Goal: Task Accomplishment & Management: Manage account settings

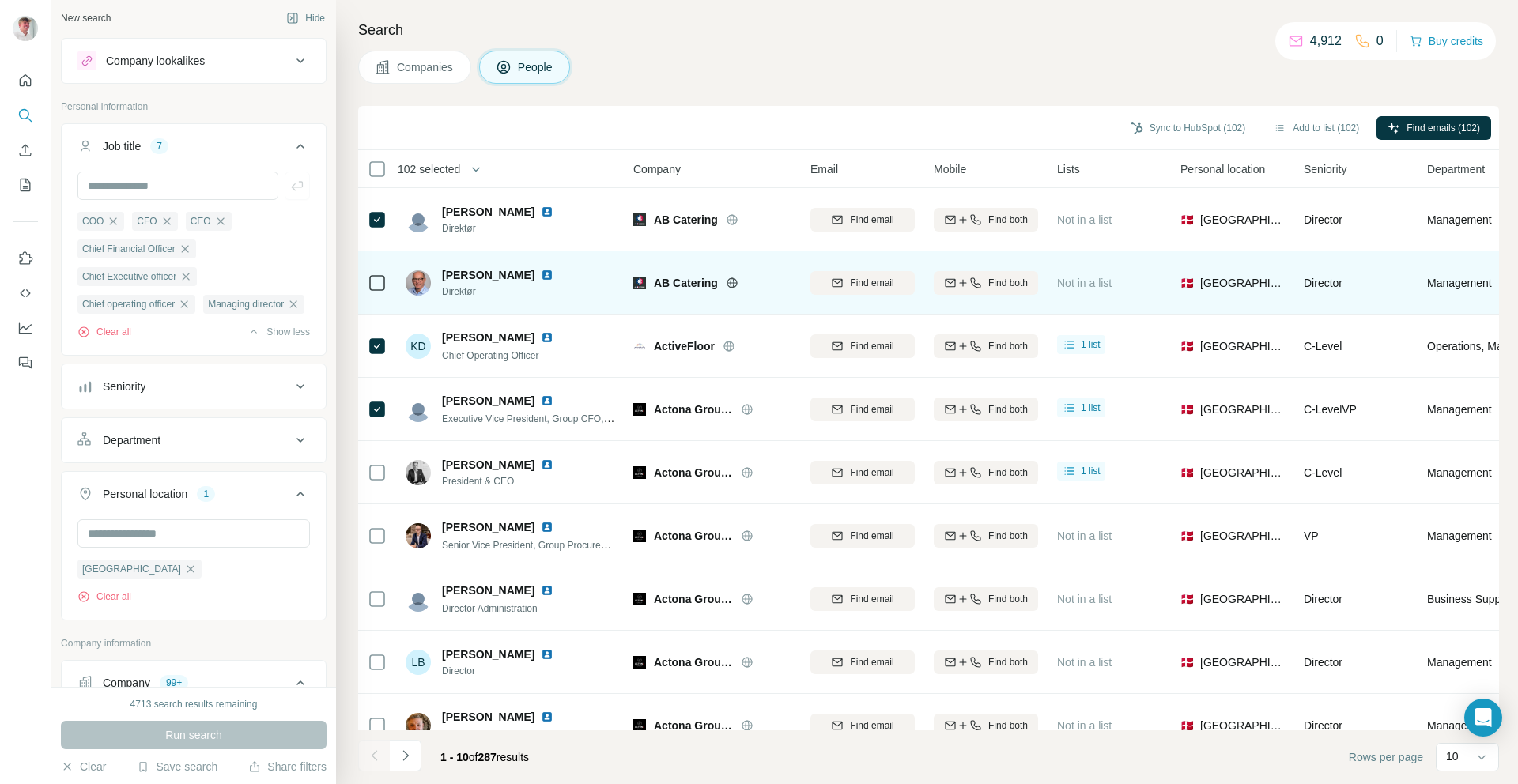
scroll to position [39, 0]
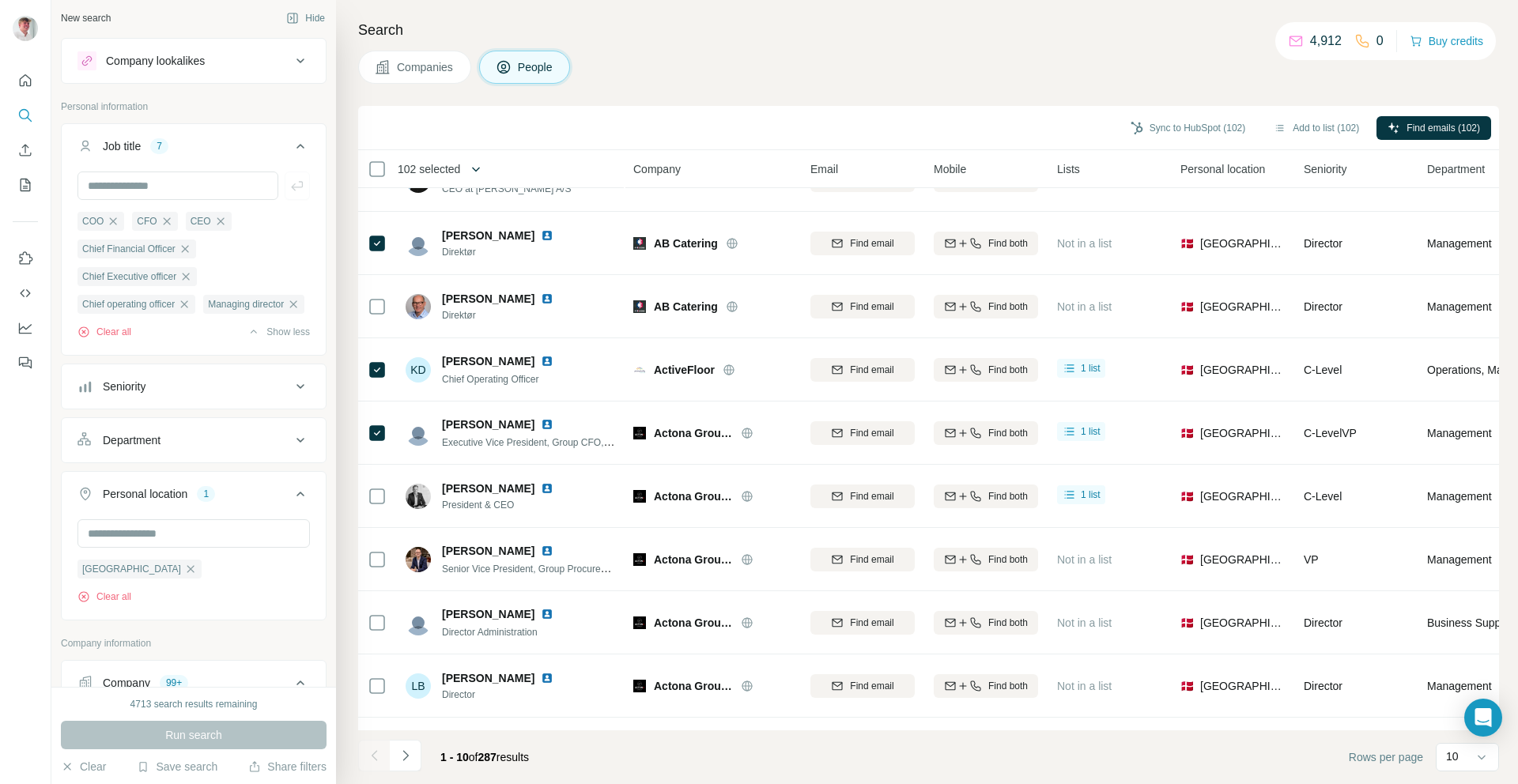
click at [467, 174] on button "button" at bounding box center [476, 169] width 32 height 32
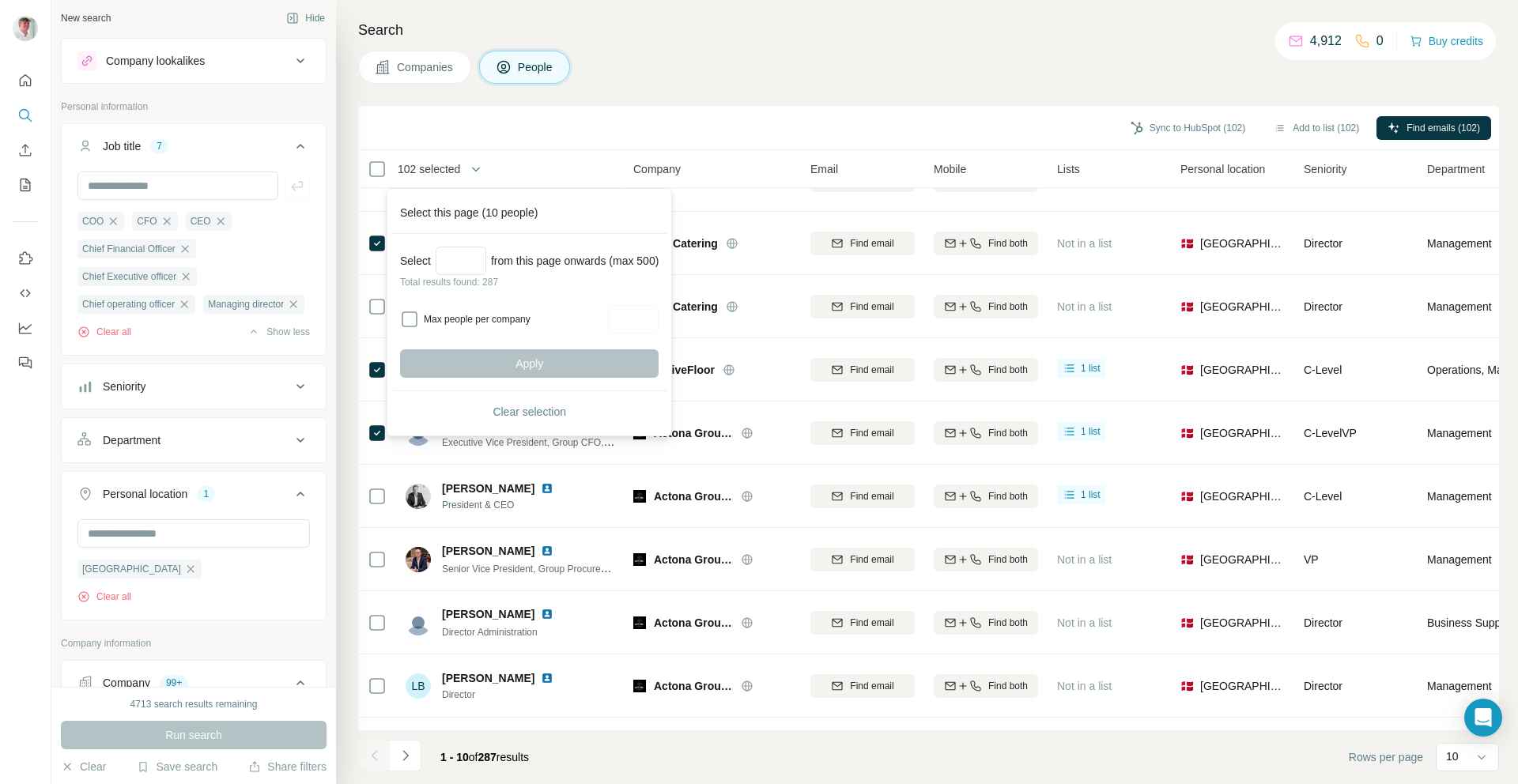
drag, startPoint x: 610, startPoint y: 114, endPoint x: 601, endPoint y: 127, distance: 15.8
click at [610, 114] on div "Sync to HubSpot (102) Add to list (102) Find emails (102)" at bounding box center [928, 128] width 1125 height 28
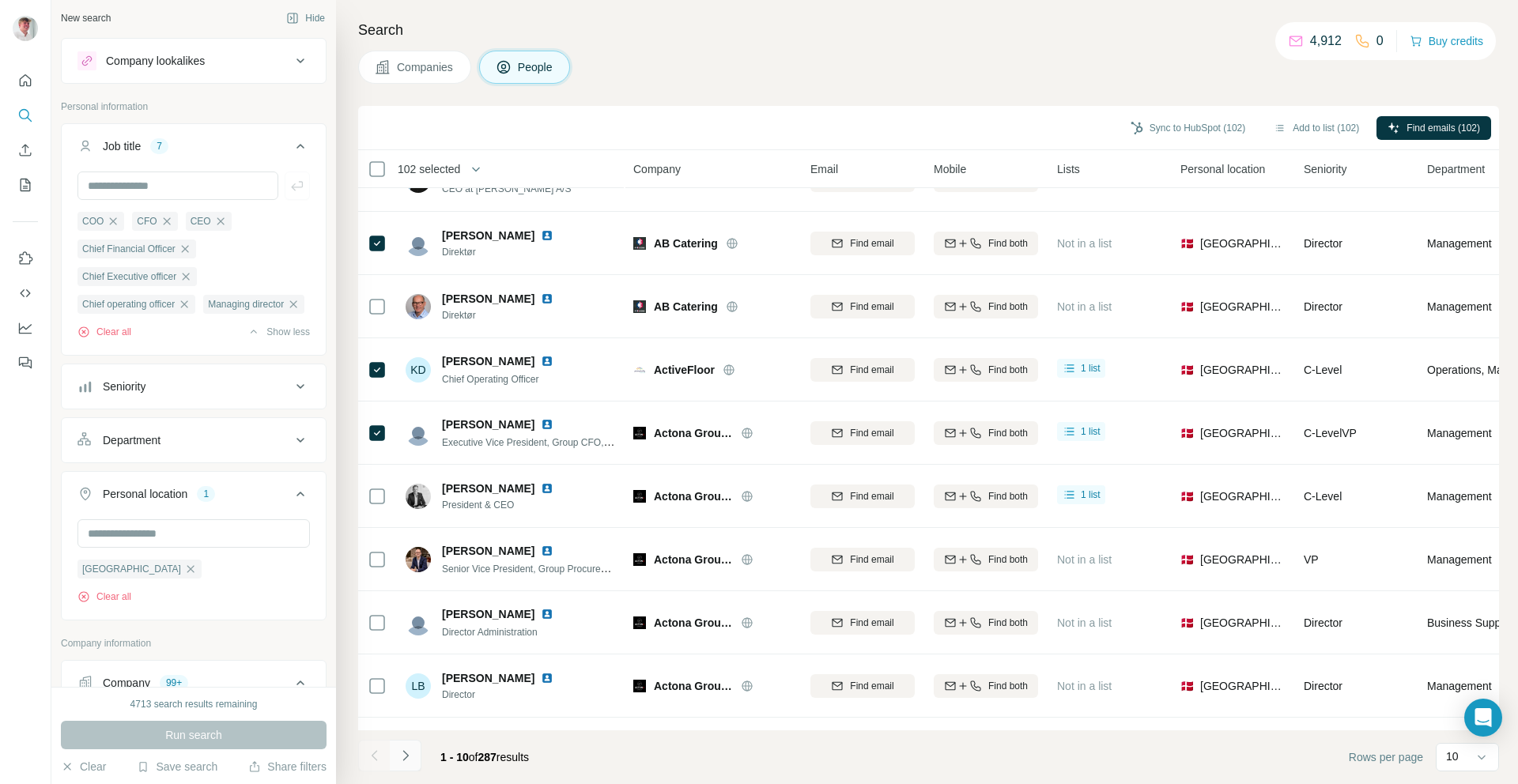
click at [413, 763] on button "Navigate to next page" at bounding box center [405, 755] width 32 height 32
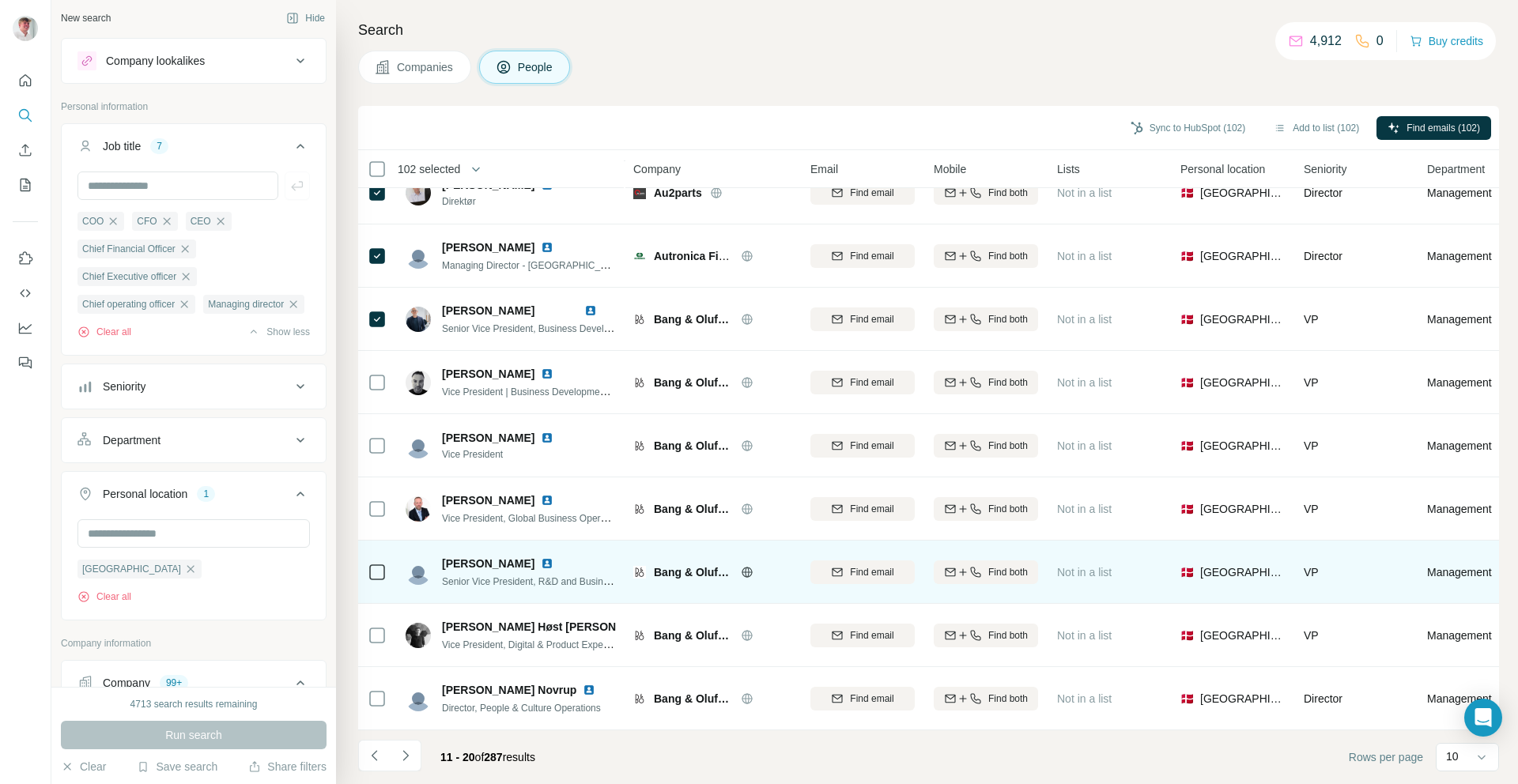
scroll to position [98, 0]
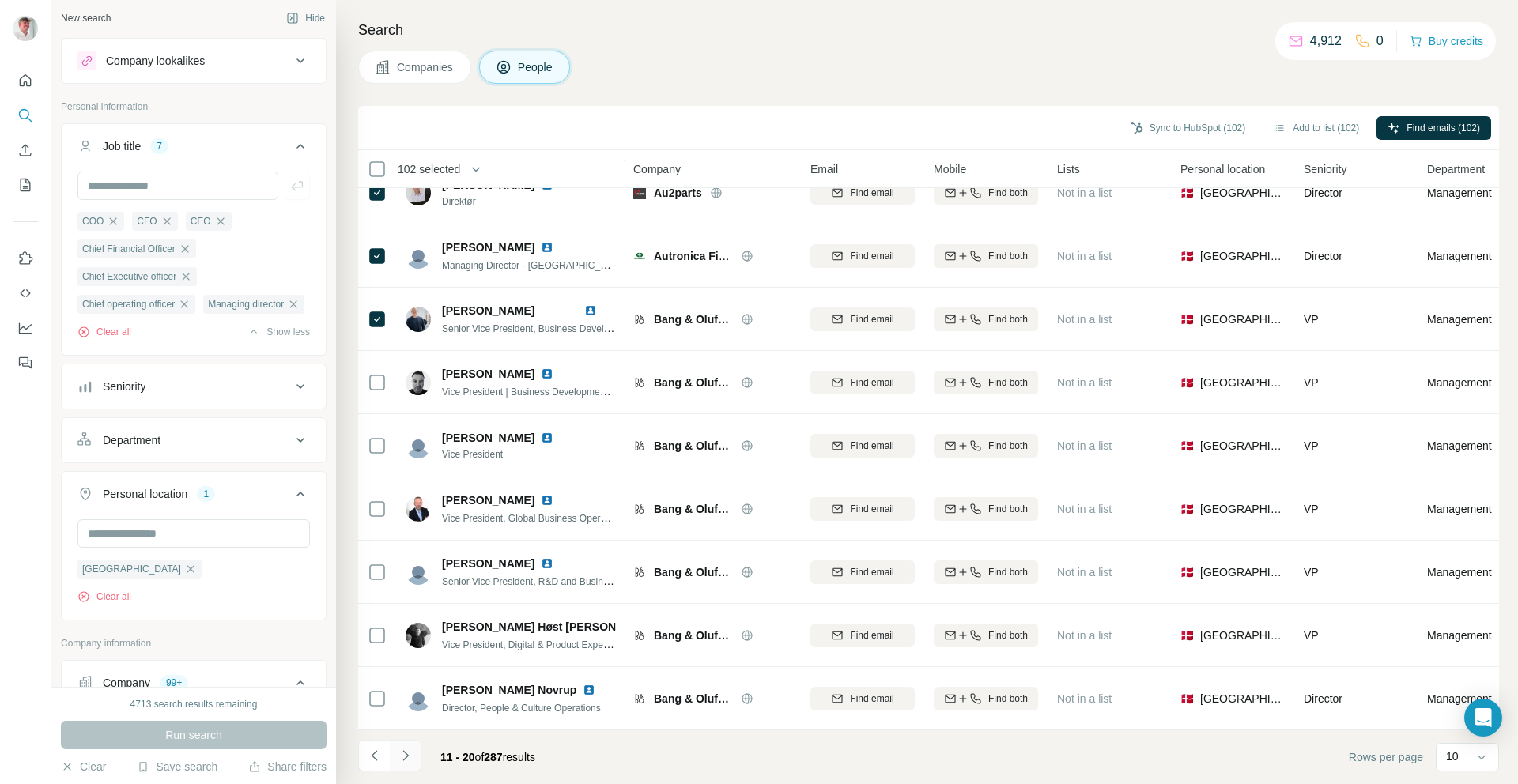
click at [391, 754] on button "Navigate to next page" at bounding box center [405, 755] width 32 height 32
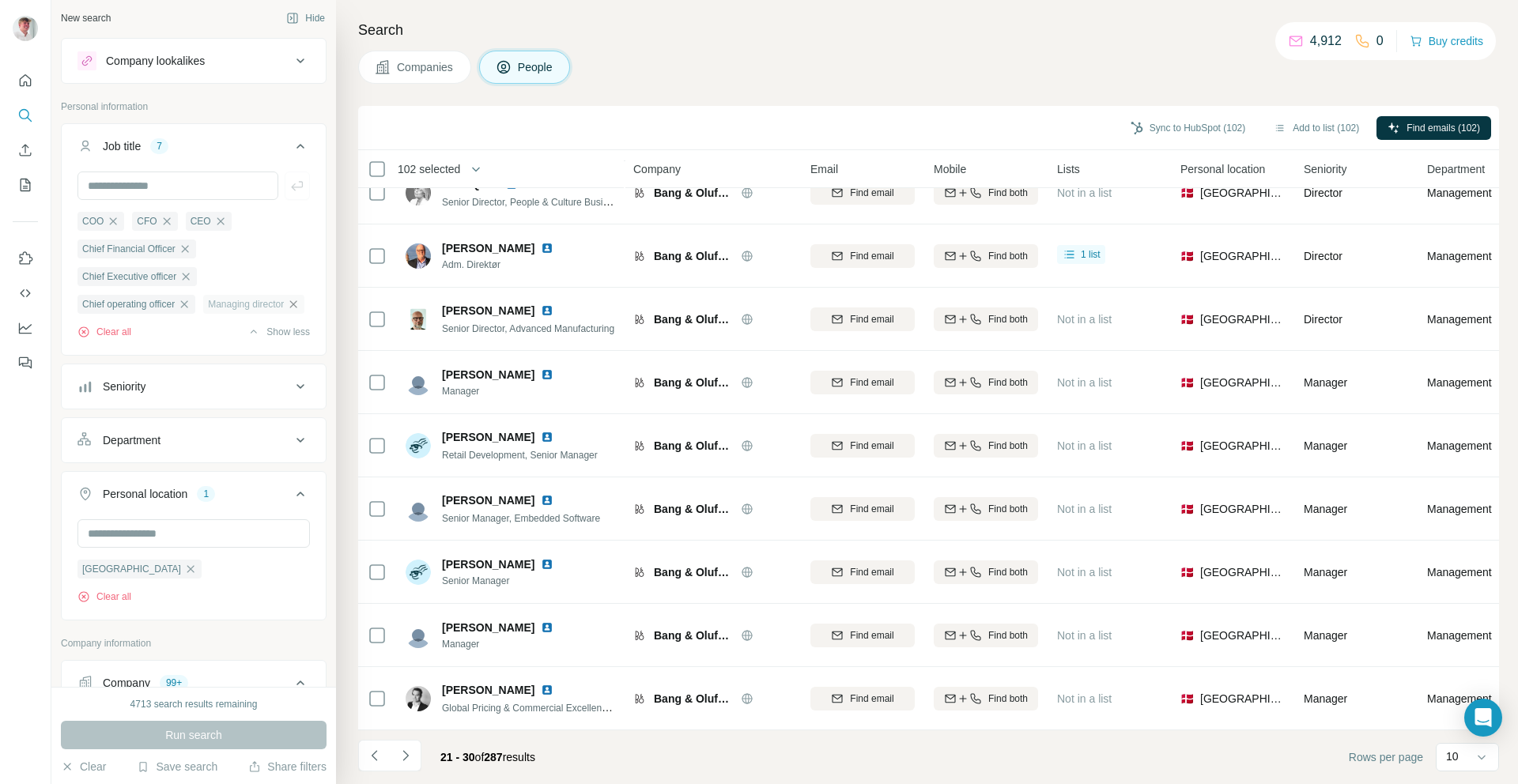
click at [290, 308] on icon "button" at bounding box center [294, 303] width 7 height 7
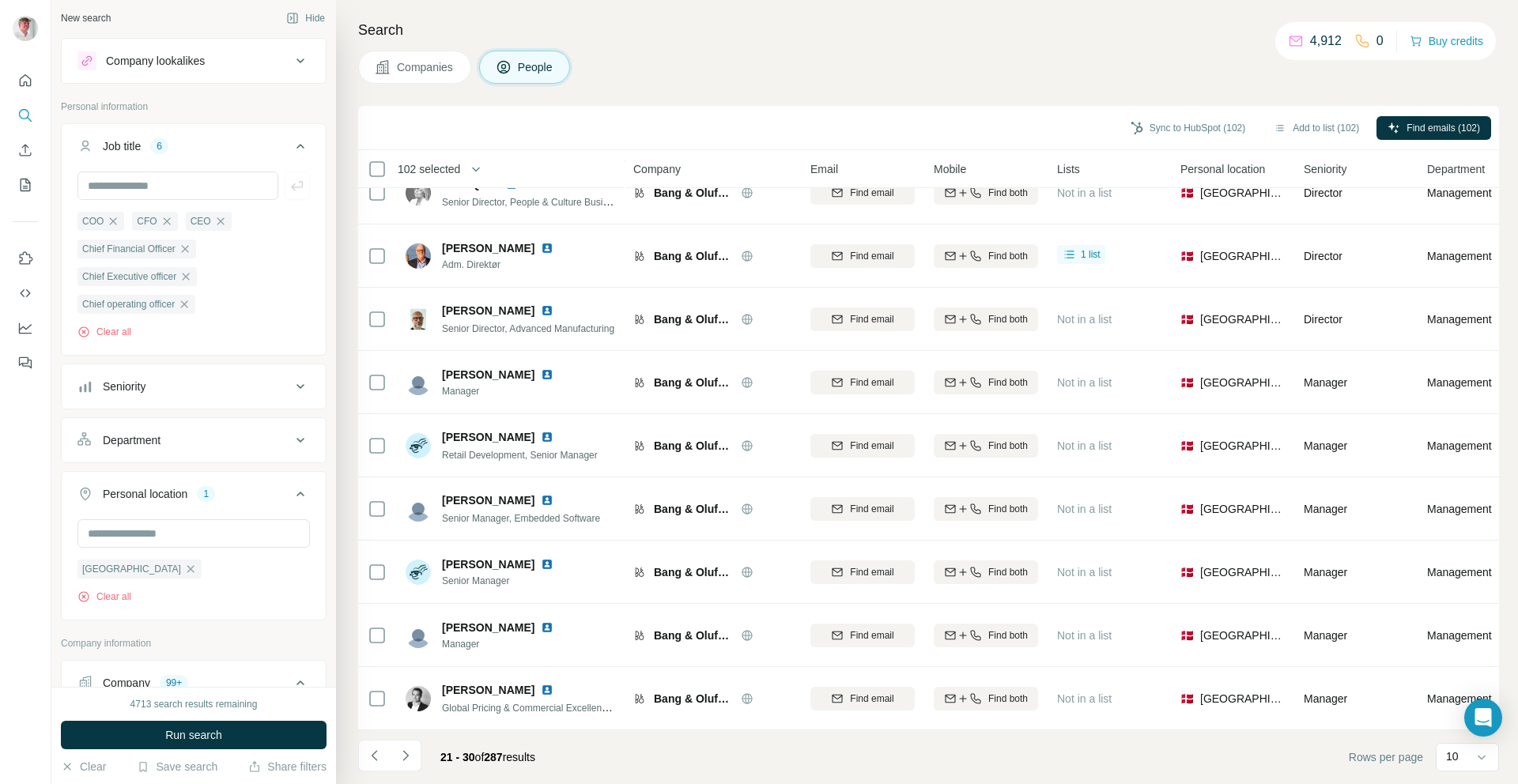
click at [245, 734] on button "Run search" at bounding box center [194, 735] width 266 height 29
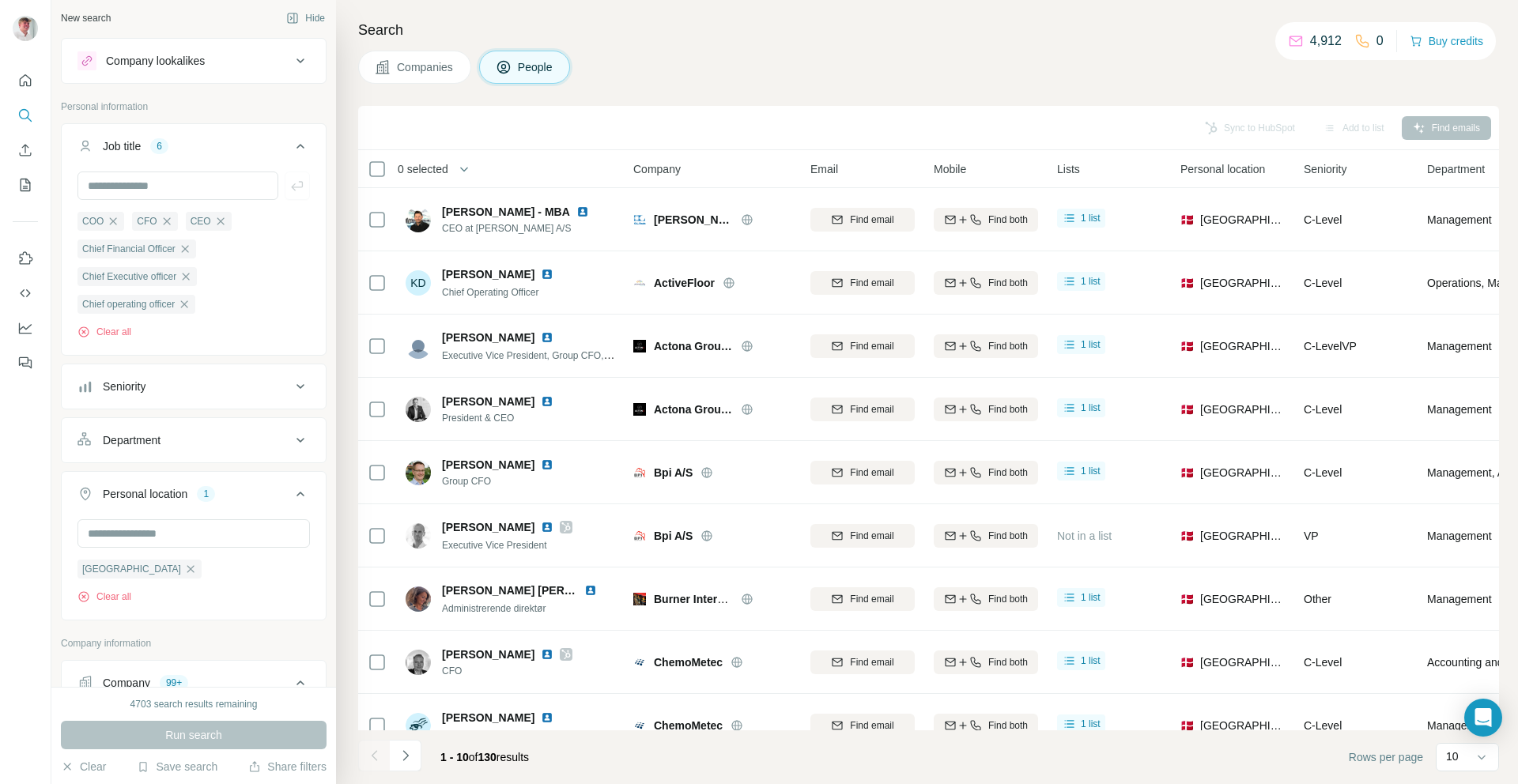
click at [404, 753] on icon "Navigate to next page" at bounding box center [405, 754] width 16 height 16
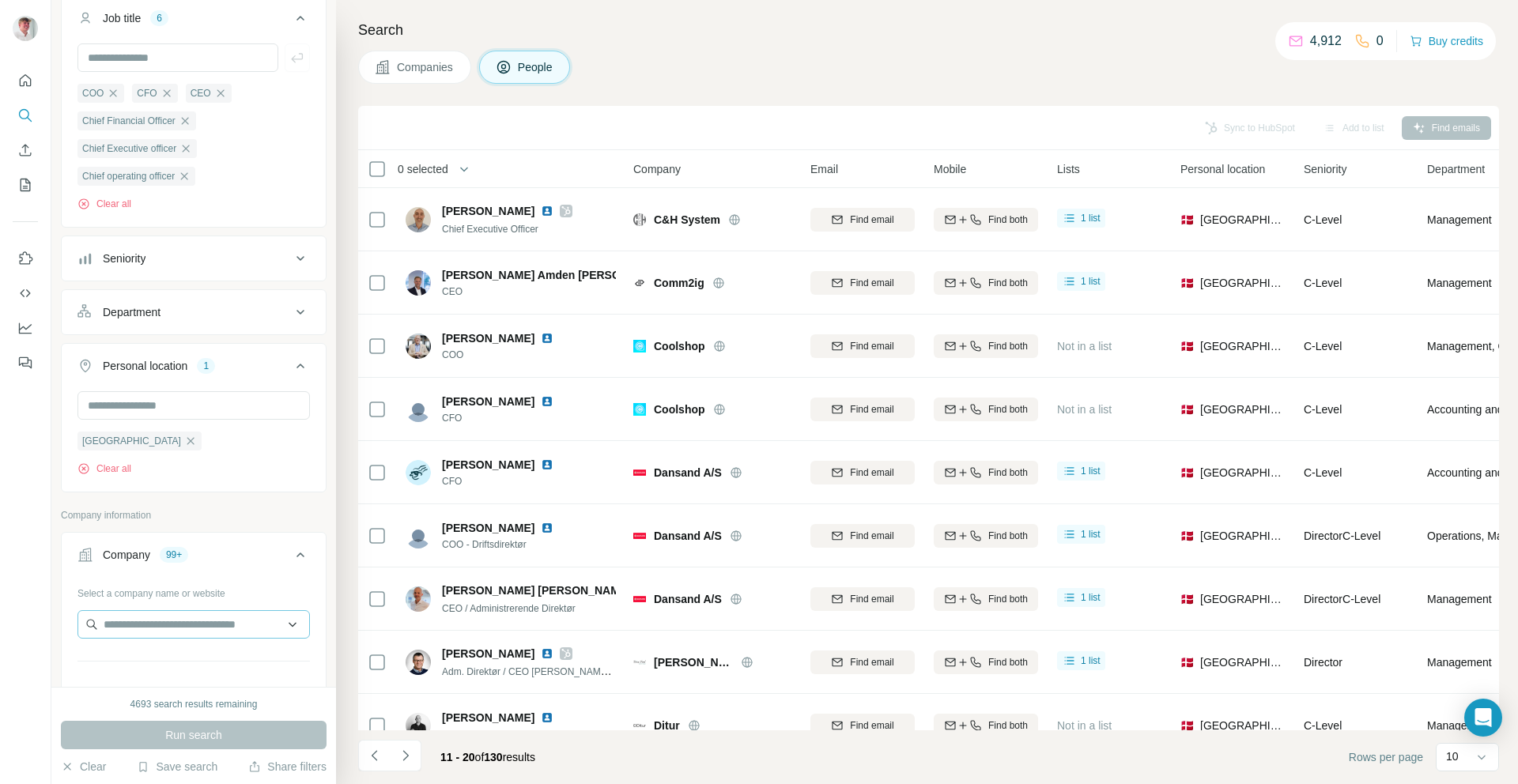
scroll to position [130, 0]
click at [441, 72] on span "Companies" at bounding box center [426, 66] width 57 height 16
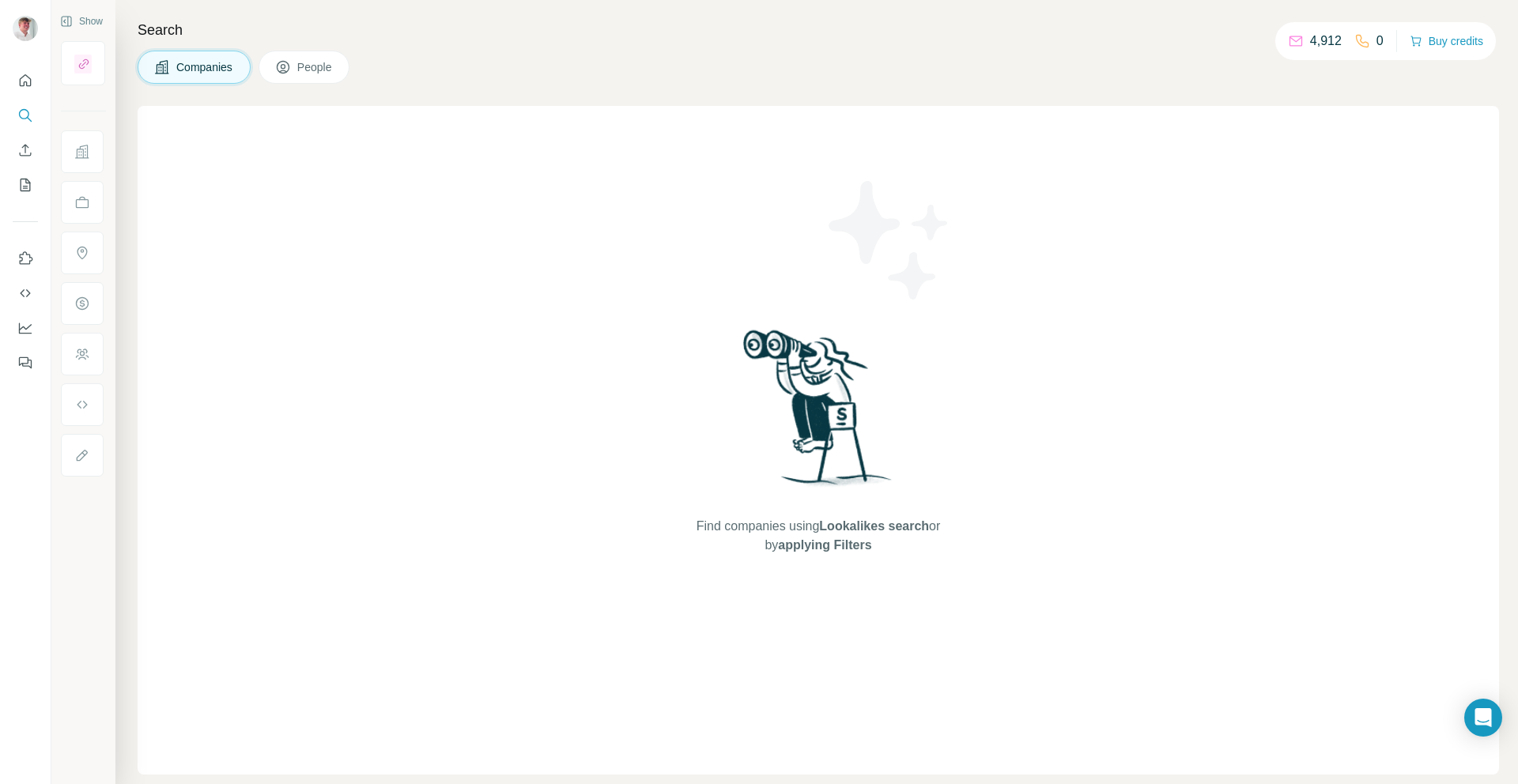
click at [291, 71] on icon at bounding box center [282, 66] width 16 height 16
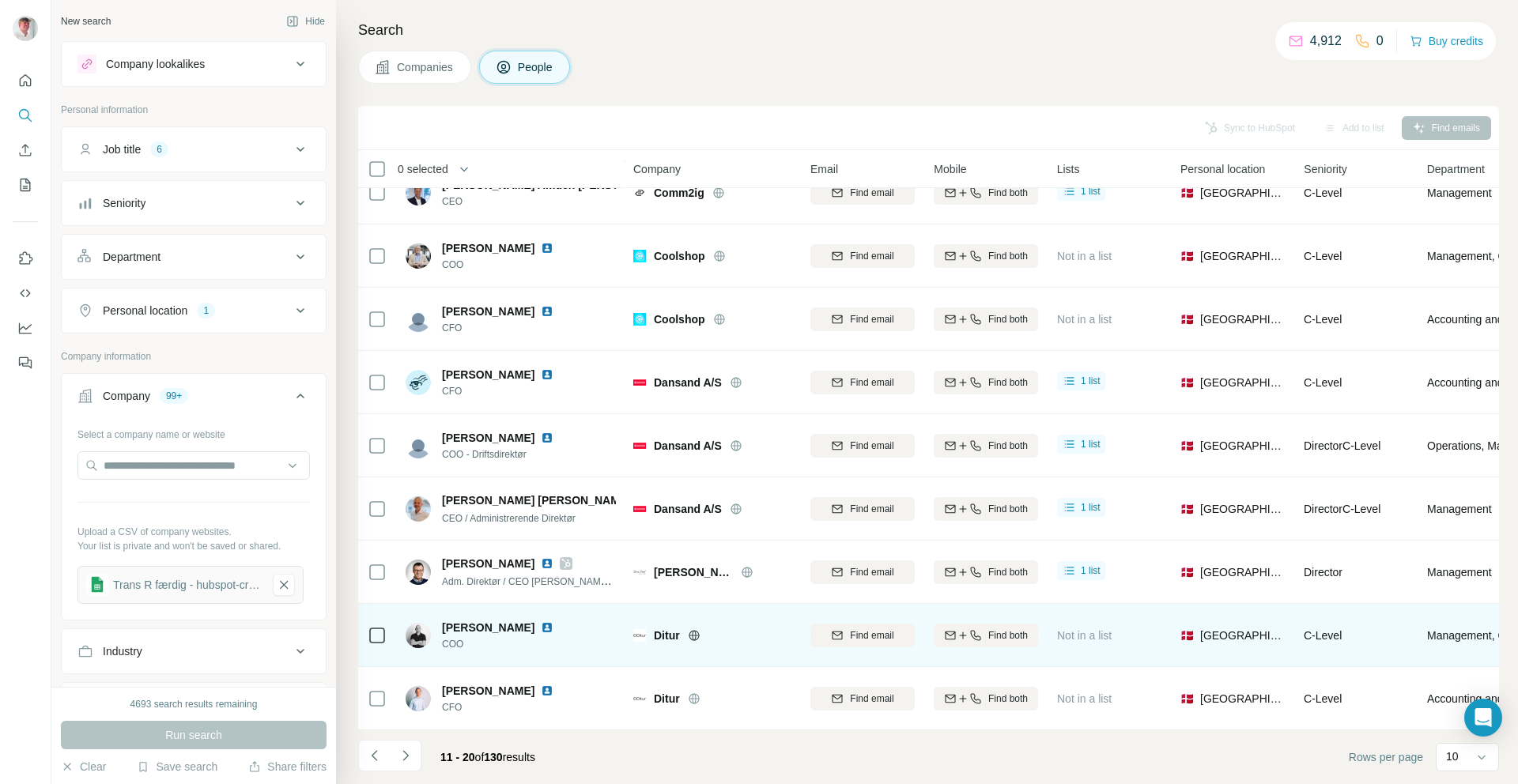
scroll to position [98, 0]
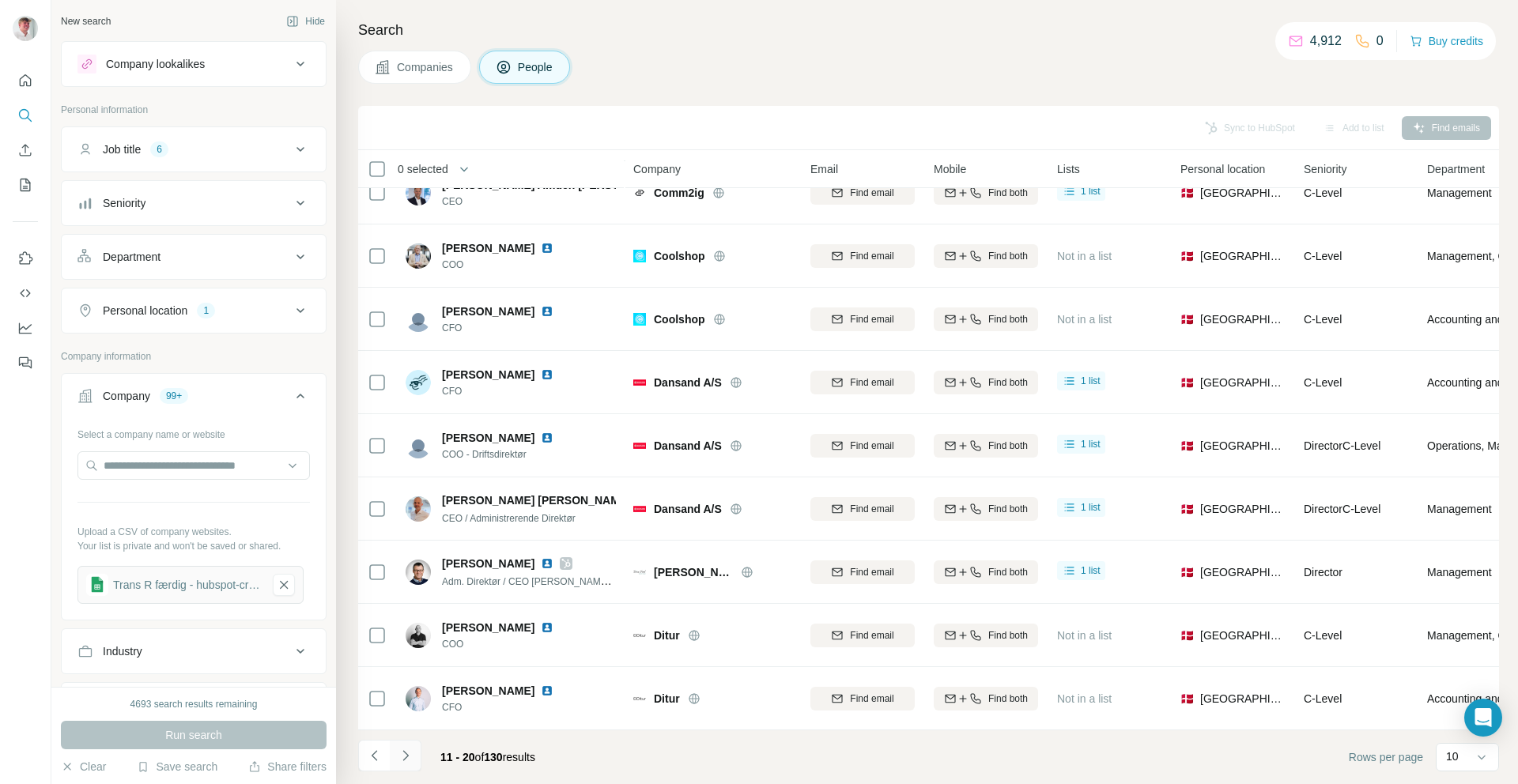
click at [414, 767] on button "Navigate to next page" at bounding box center [405, 755] width 32 height 32
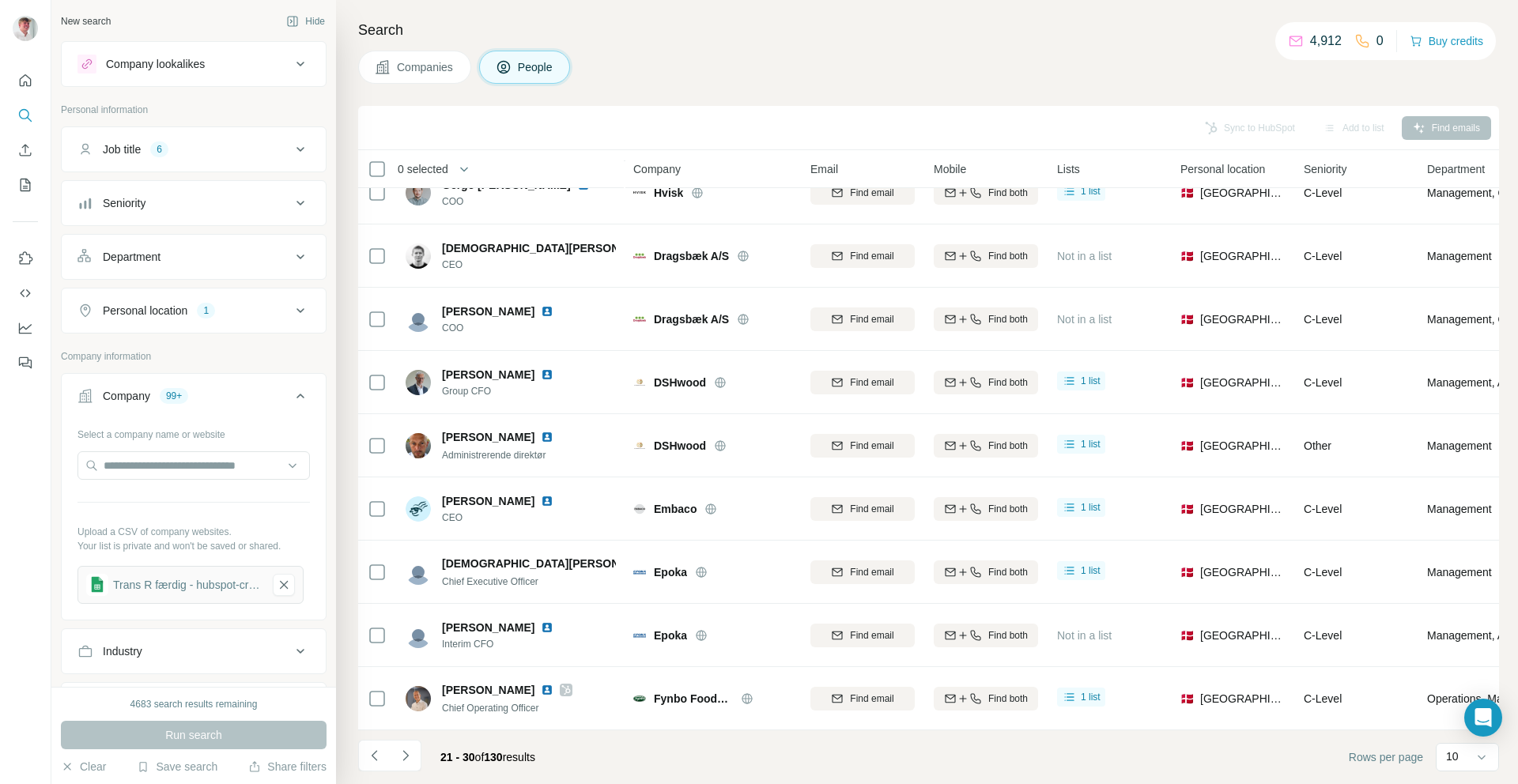
click at [413, 766] on button "Navigate to next page" at bounding box center [405, 755] width 32 height 32
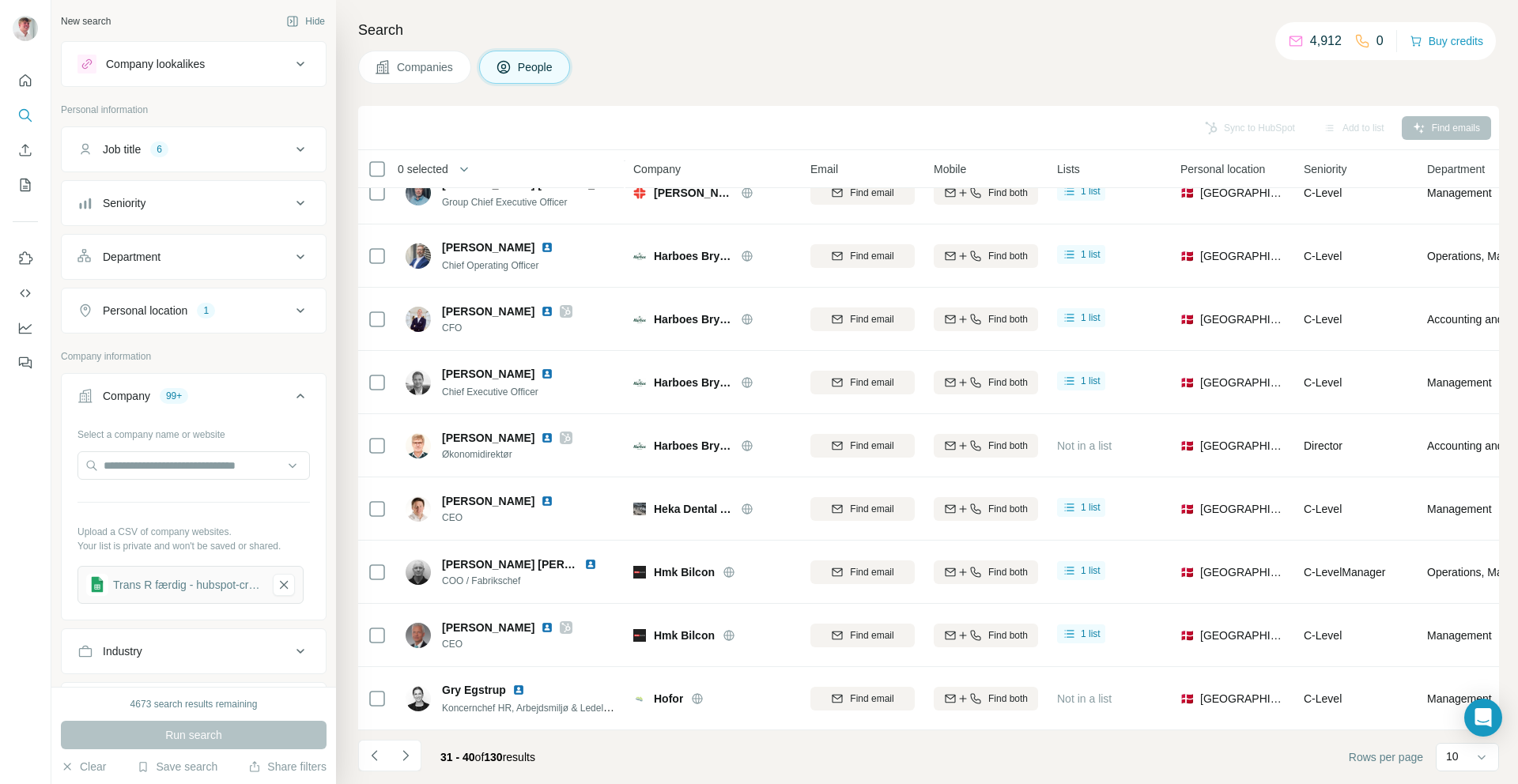
click at [255, 152] on div "Job title 6" at bounding box center [184, 148] width 213 height 16
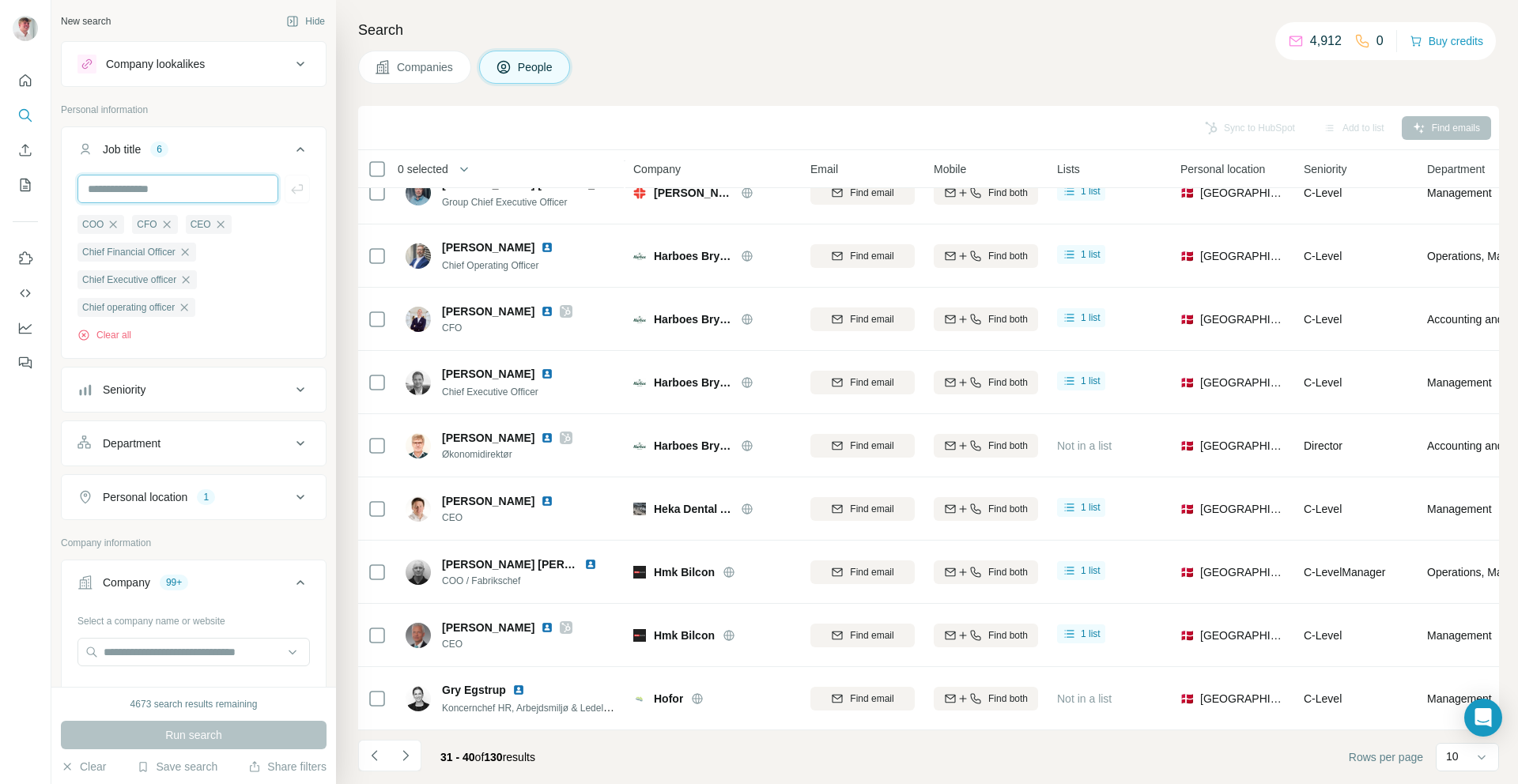
click at [213, 181] on input "text" at bounding box center [177, 189] width 201 height 29
type input "**********"
click at [149, 187] on input "**********" at bounding box center [177, 189] width 201 height 29
click at [162, 189] on input "**********" at bounding box center [177, 189] width 201 height 29
click at [215, 195] on input "**********" at bounding box center [177, 189] width 201 height 29
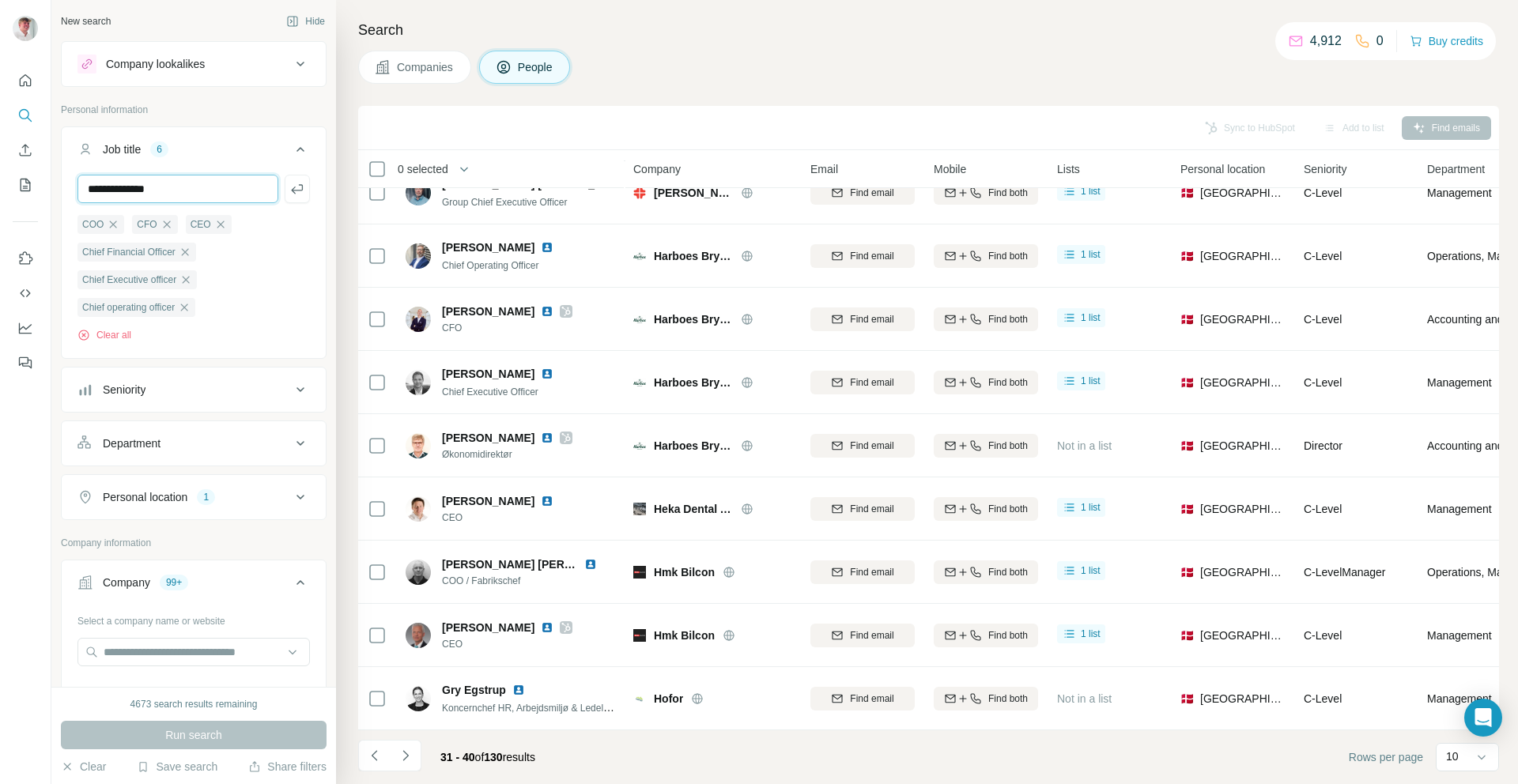
click at [215, 194] on input "**********" at bounding box center [177, 189] width 201 height 29
type input "**********"
click at [215, 173] on button "Job title 6" at bounding box center [194, 153] width 264 height 44
click at [214, 176] on ul "**********" at bounding box center [194, 323] width 266 height 394
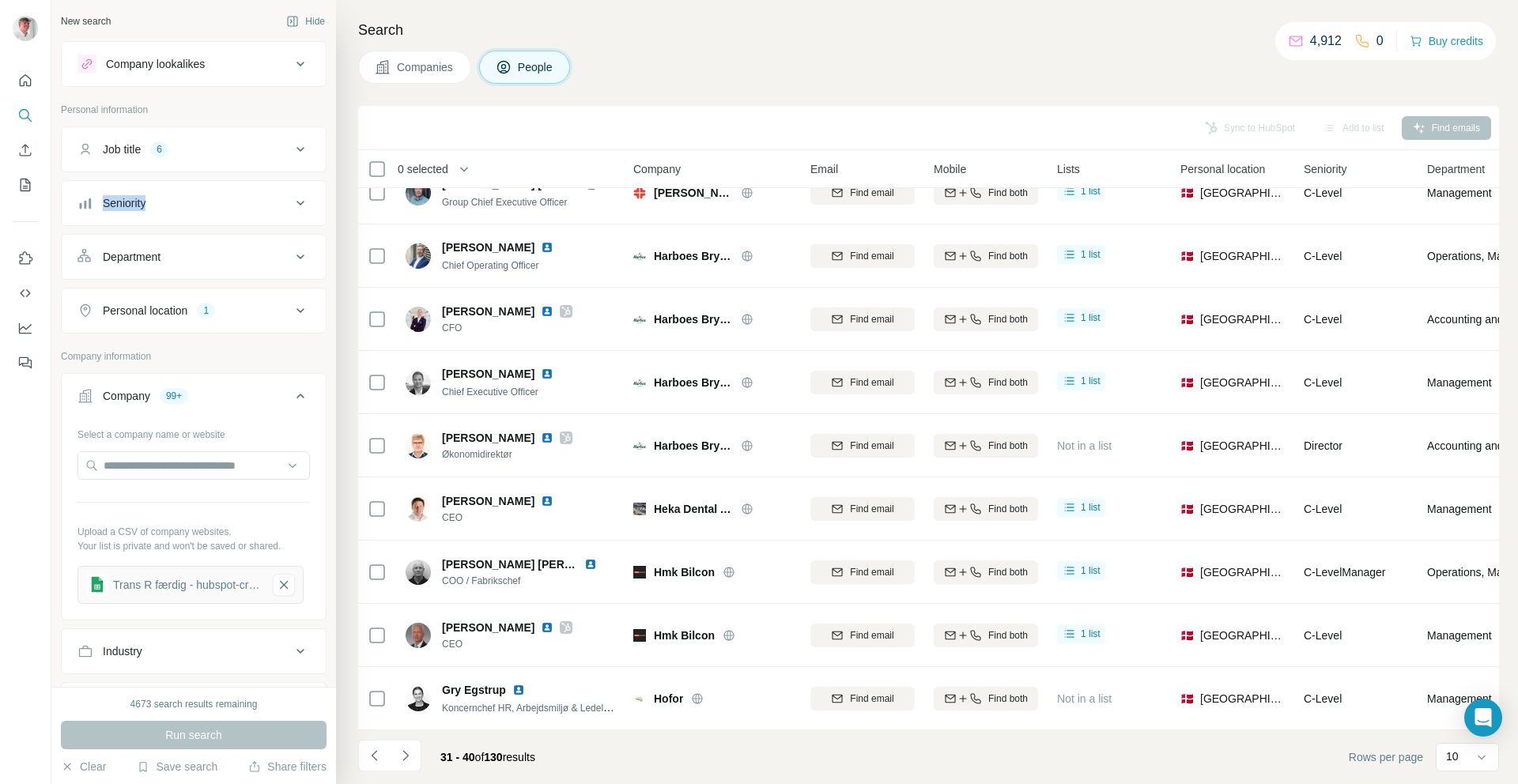
click at [215, 166] on button "Job title 6" at bounding box center [194, 149] width 264 height 38
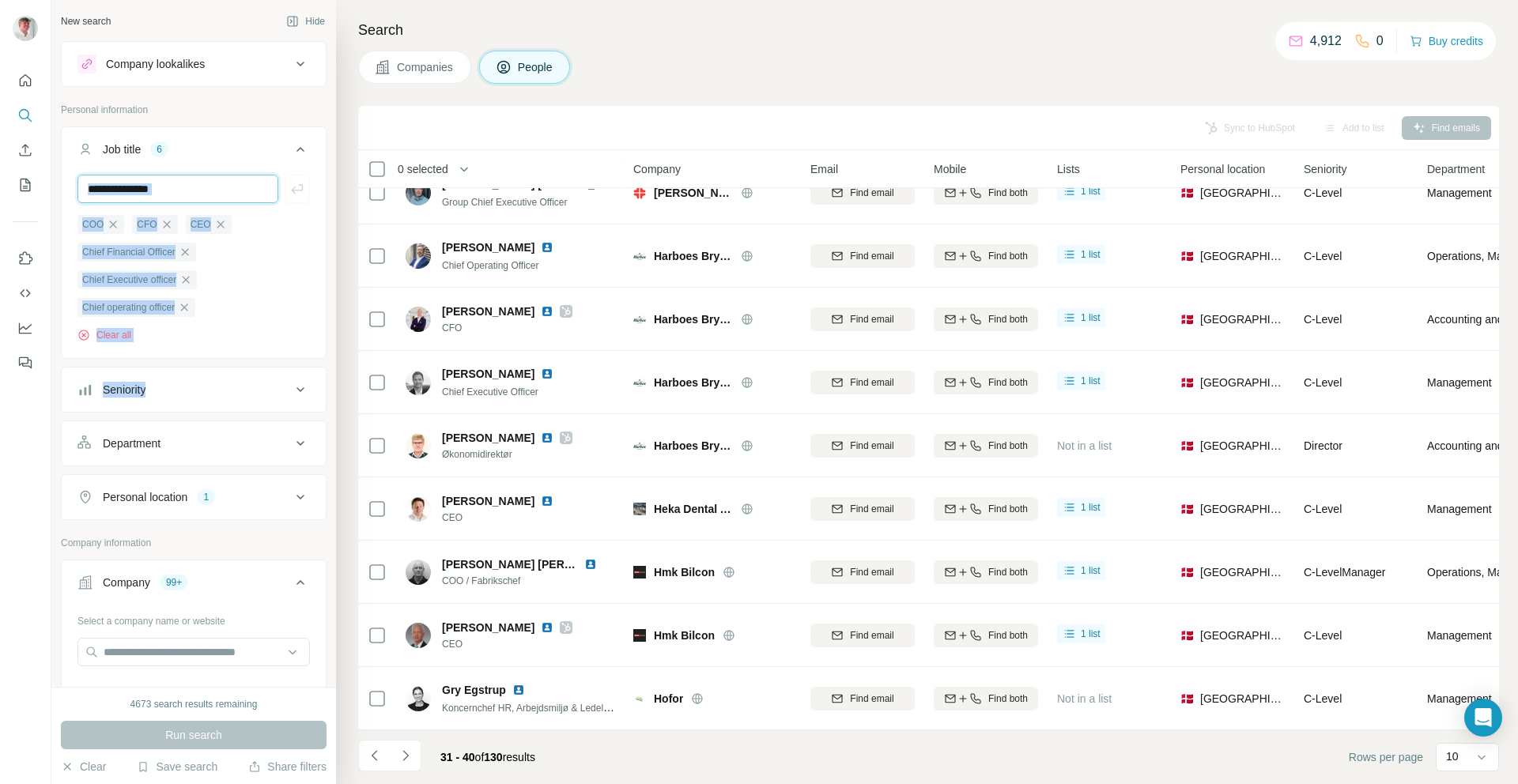
click at [204, 189] on input "text" at bounding box center [177, 189] width 201 height 29
paste input "**********"
type input "**********"
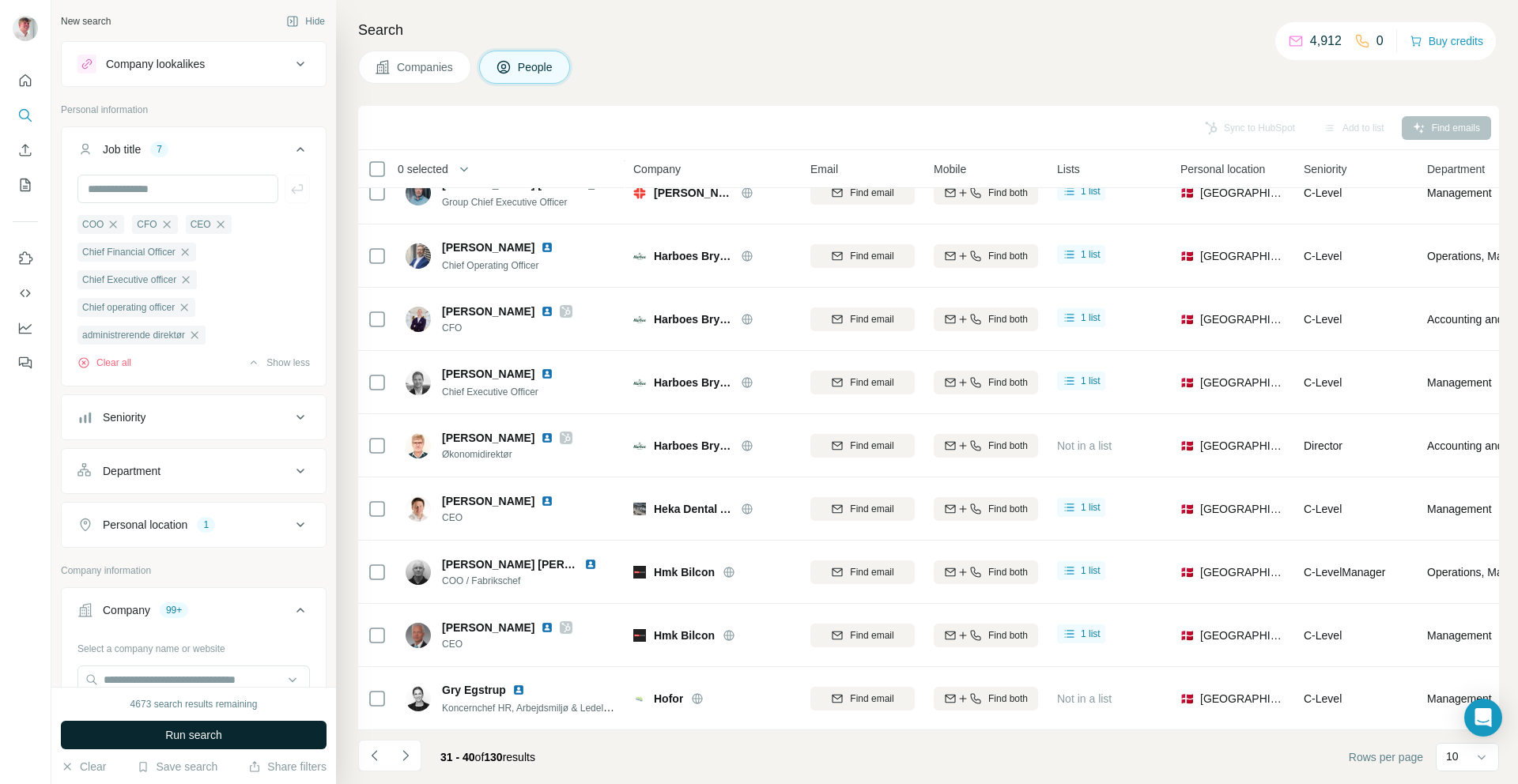
click at [200, 735] on span "Run search" at bounding box center [193, 734] width 57 height 16
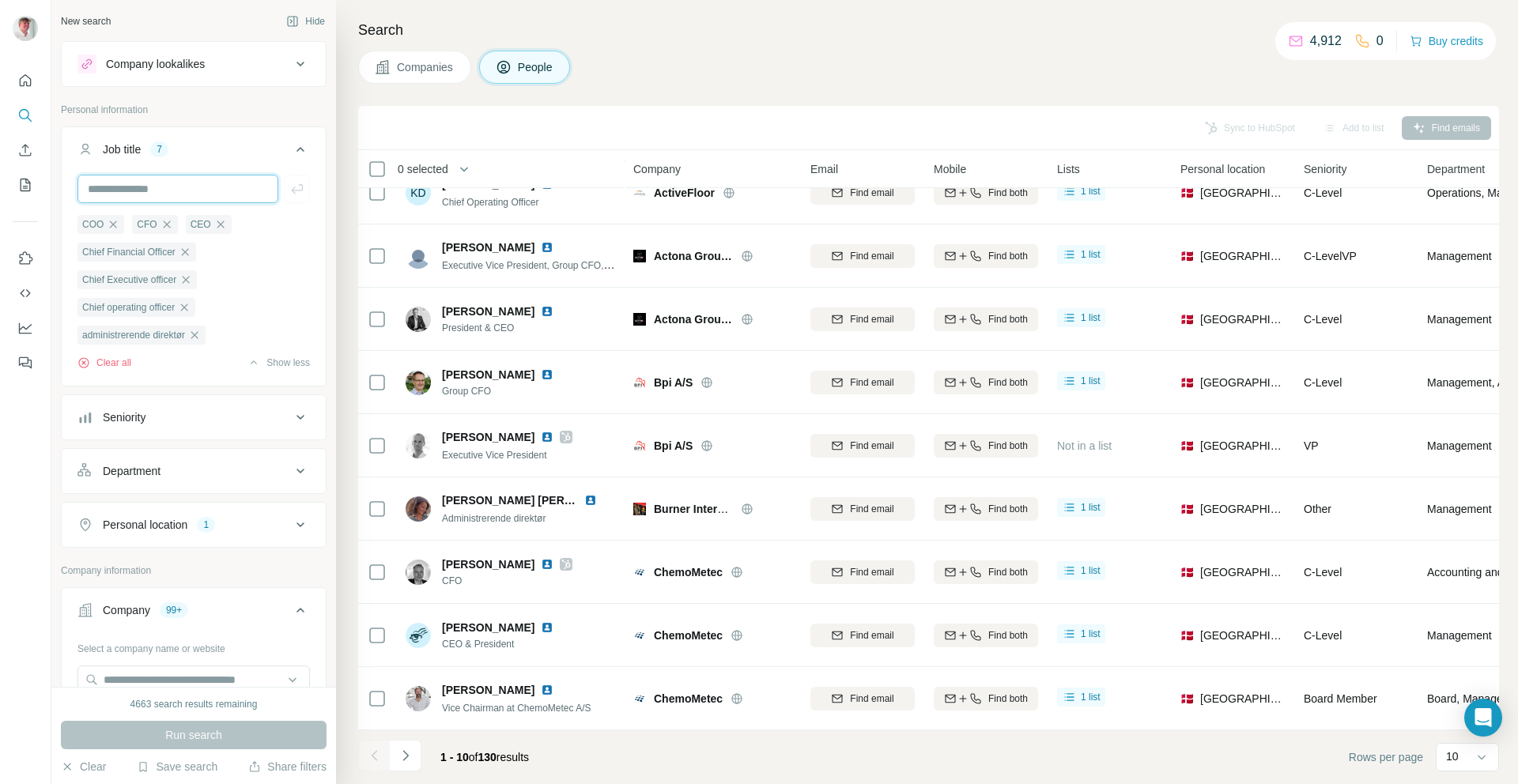
click at [184, 190] on input "text" at bounding box center [177, 189] width 201 height 29
type input "********"
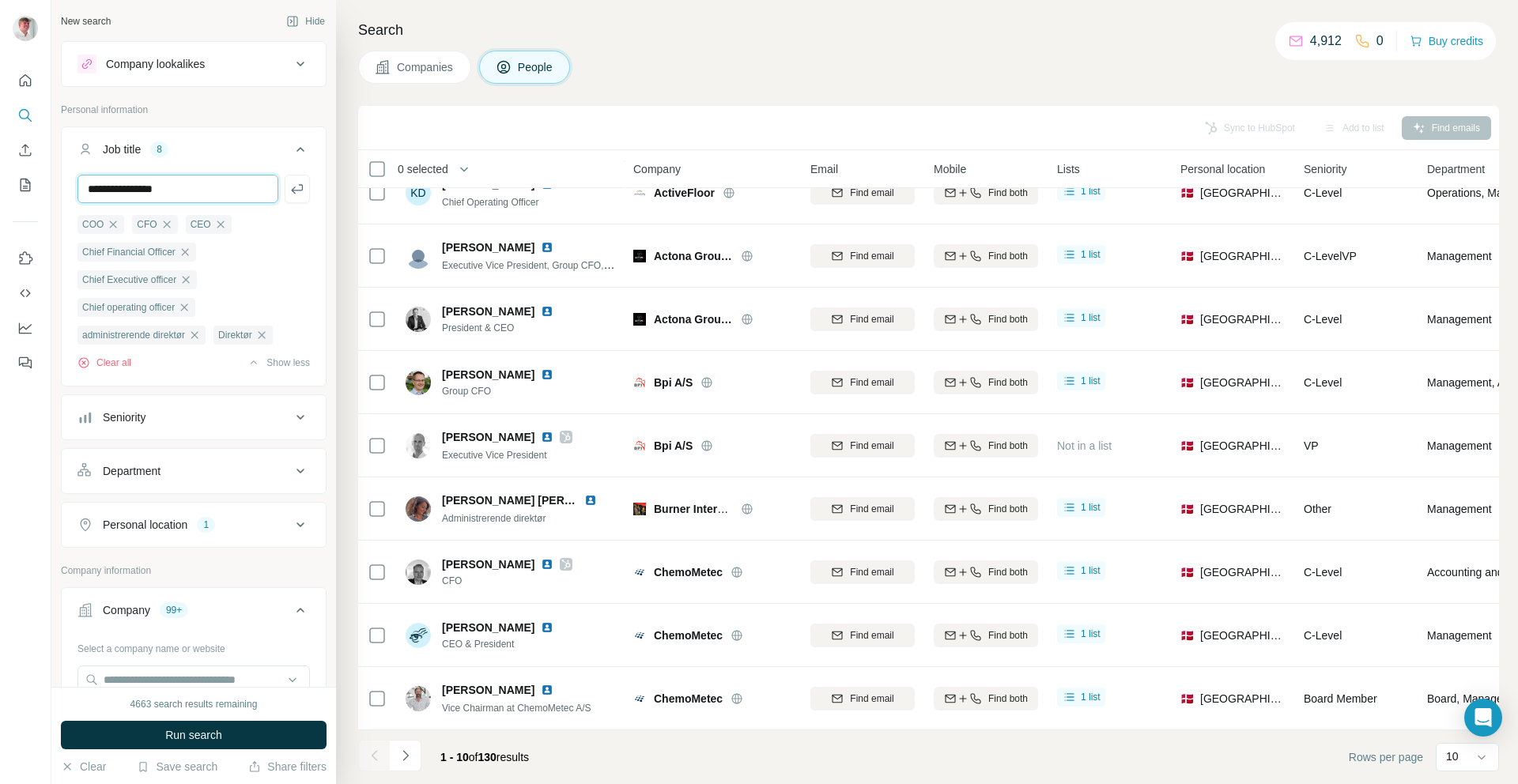
type input "**********"
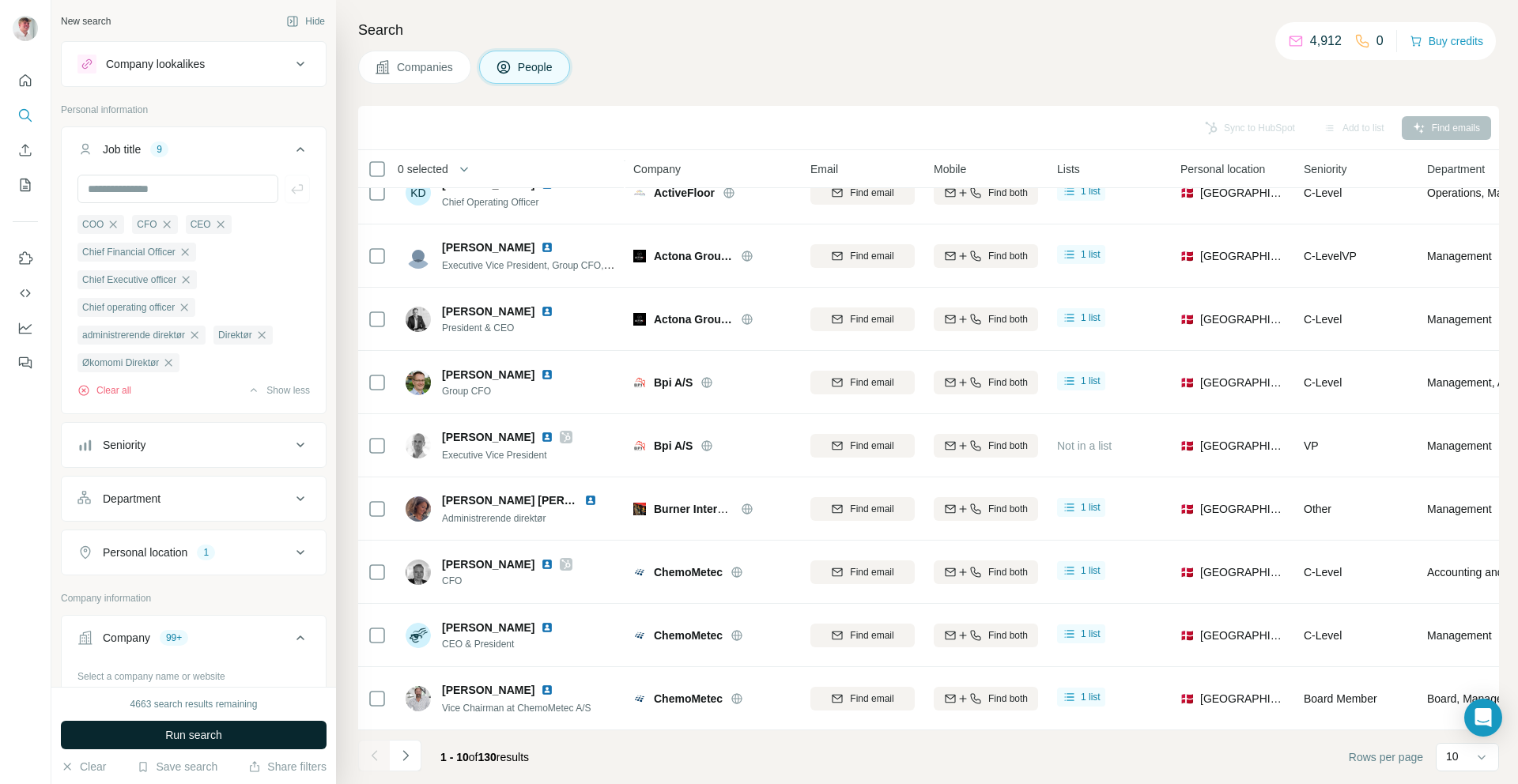
click at [165, 738] on span "Run search" at bounding box center [193, 734] width 57 height 16
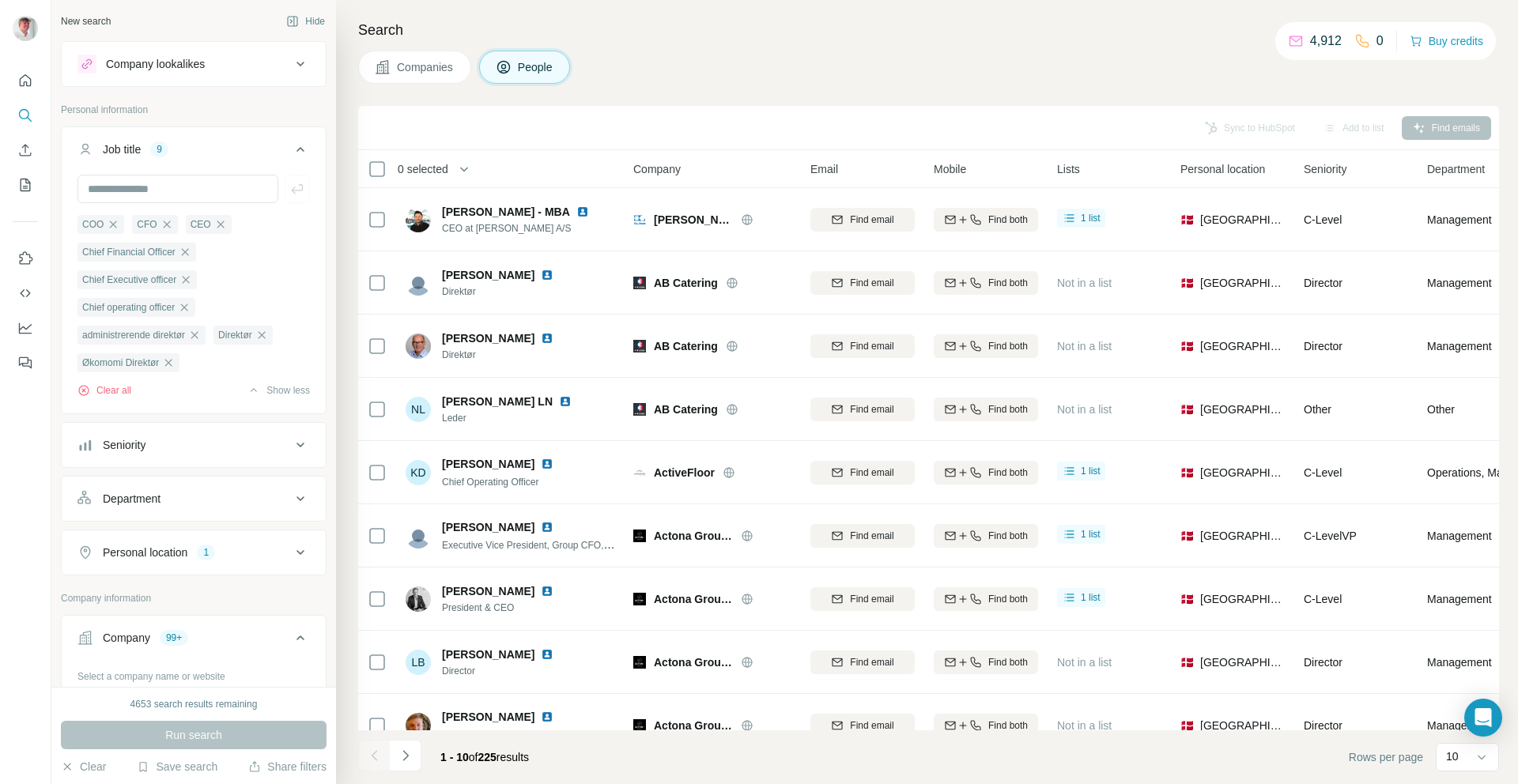
click at [425, 162] on span "0 selected" at bounding box center [423, 169] width 51 height 16
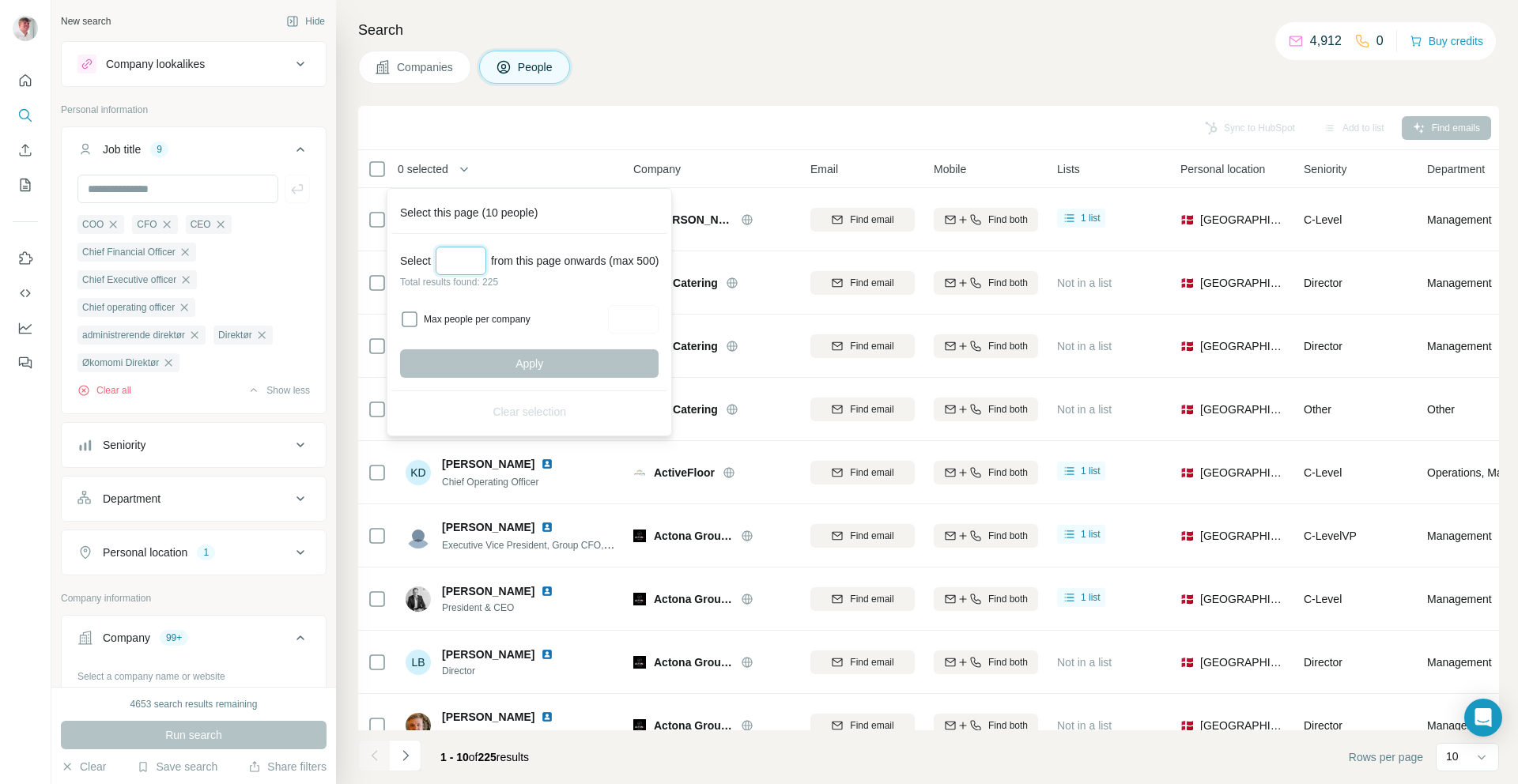
click at [470, 248] on input "Select a number (up to 500)" at bounding box center [461, 261] width 51 height 29
type input "***"
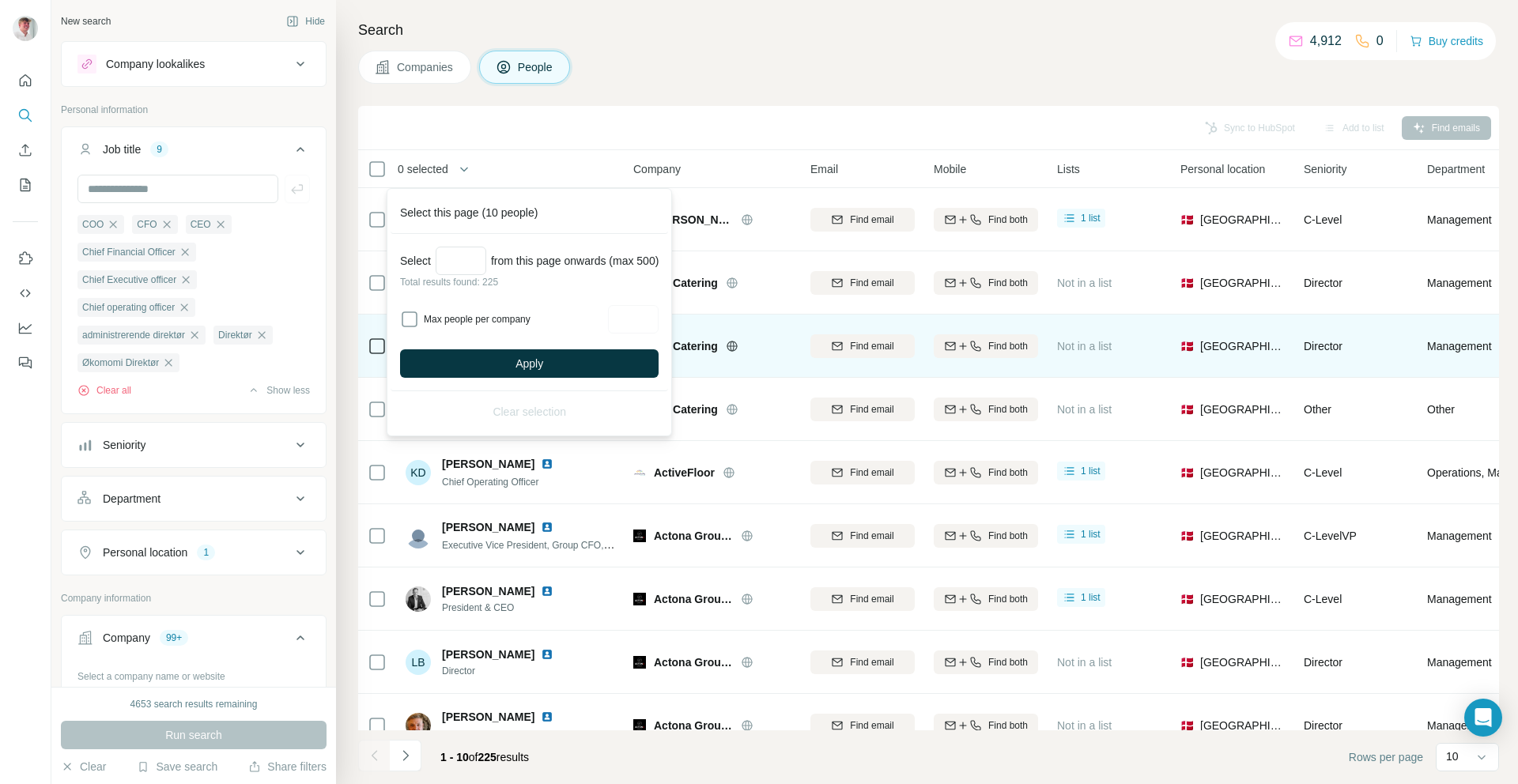
click at [487, 363] on button "Apply" at bounding box center [529, 363] width 258 height 29
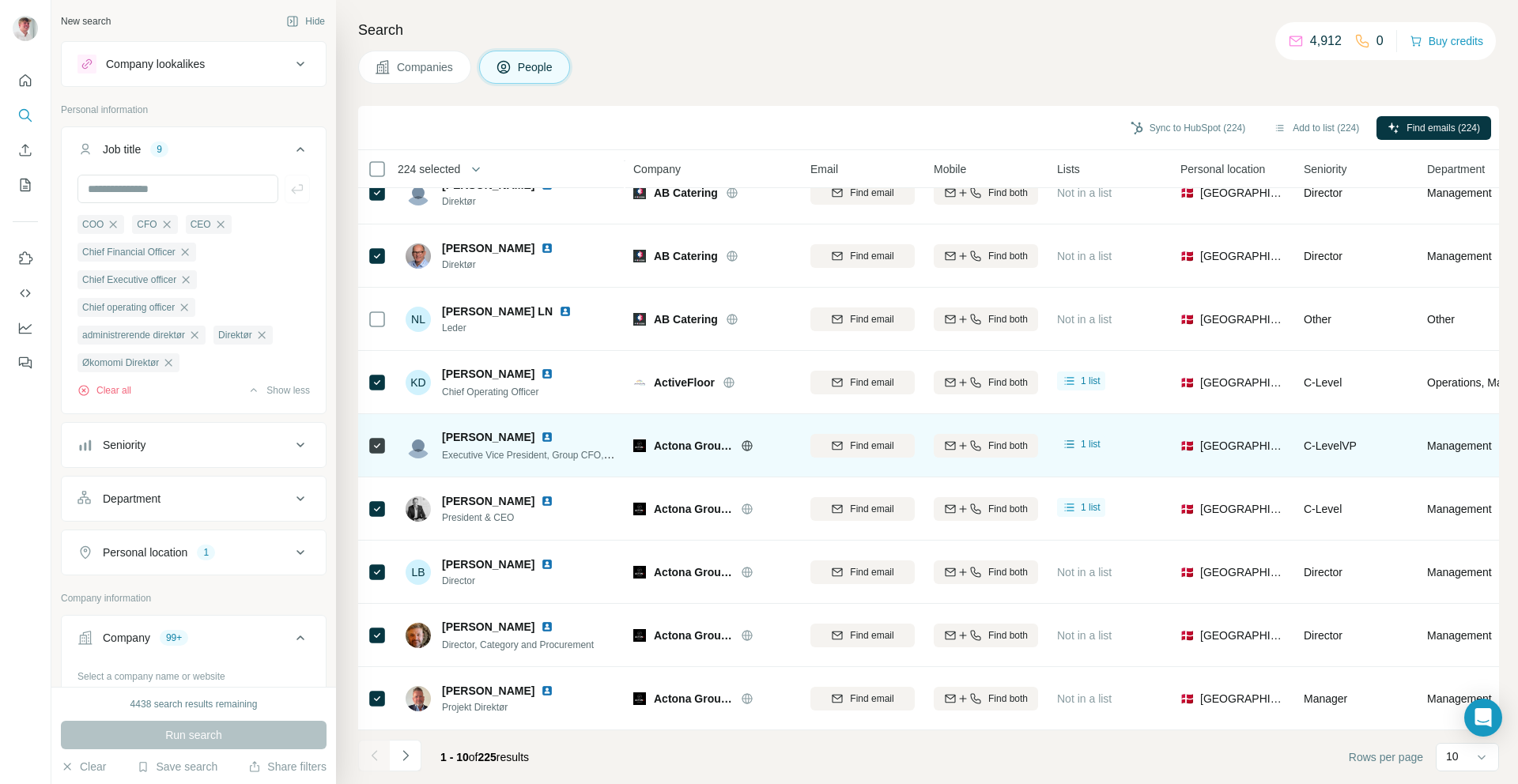
scroll to position [98, 0]
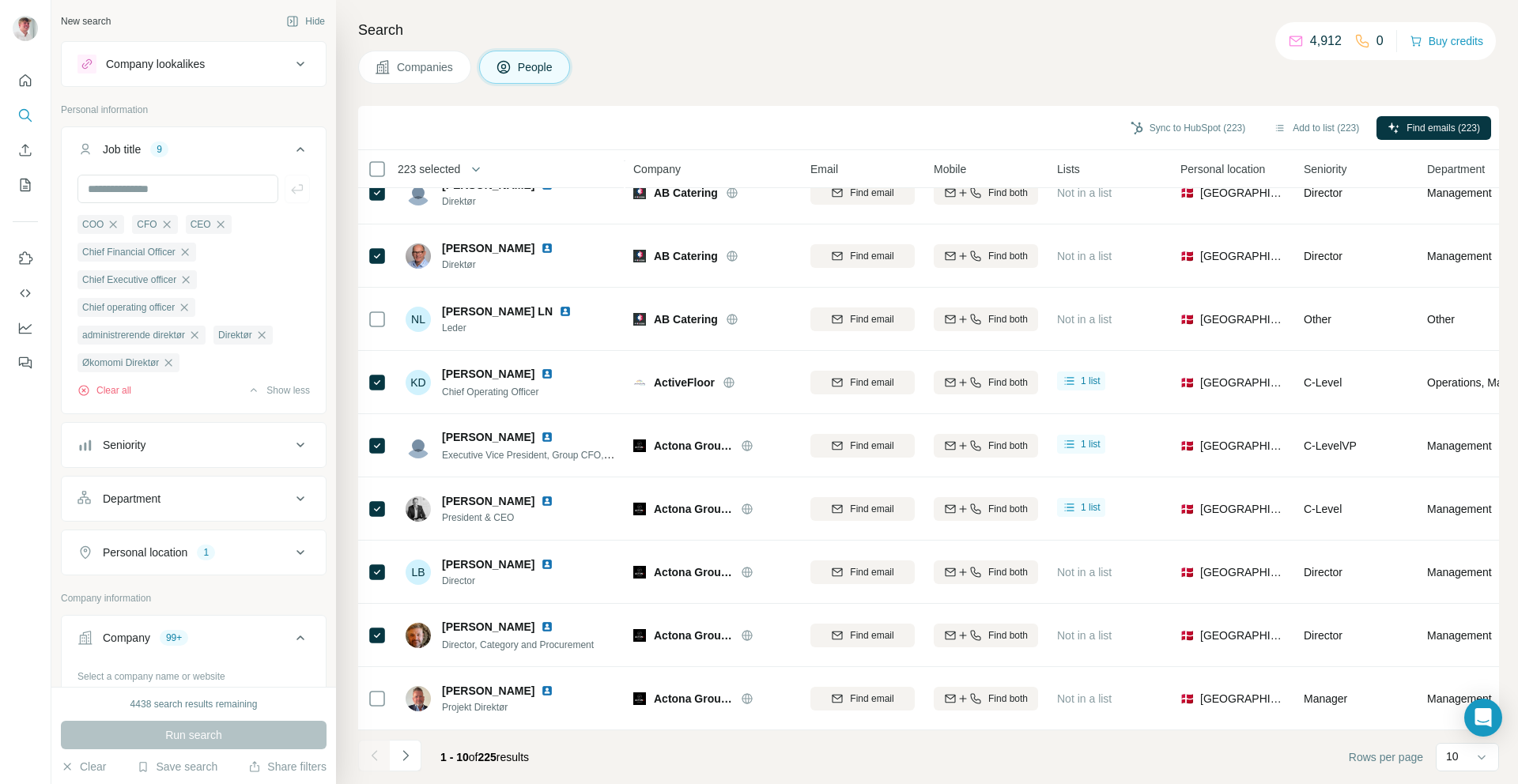
click at [405, 753] on icon "Navigate to next page" at bounding box center [405, 754] width 16 height 16
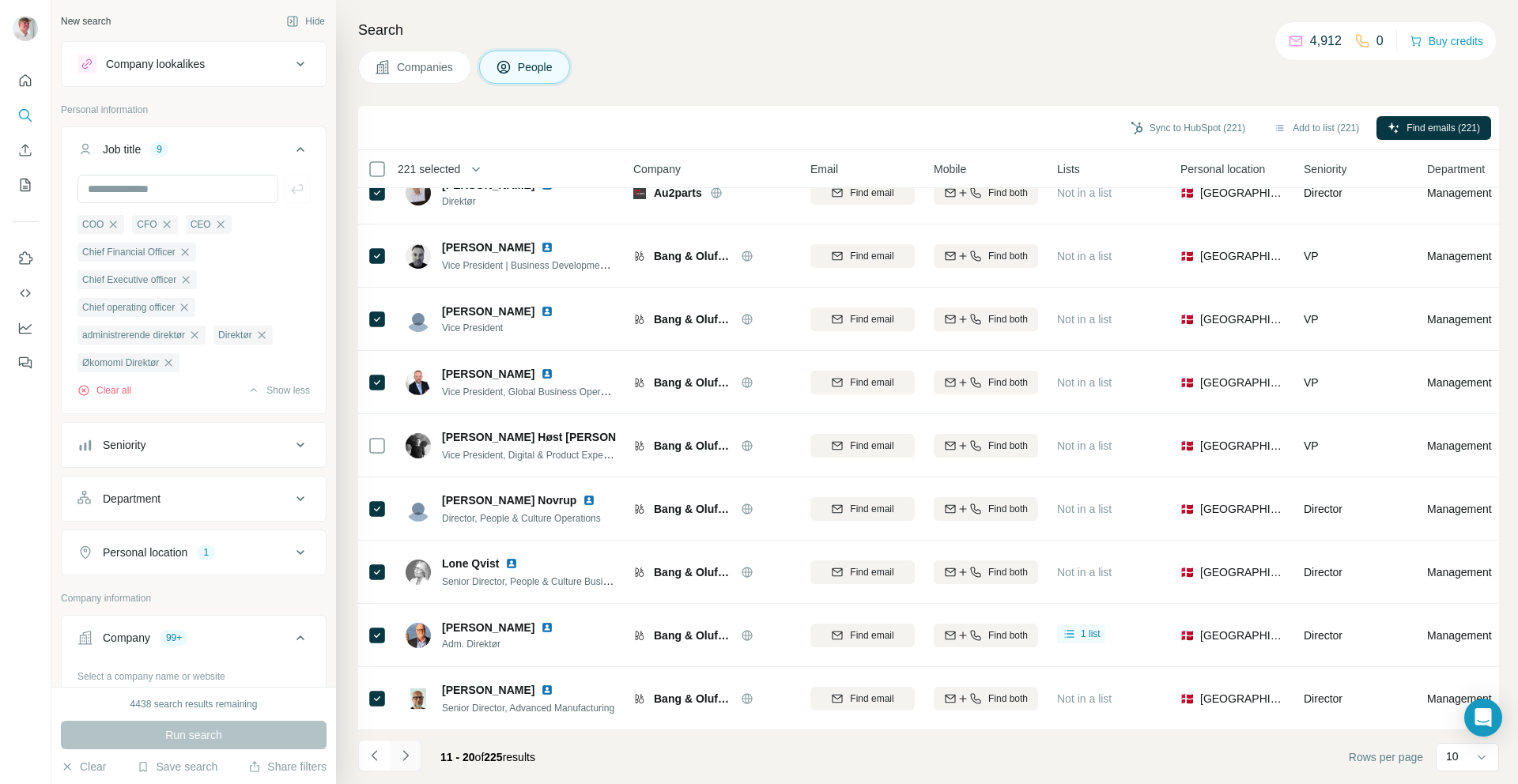
click at [407, 758] on icon "Navigate to next page" at bounding box center [405, 754] width 16 height 16
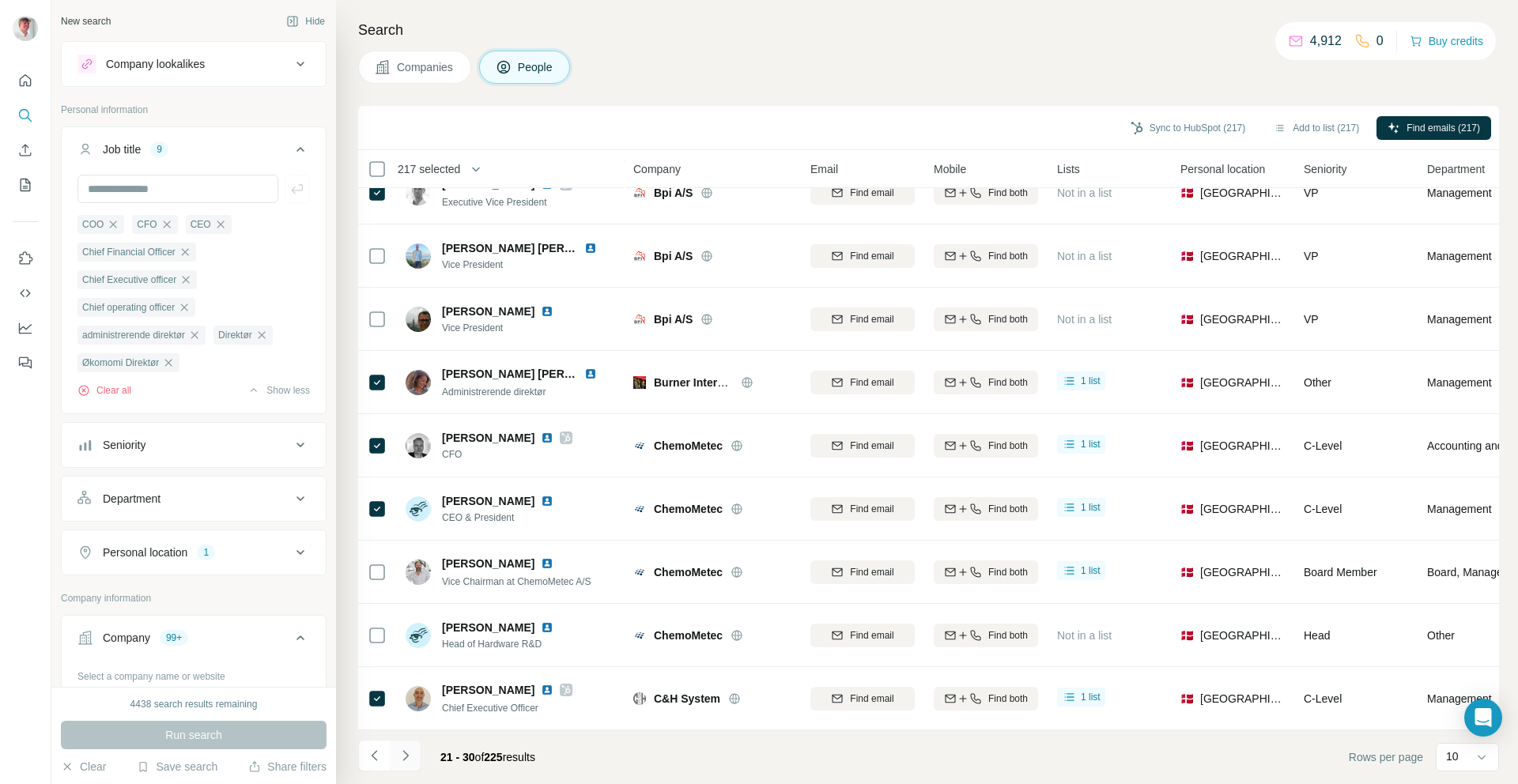
click at [412, 760] on icon "Navigate to next page" at bounding box center [405, 754] width 16 height 16
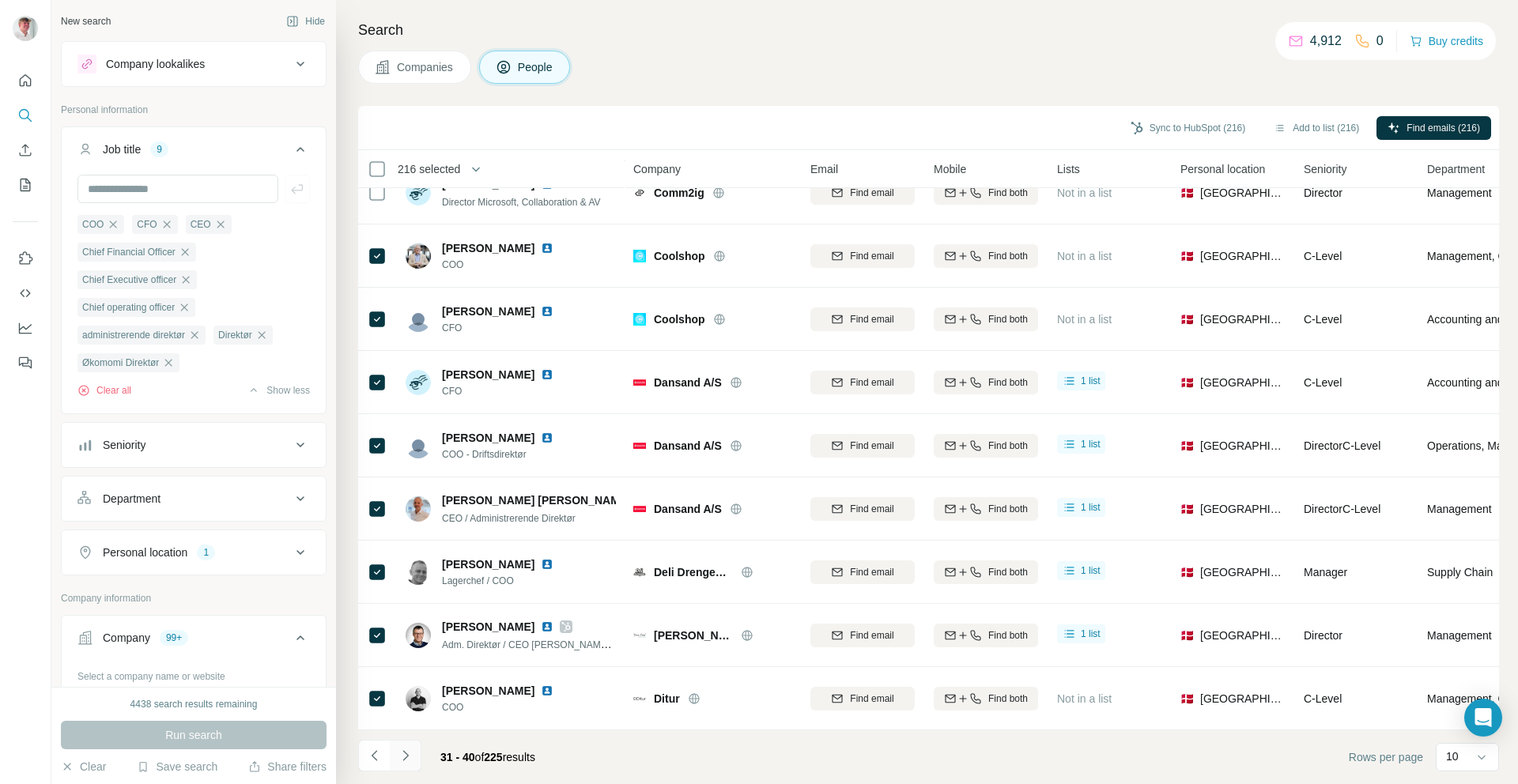
click at [410, 763] on icon "Navigate to next page" at bounding box center [405, 754] width 16 height 16
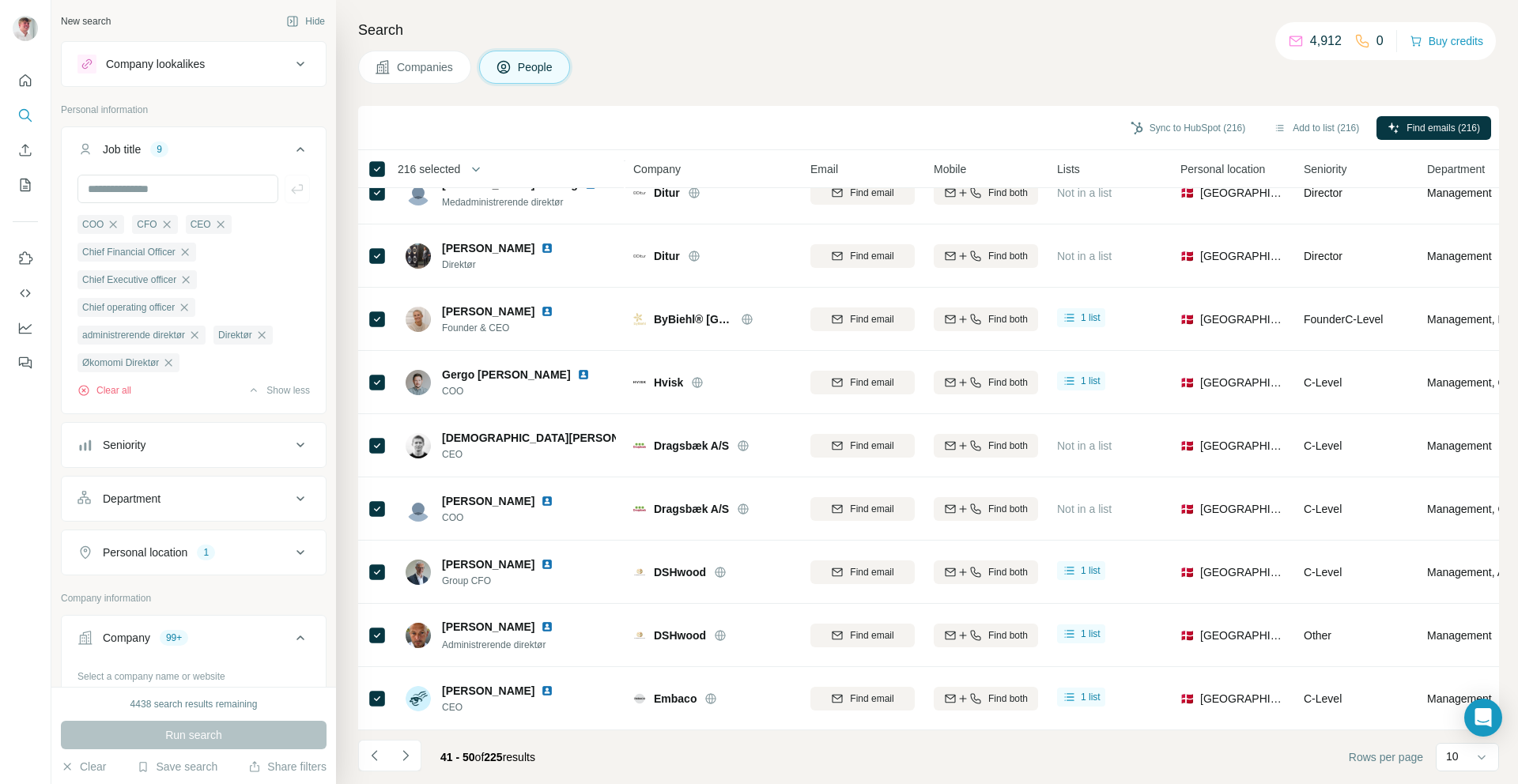
click at [414, 750] on button "Navigate to next page" at bounding box center [405, 755] width 32 height 32
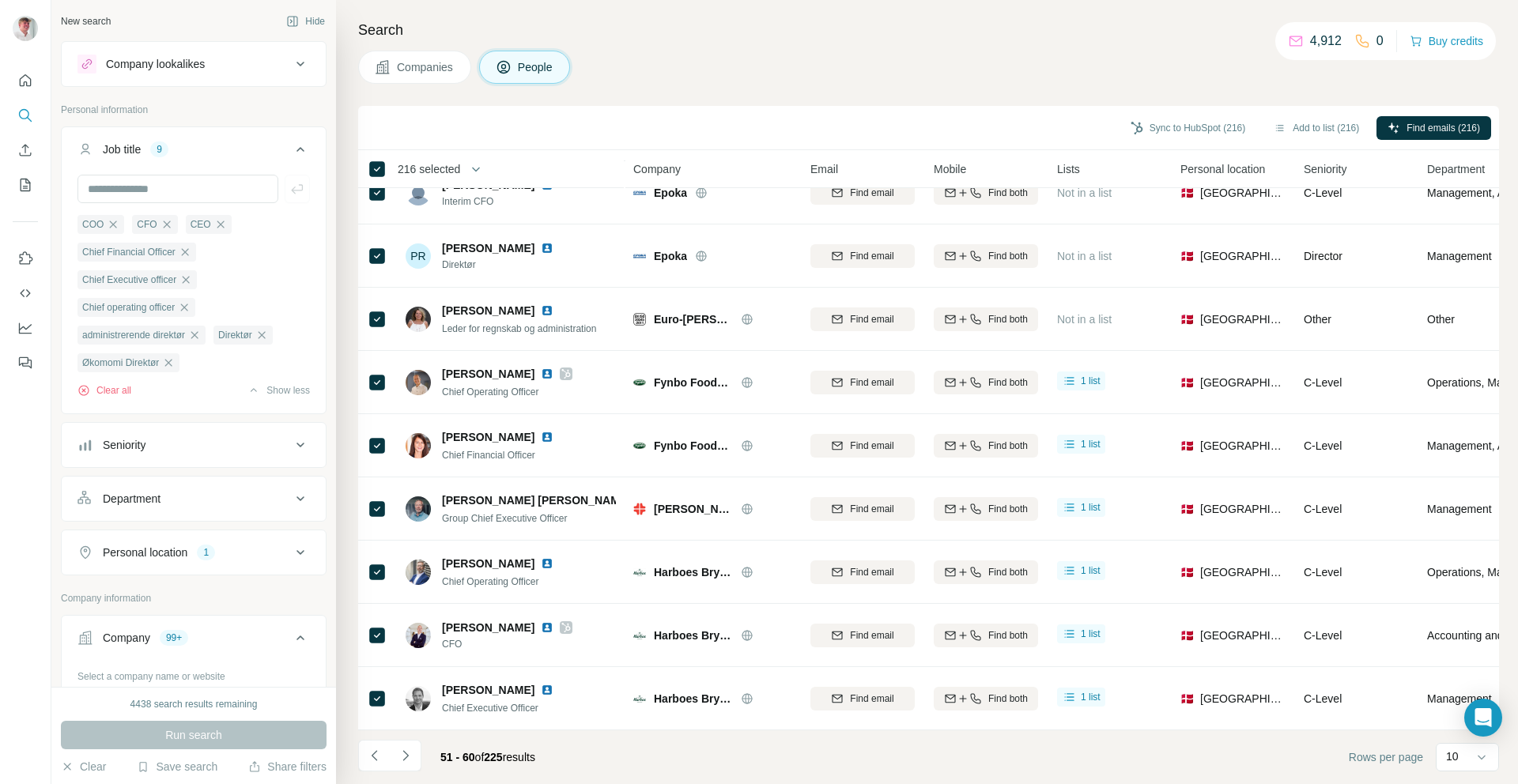
click at [400, 750] on icon "Navigate to next page" at bounding box center [405, 754] width 16 height 16
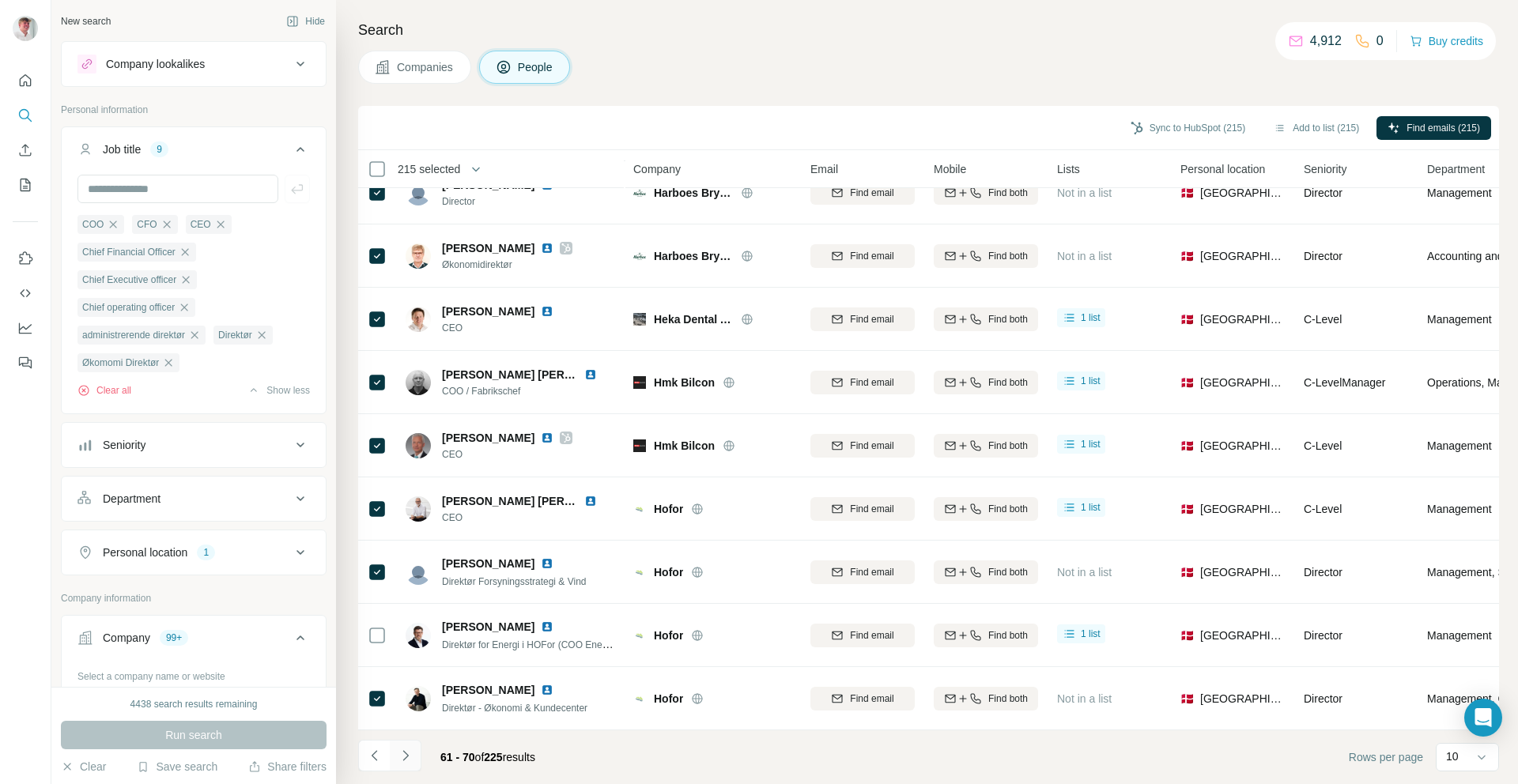
click at [403, 762] on icon "Navigate to next page" at bounding box center [405, 754] width 16 height 16
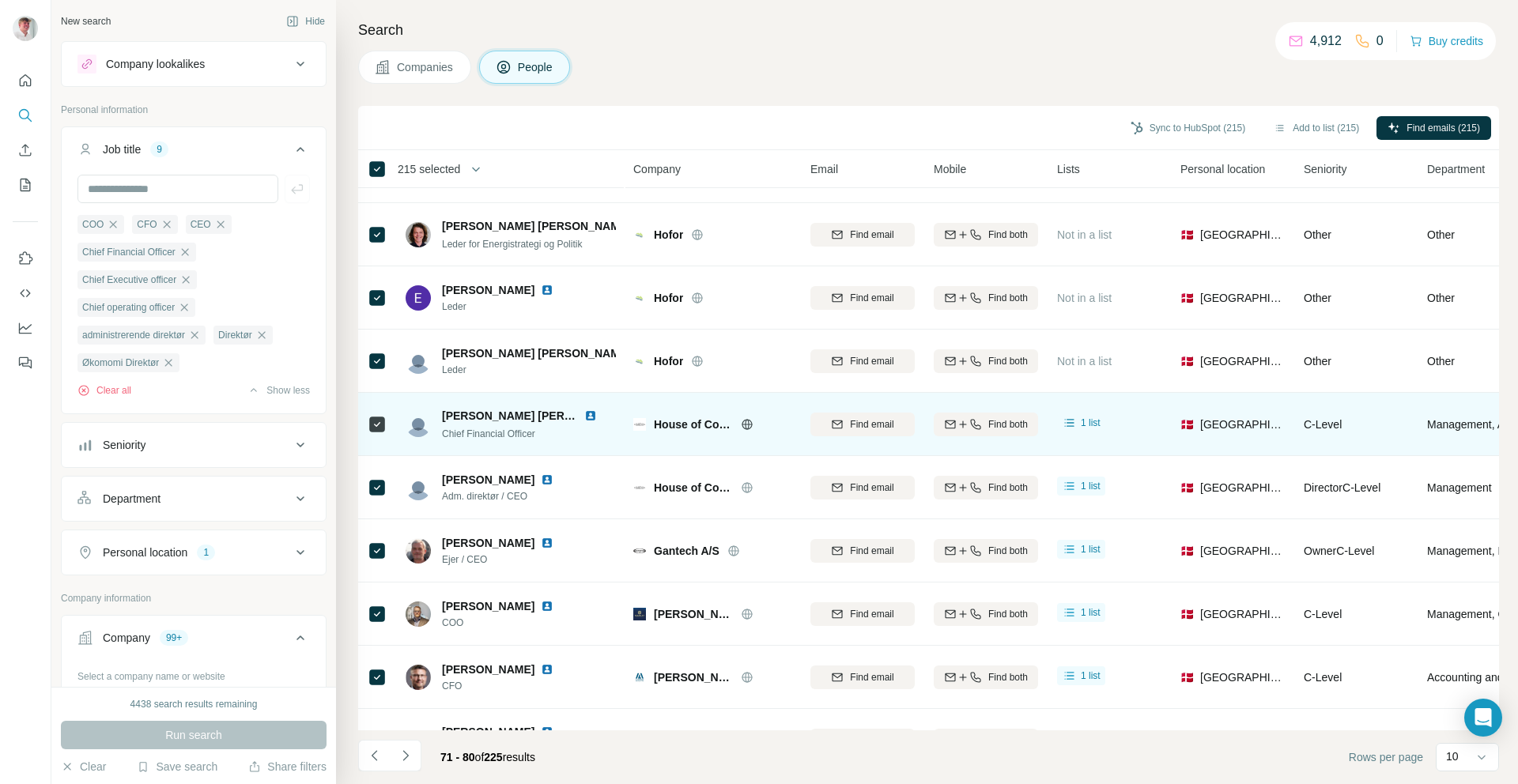
scroll to position [0, 0]
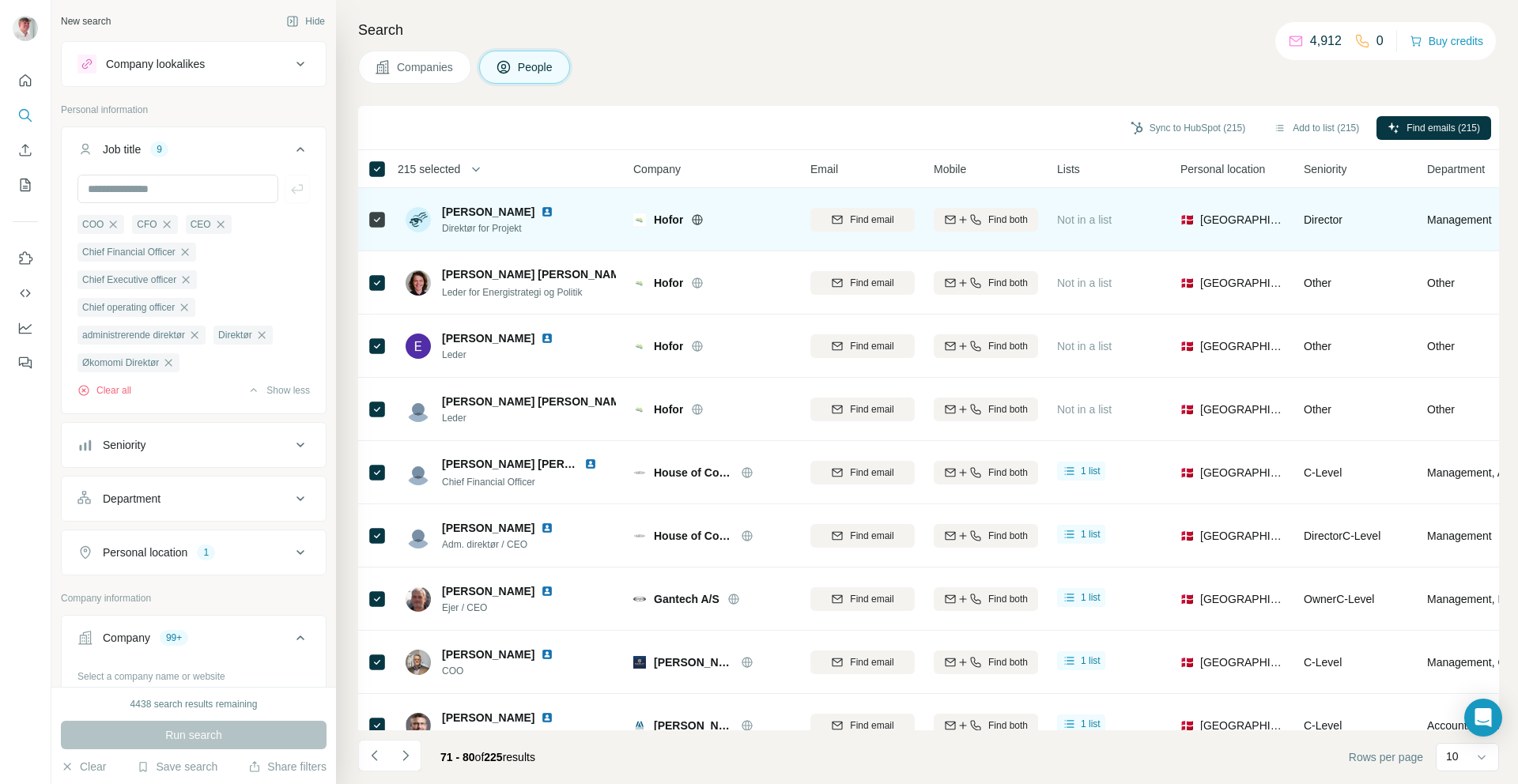
click at [363, 225] on td at bounding box center [377, 219] width 38 height 63
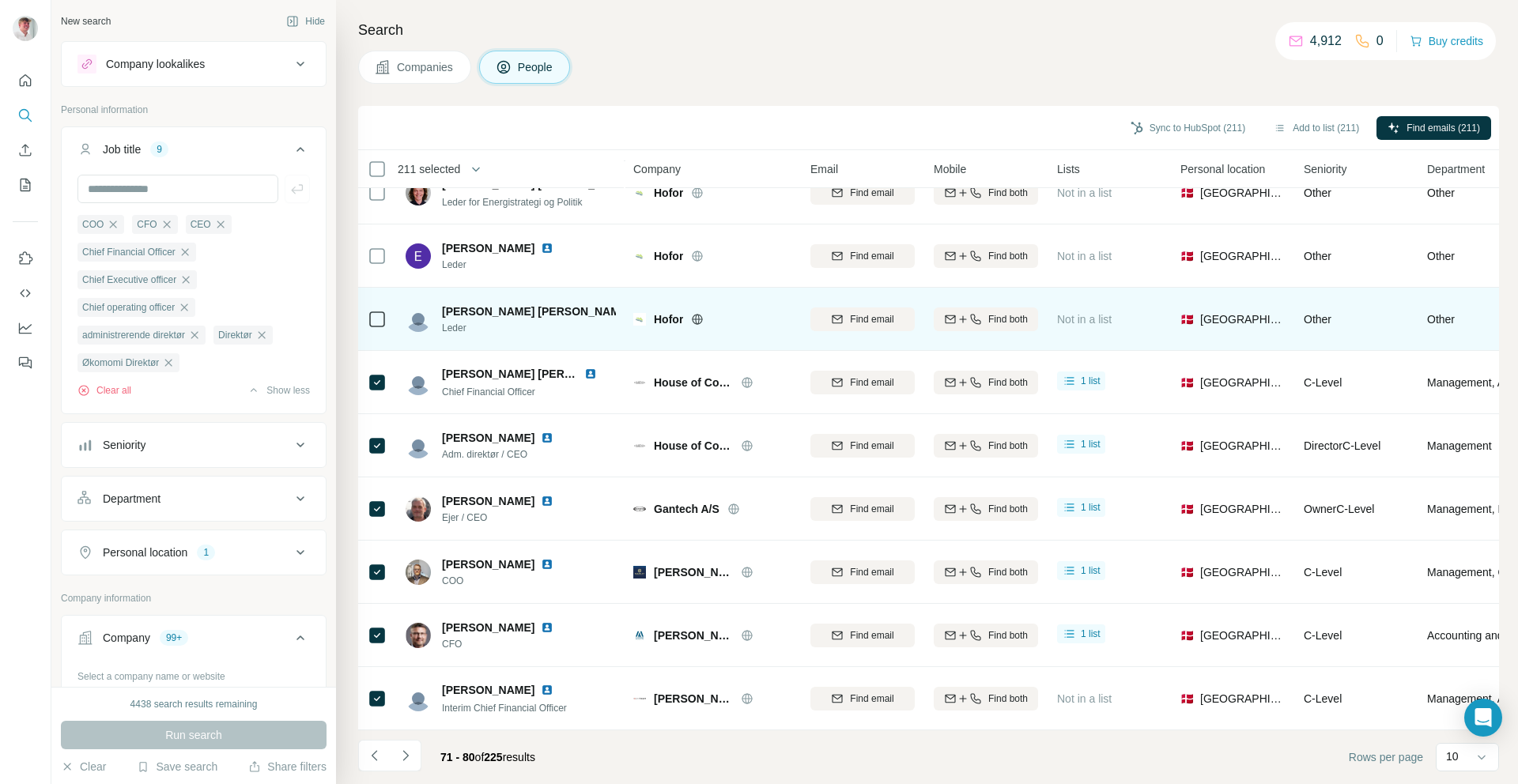
scroll to position [98, 0]
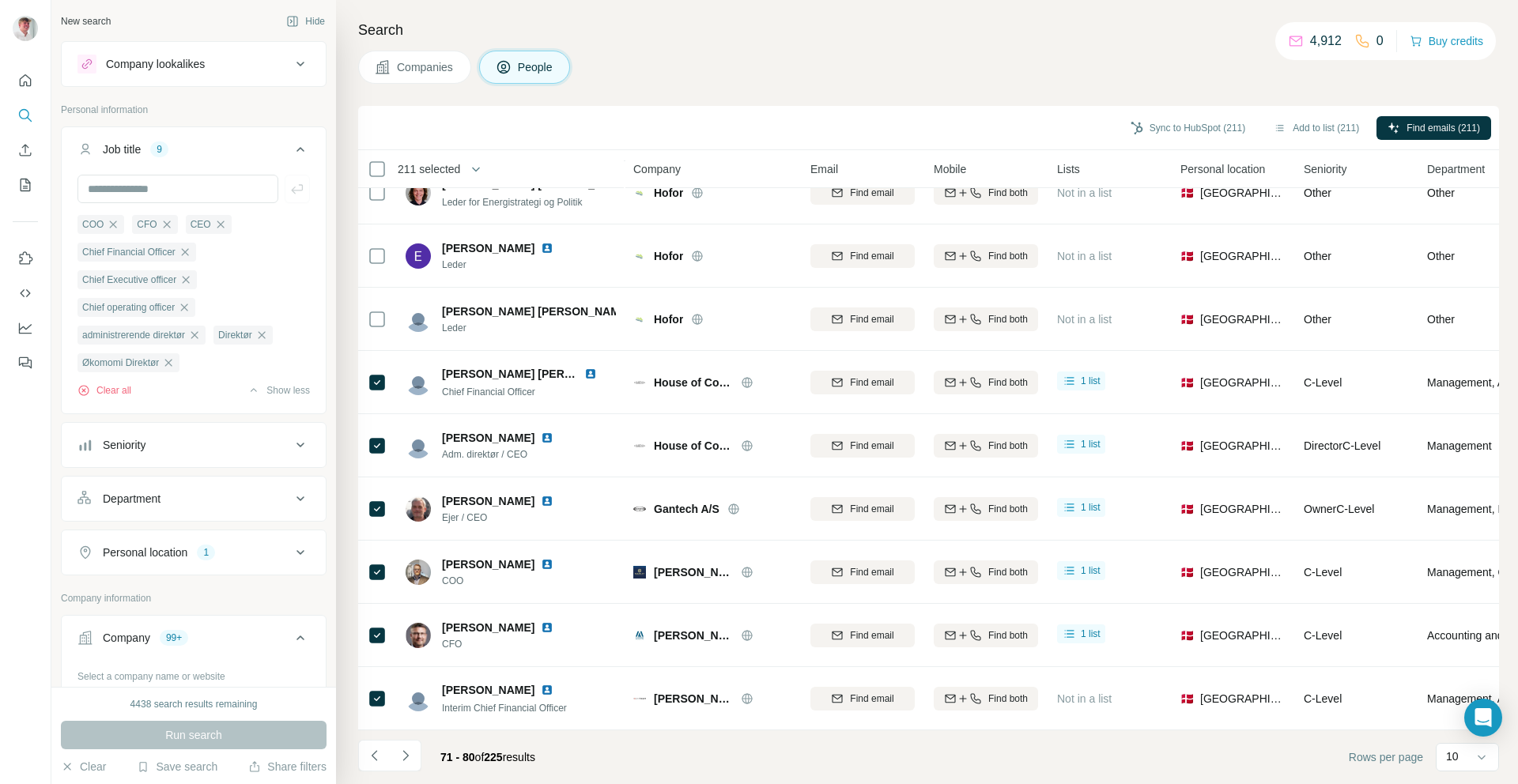
click at [399, 754] on icon "Navigate to next page" at bounding box center [405, 754] width 16 height 16
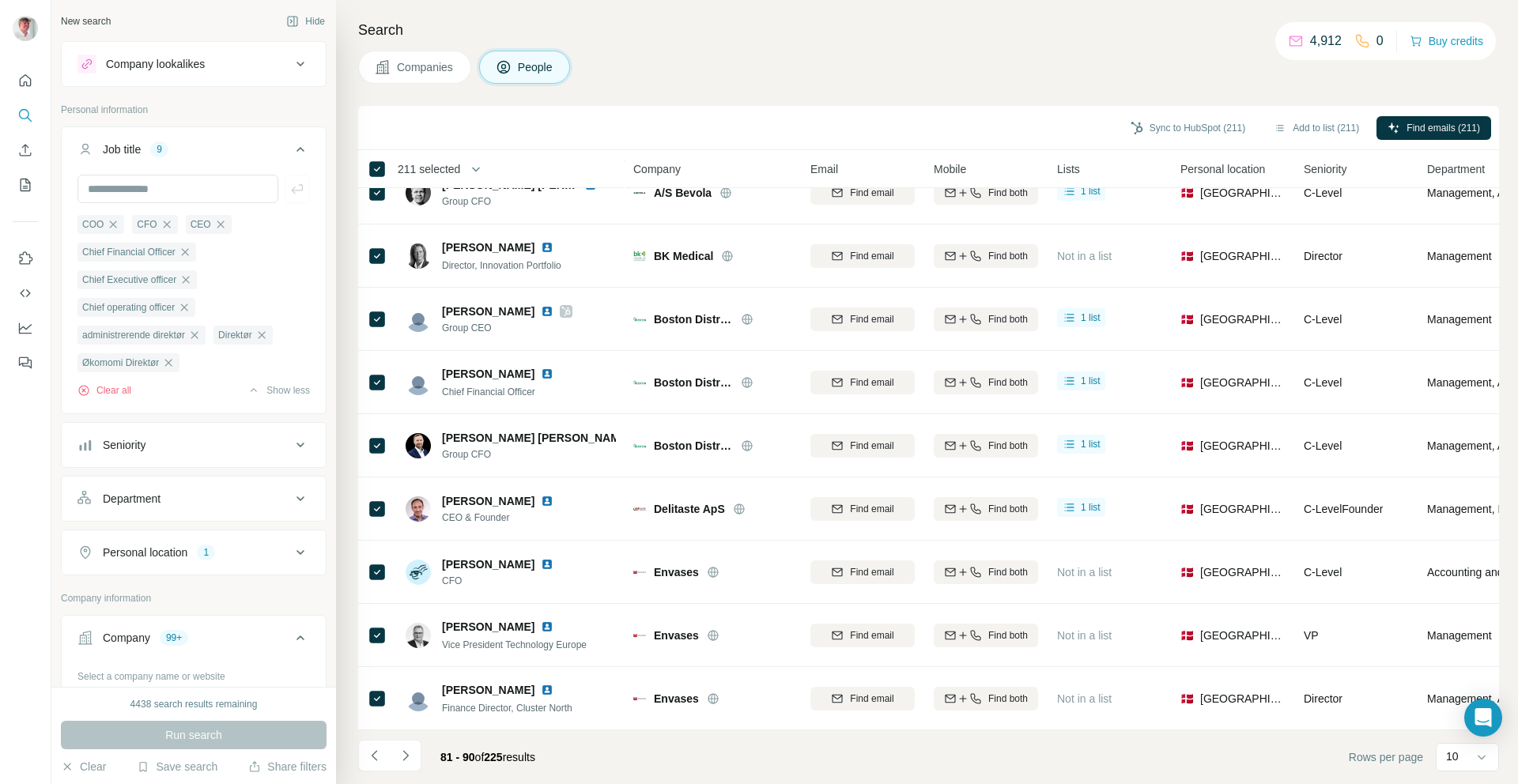
click at [414, 757] on button "Navigate to next page" at bounding box center [405, 755] width 32 height 32
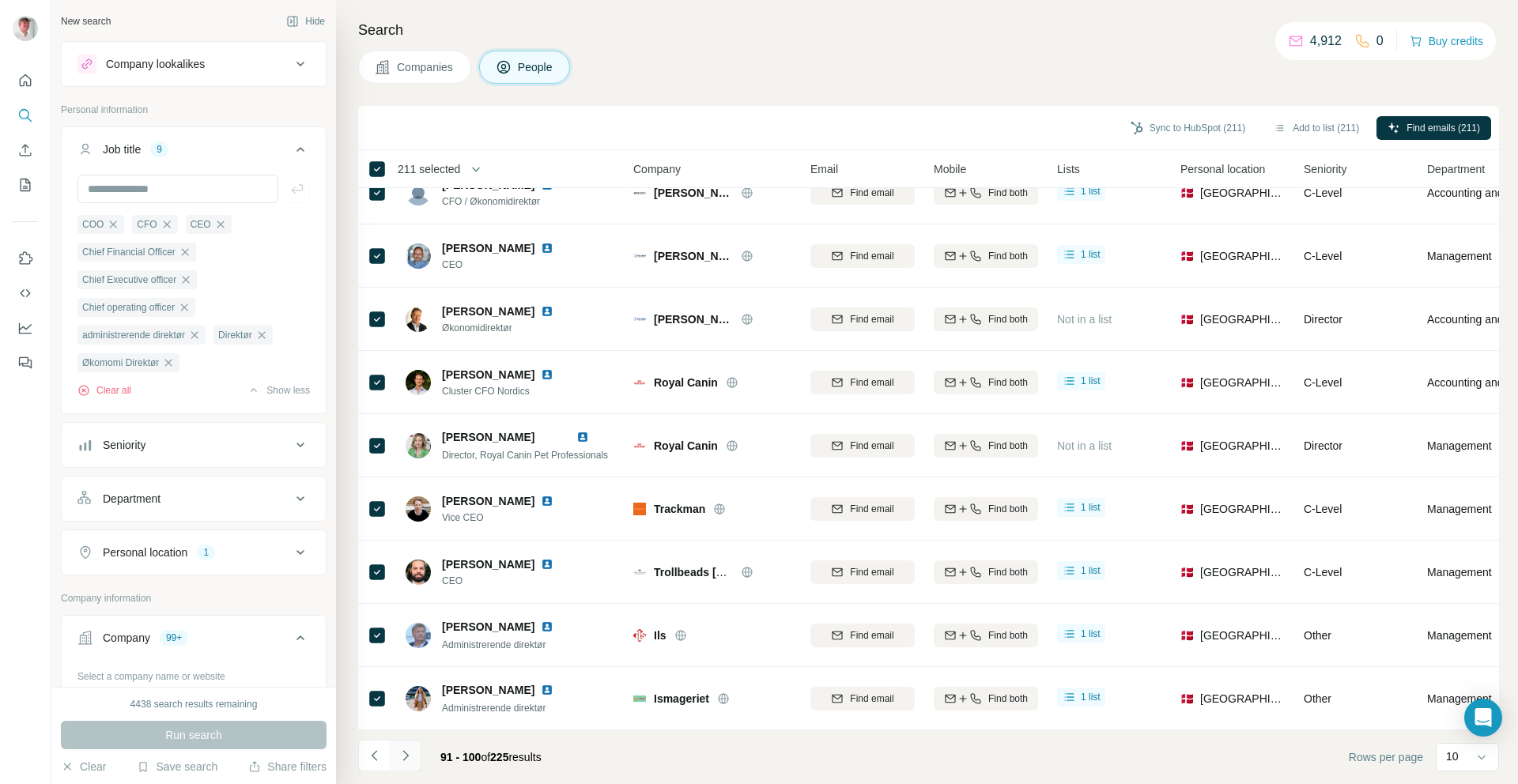
click at [410, 755] on icon "Navigate to next page" at bounding box center [405, 754] width 16 height 16
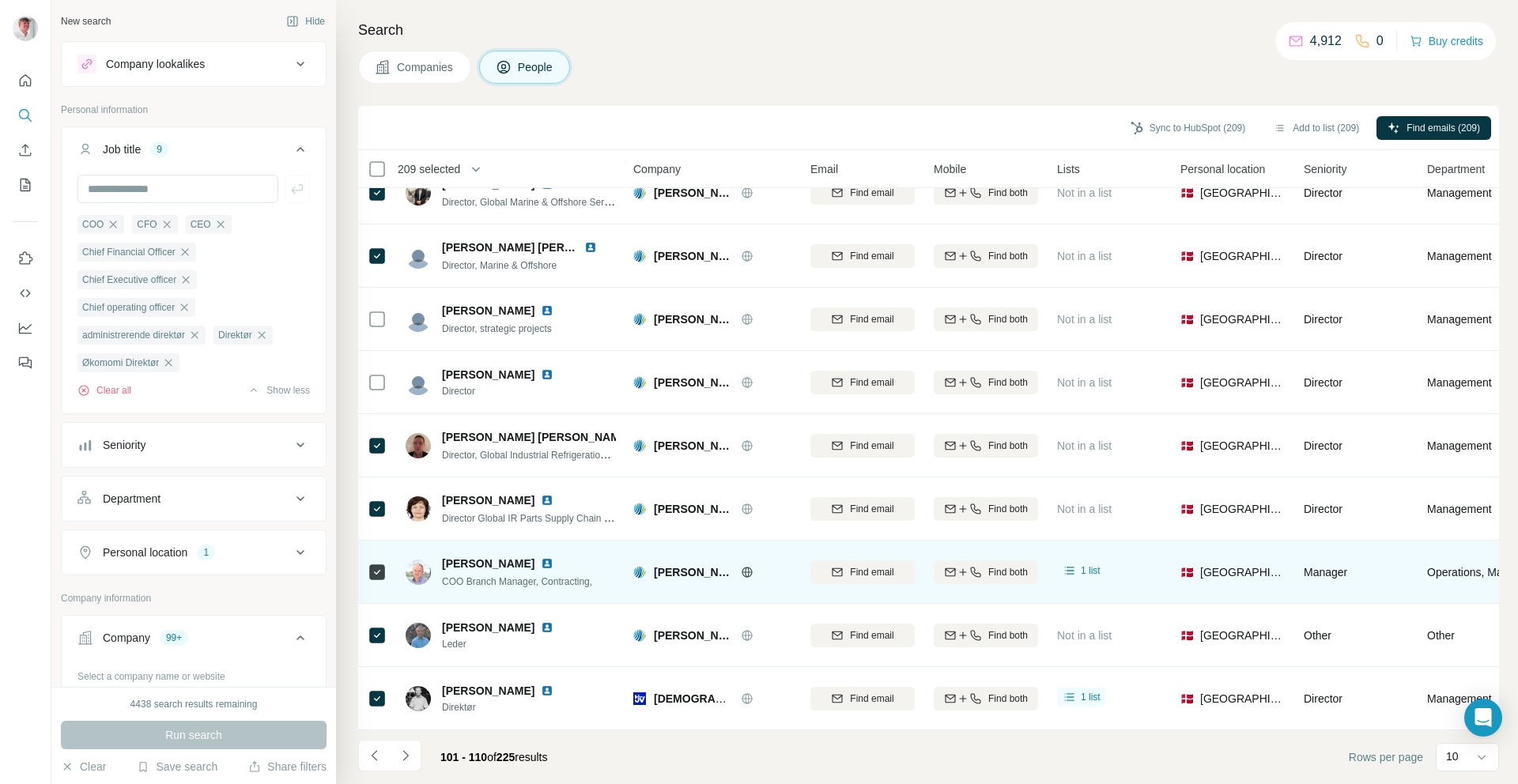
click at [382, 563] on icon at bounding box center [377, 572] width 19 height 19
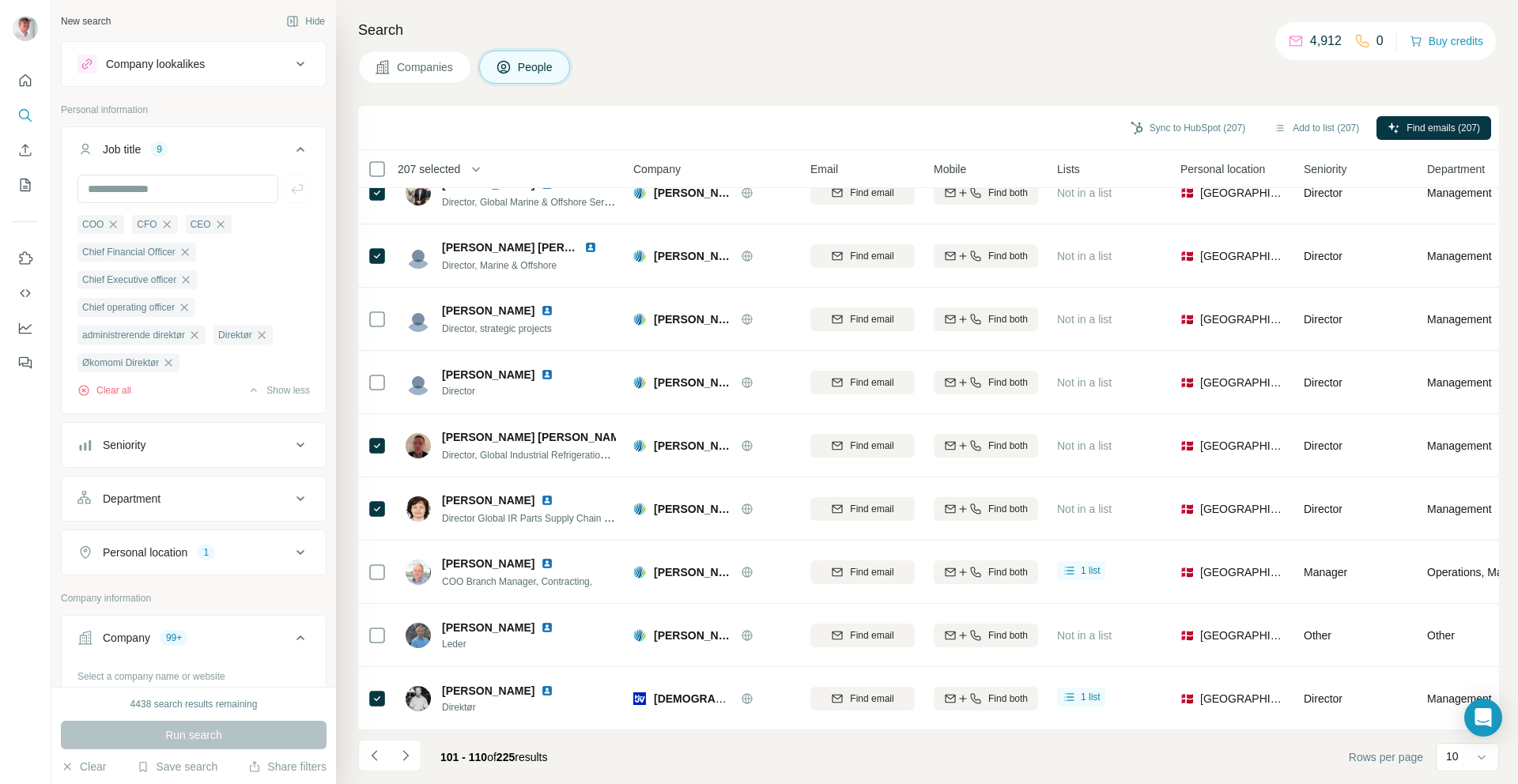
click at [404, 747] on icon "Navigate to next page" at bounding box center [405, 754] width 16 height 16
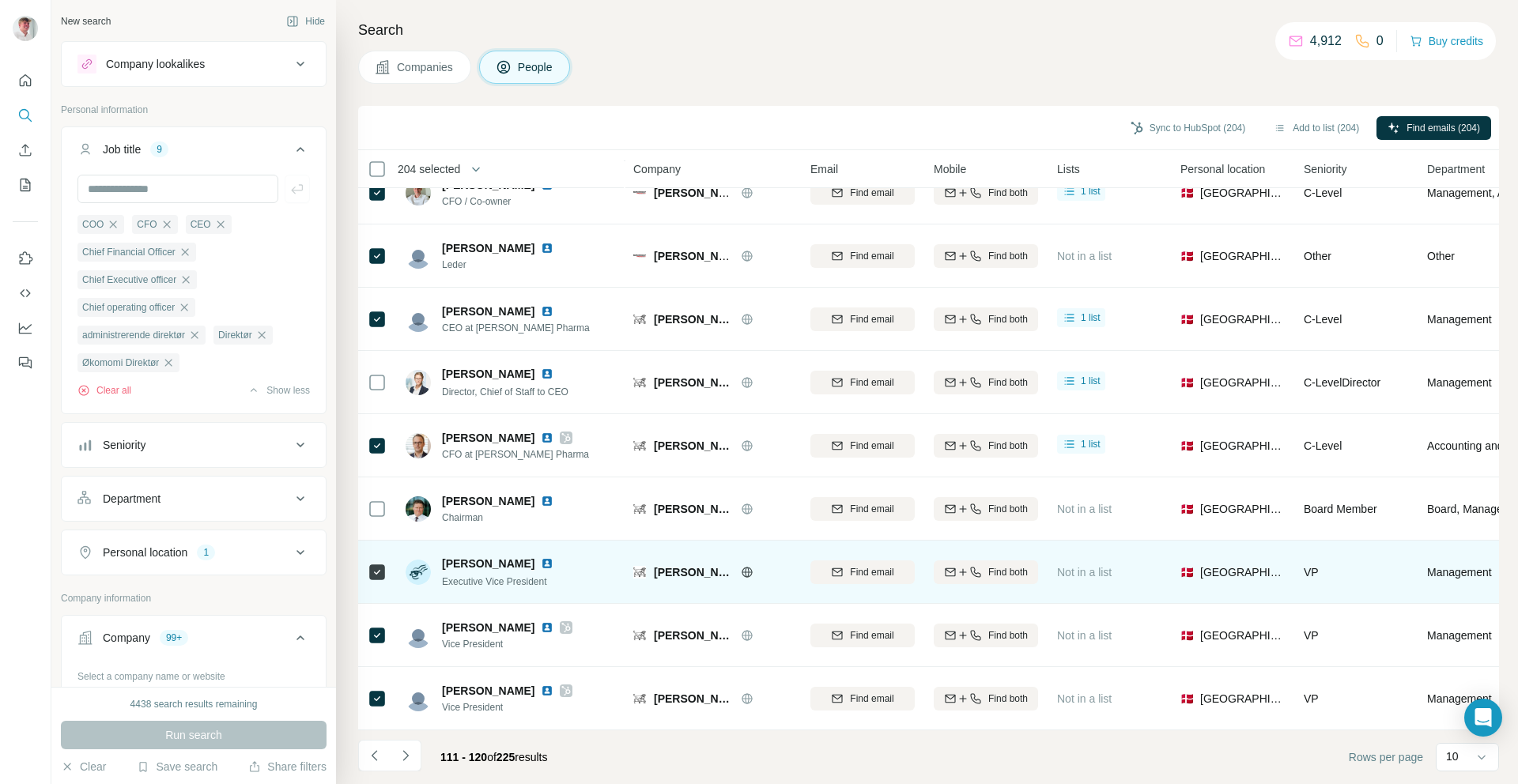
click at [368, 569] on icon at bounding box center [377, 572] width 19 height 19
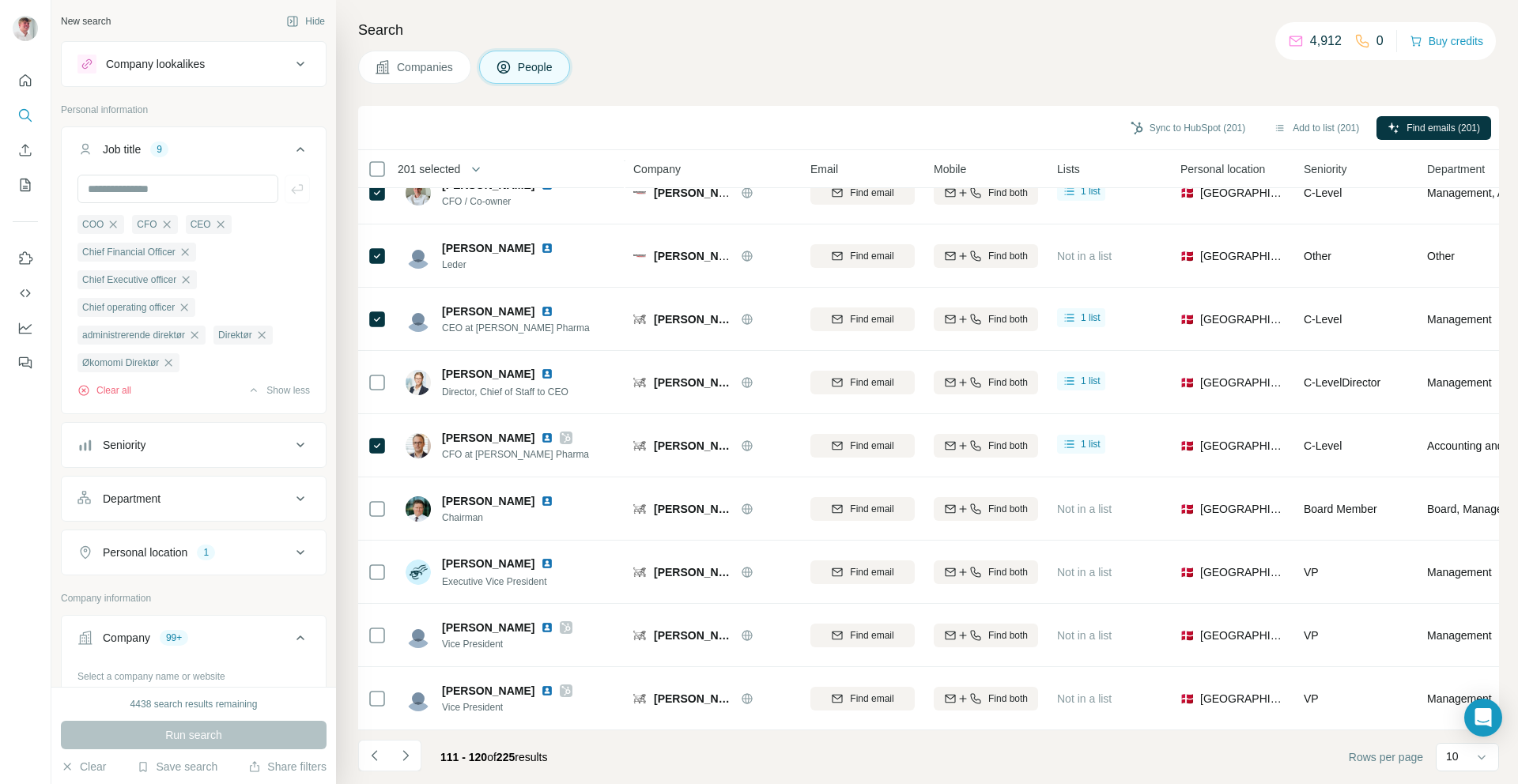
click at [405, 752] on icon "Navigate to next page" at bounding box center [405, 754] width 6 height 11
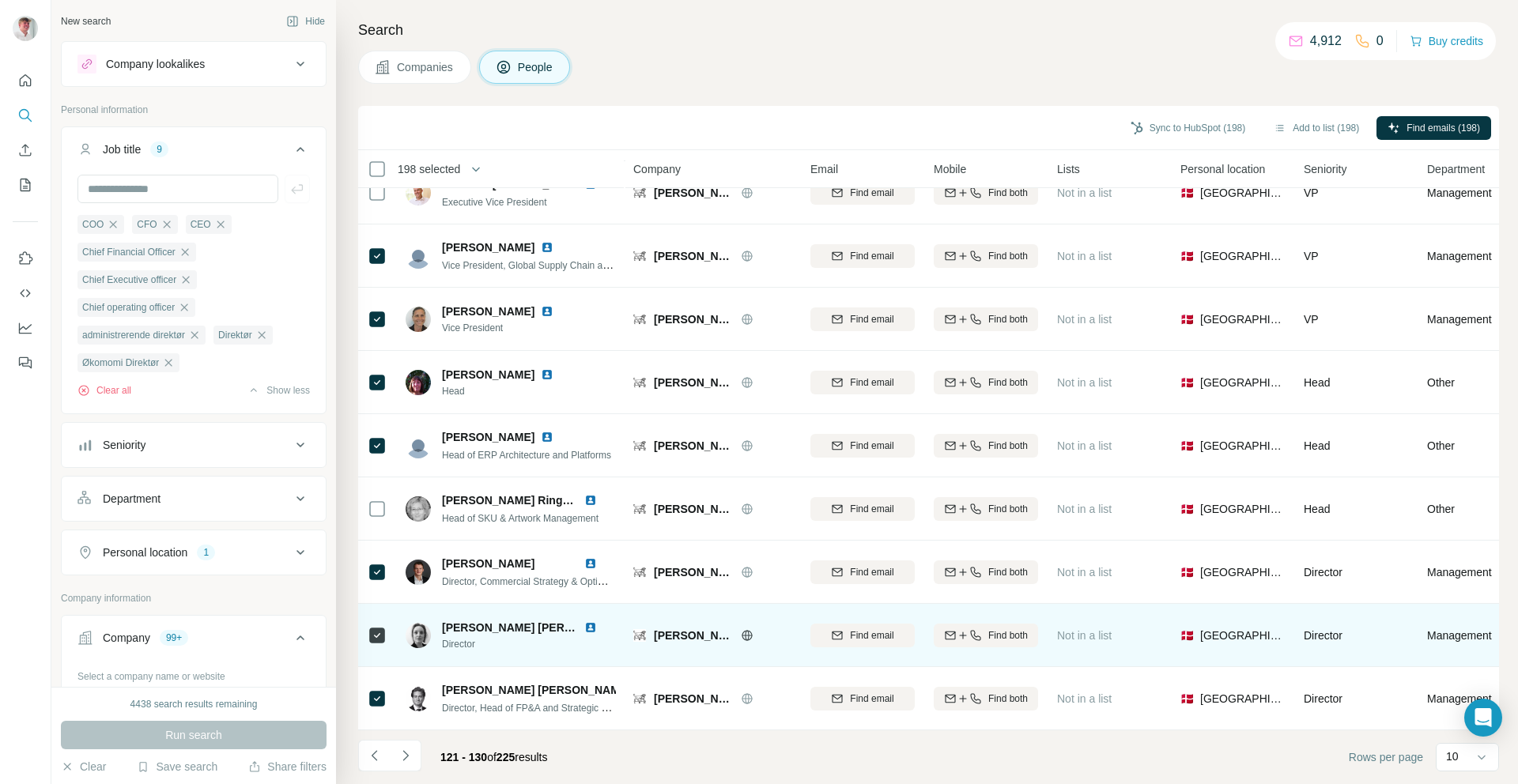
click at [368, 626] on icon at bounding box center [377, 635] width 19 height 19
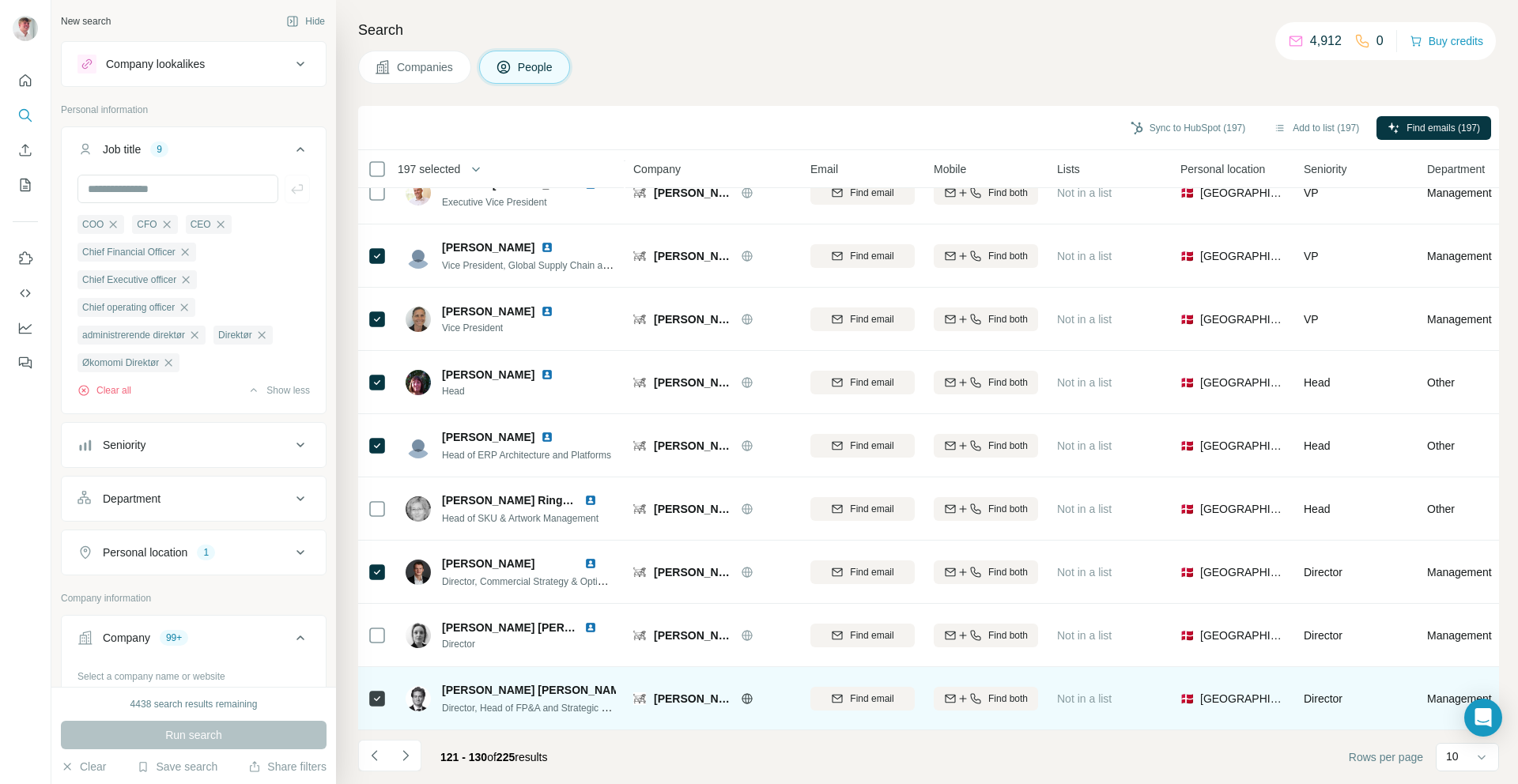
click at [386, 689] on icon at bounding box center [377, 698] width 19 height 19
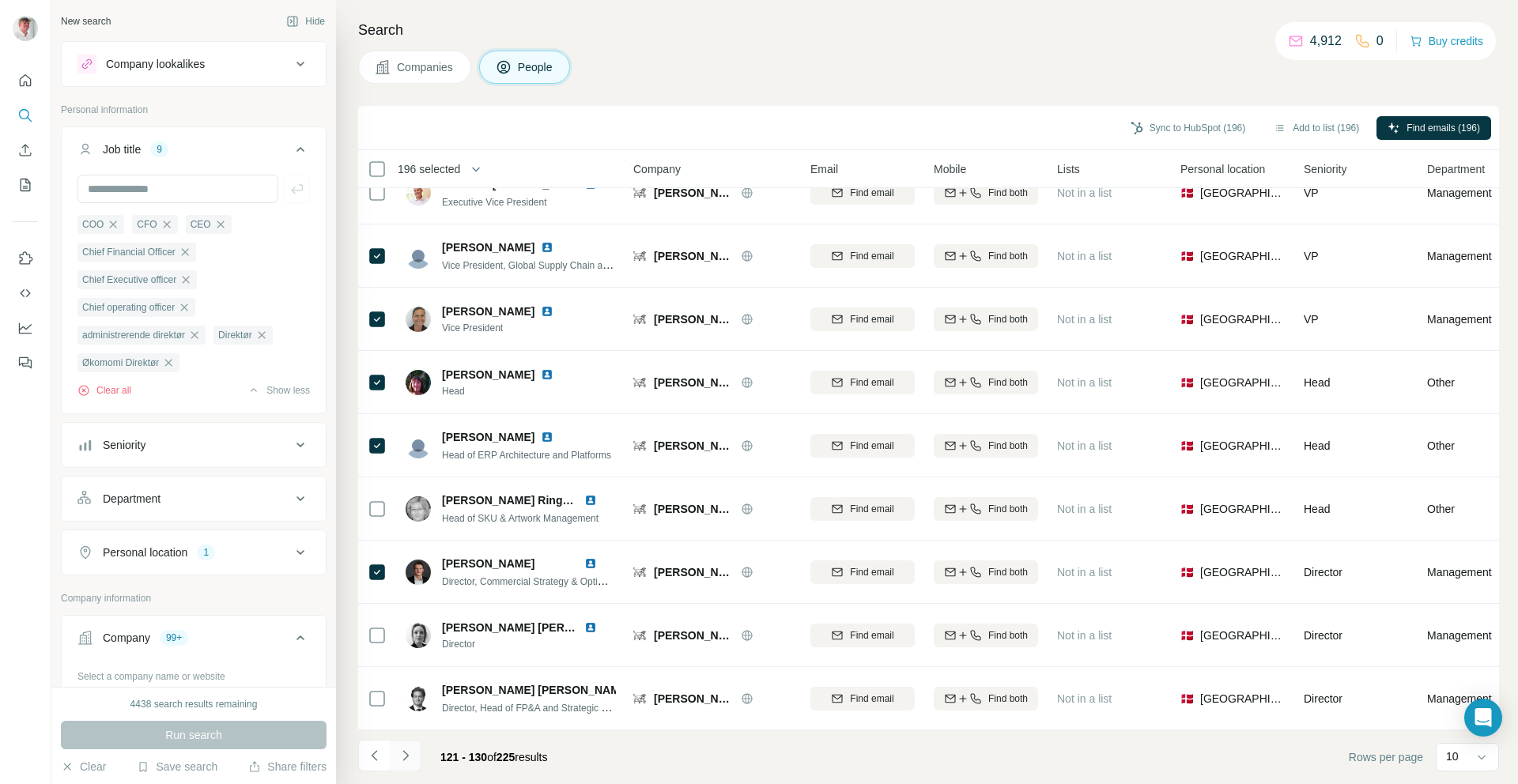
click at [409, 761] on icon "Navigate to next page" at bounding box center [405, 754] width 16 height 16
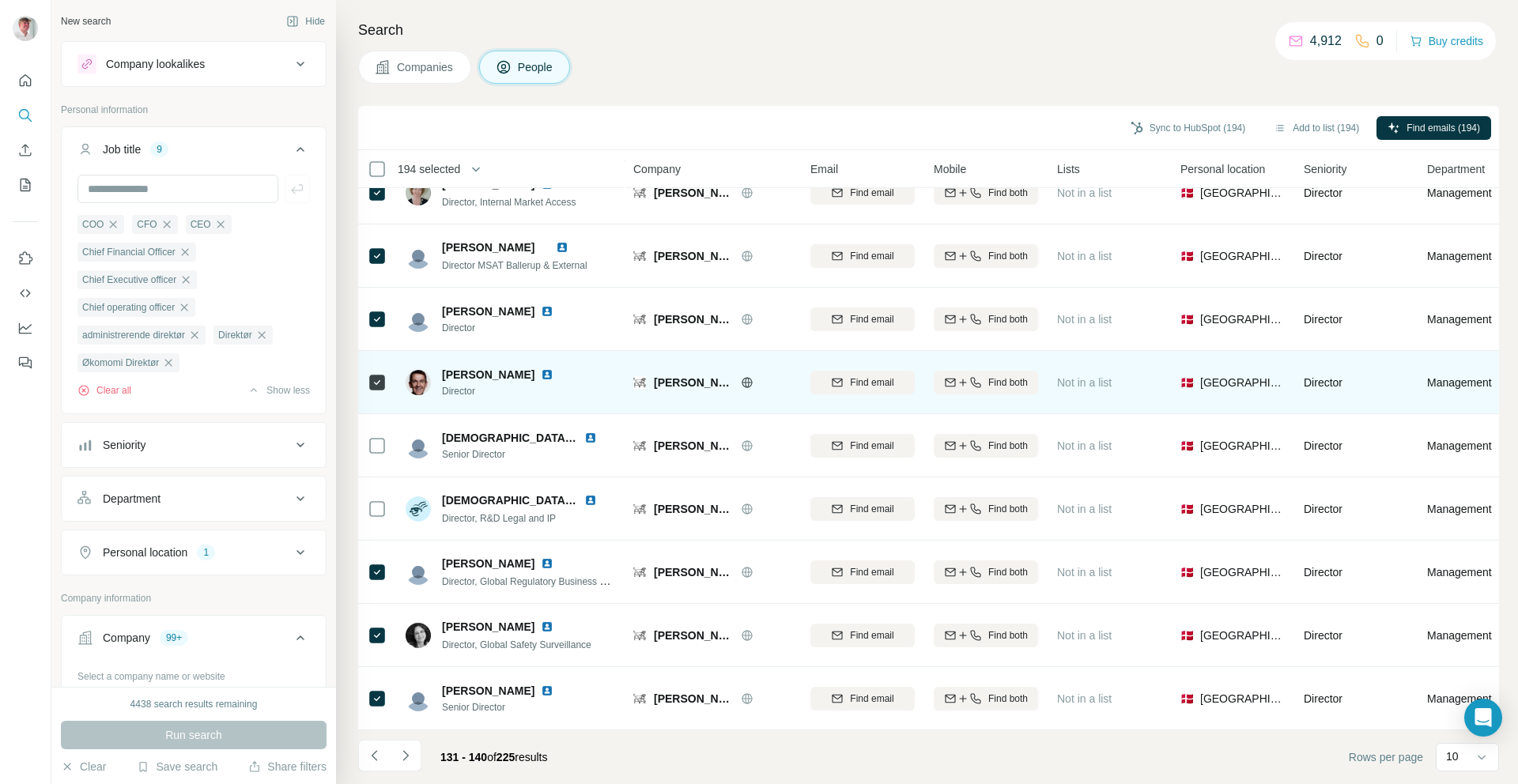
click at [382, 382] on div at bounding box center [377, 381] width 19 height 43
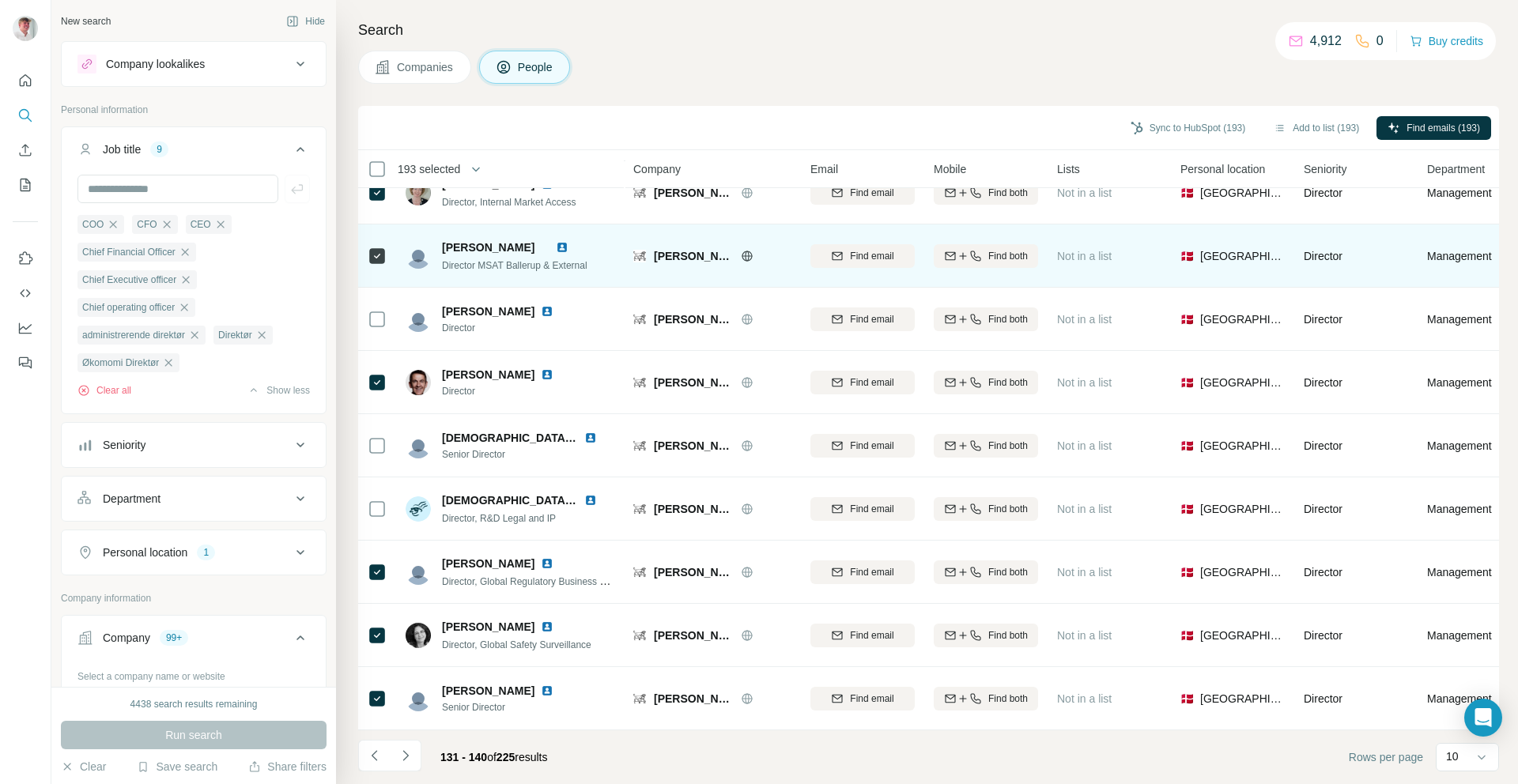
click at [390, 253] on td at bounding box center [377, 256] width 38 height 63
click at [387, 245] on td at bounding box center [377, 256] width 38 height 63
click at [384, 247] on div at bounding box center [377, 256] width 19 height 19
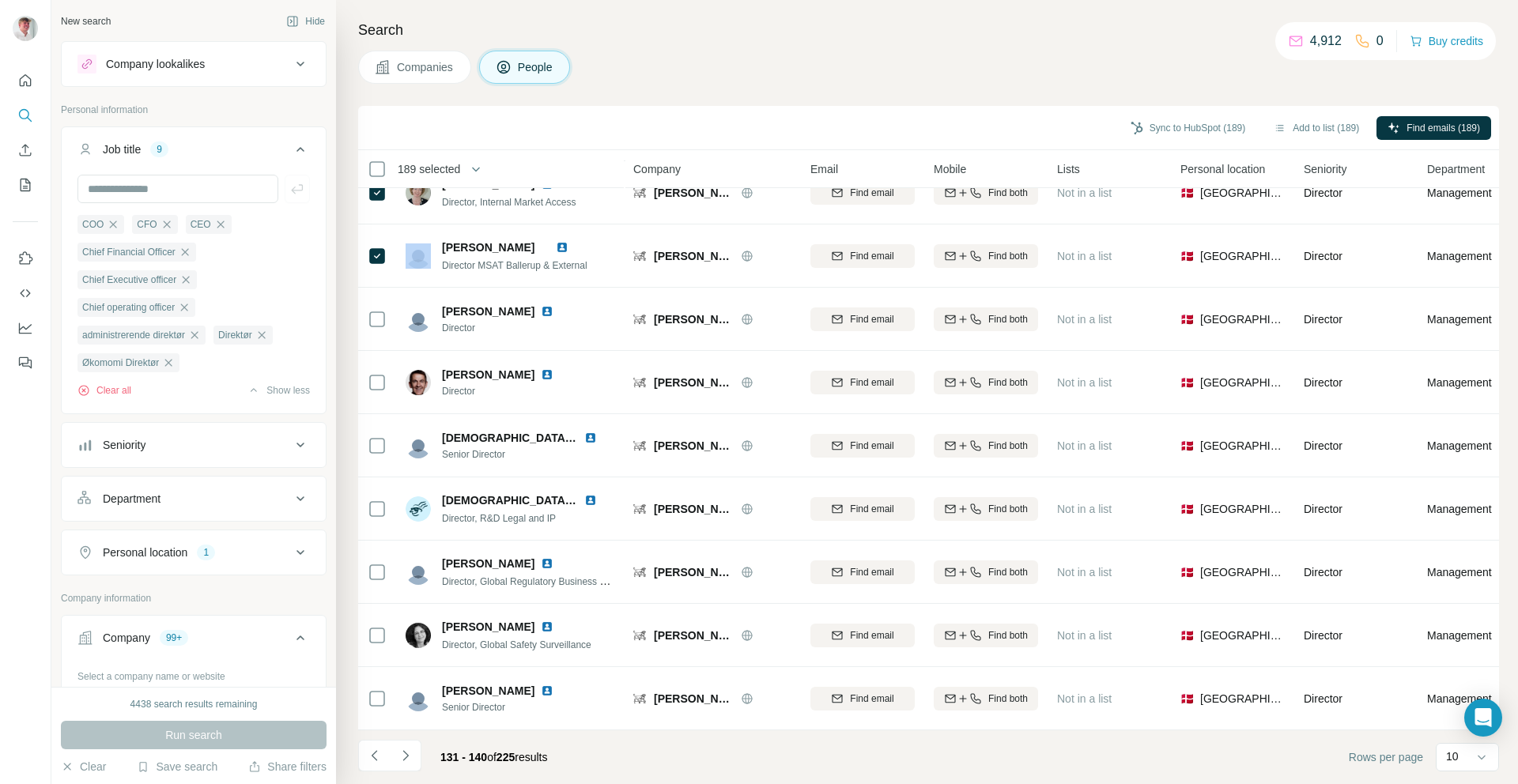
click at [404, 761] on icon "Navigate to next page" at bounding box center [405, 754] width 16 height 16
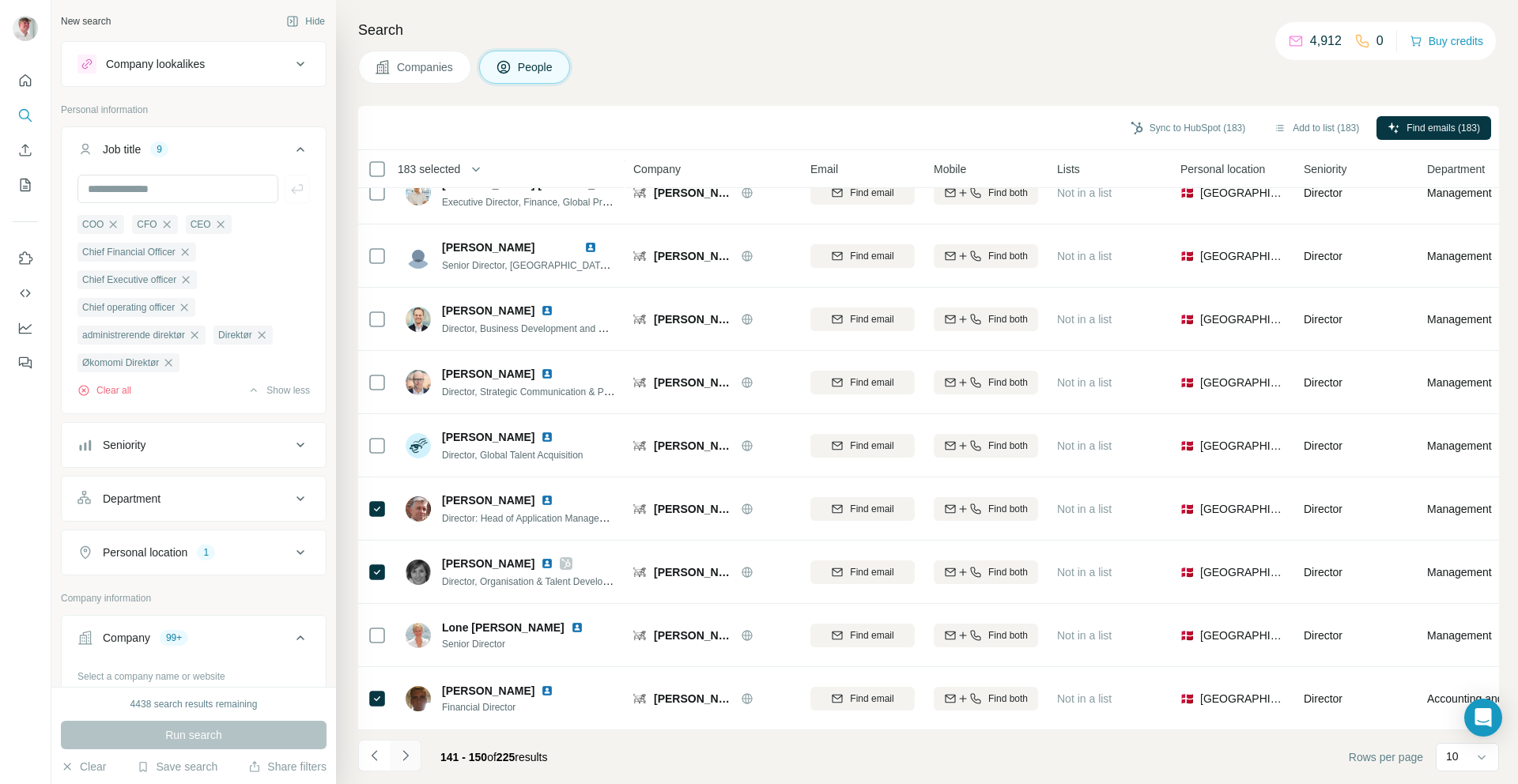
click at [405, 760] on icon "Navigate to next page" at bounding box center [405, 754] width 16 height 16
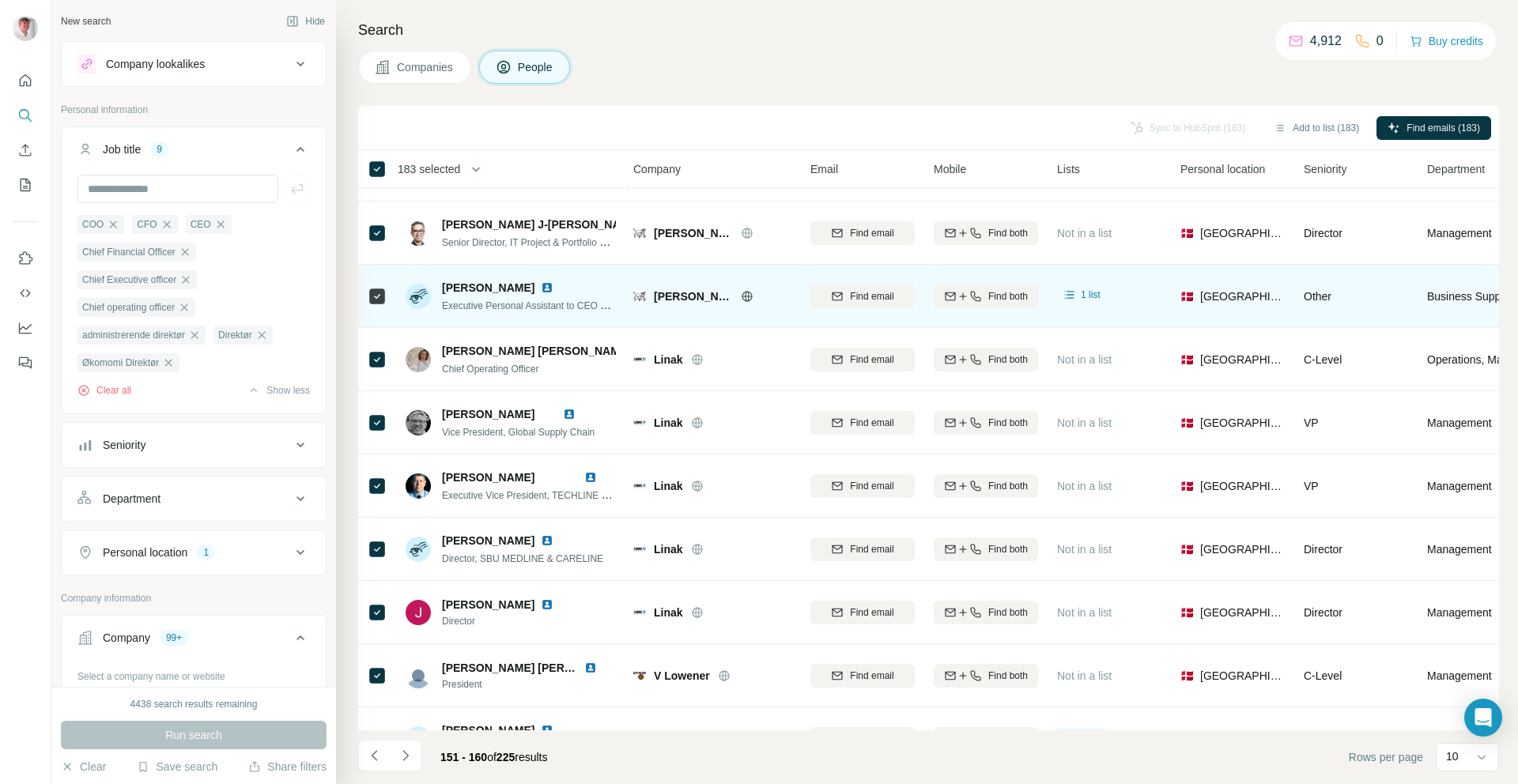
scroll to position [0, 0]
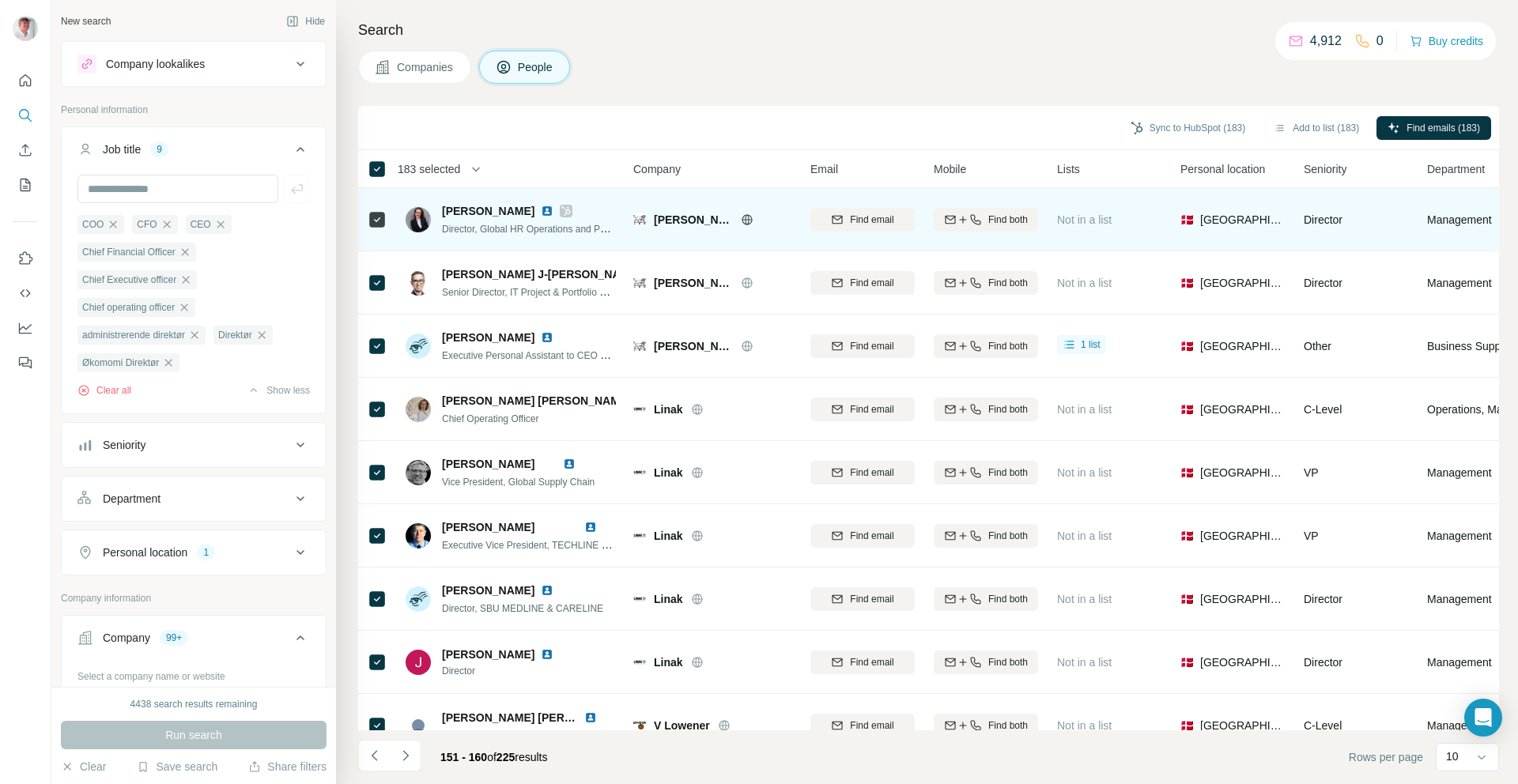
drag, startPoint x: 529, startPoint y: 211, endPoint x: 446, endPoint y: 212, distance: 83.0
click at [446, 212] on div "[PERSON_NAME]" at bounding box center [529, 211] width 174 height 16
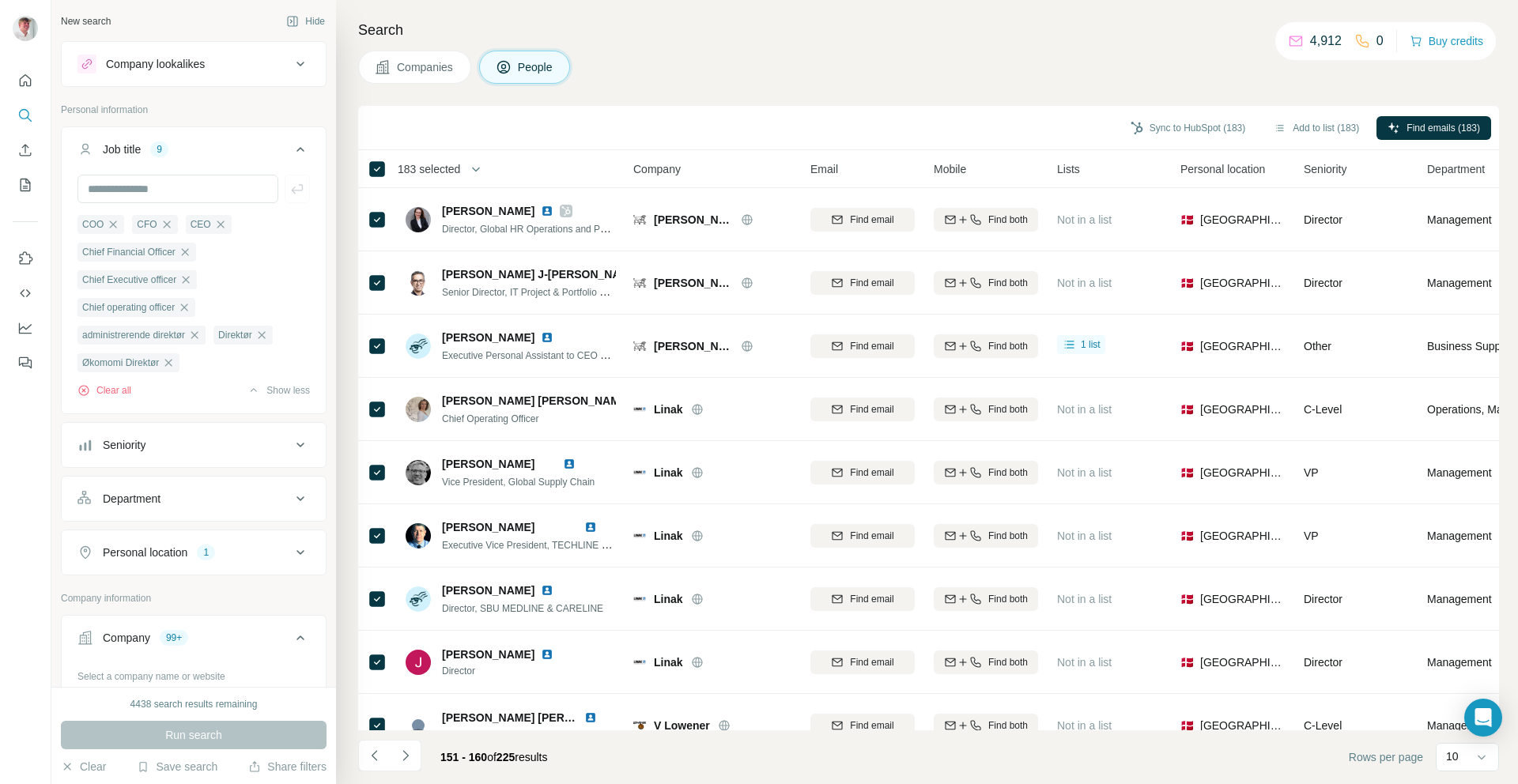
copy span "[PERSON_NAME]"
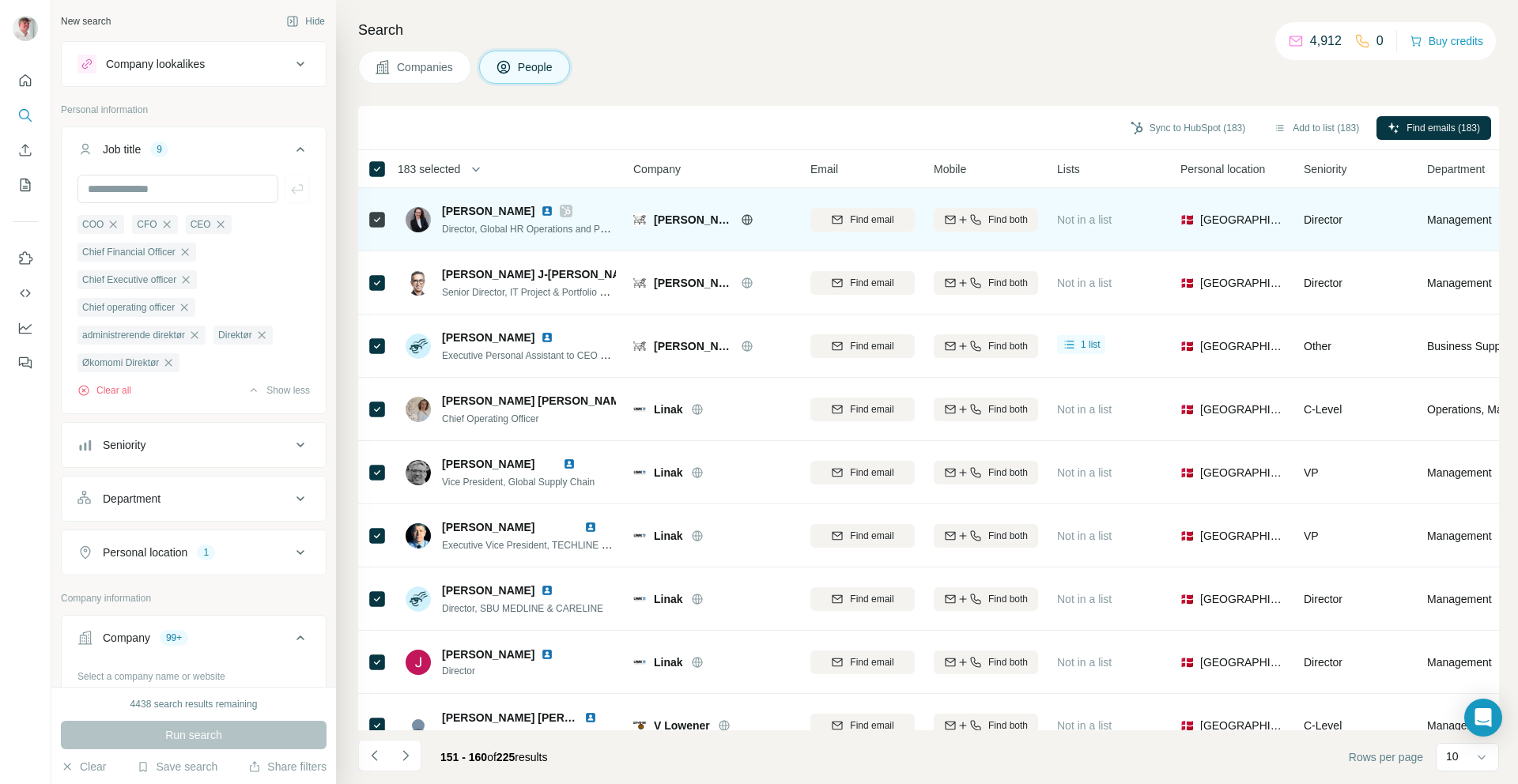
click at [368, 219] on icon at bounding box center [377, 219] width 19 height 19
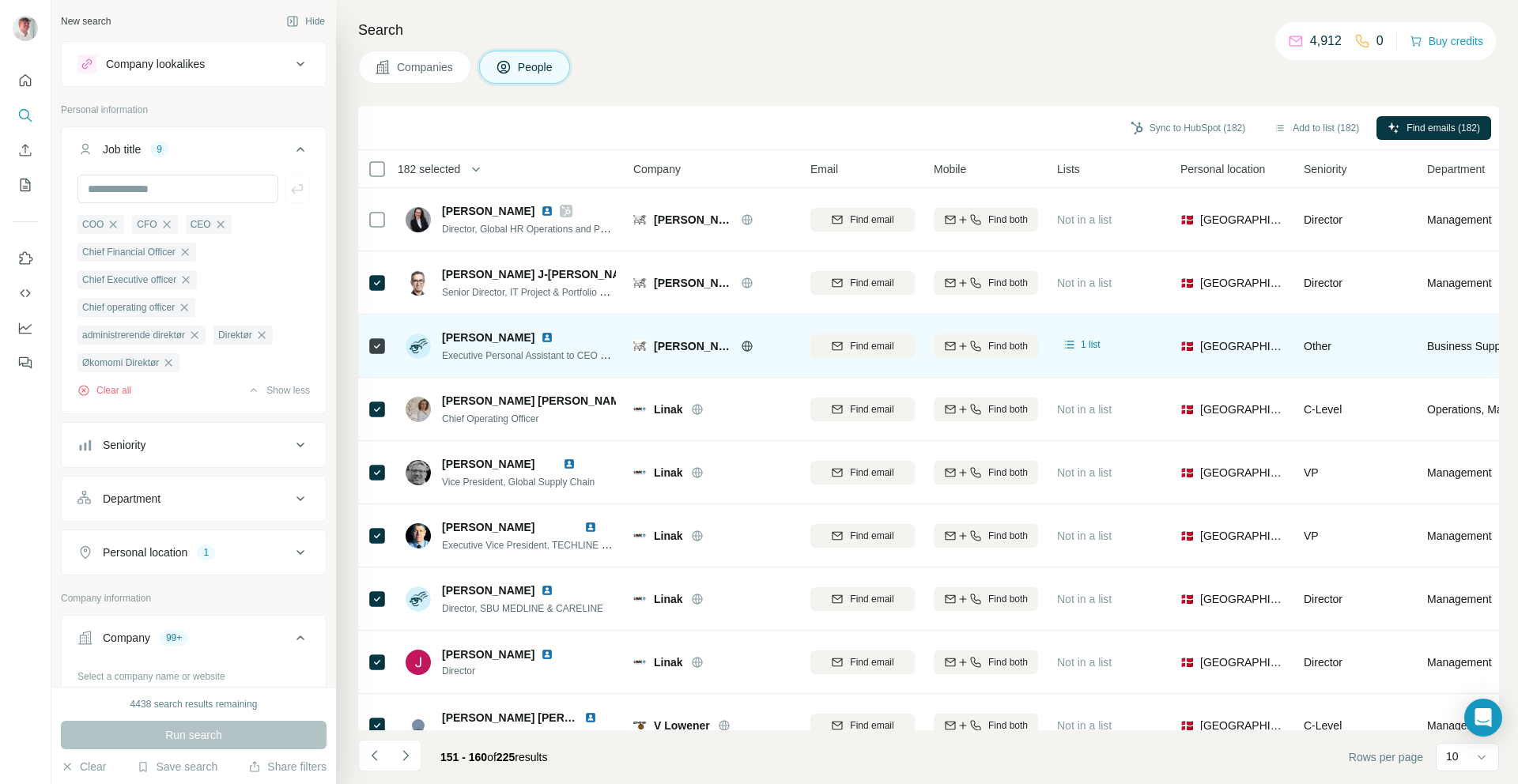
click at [368, 349] on icon at bounding box center [377, 345] width 19 height 19
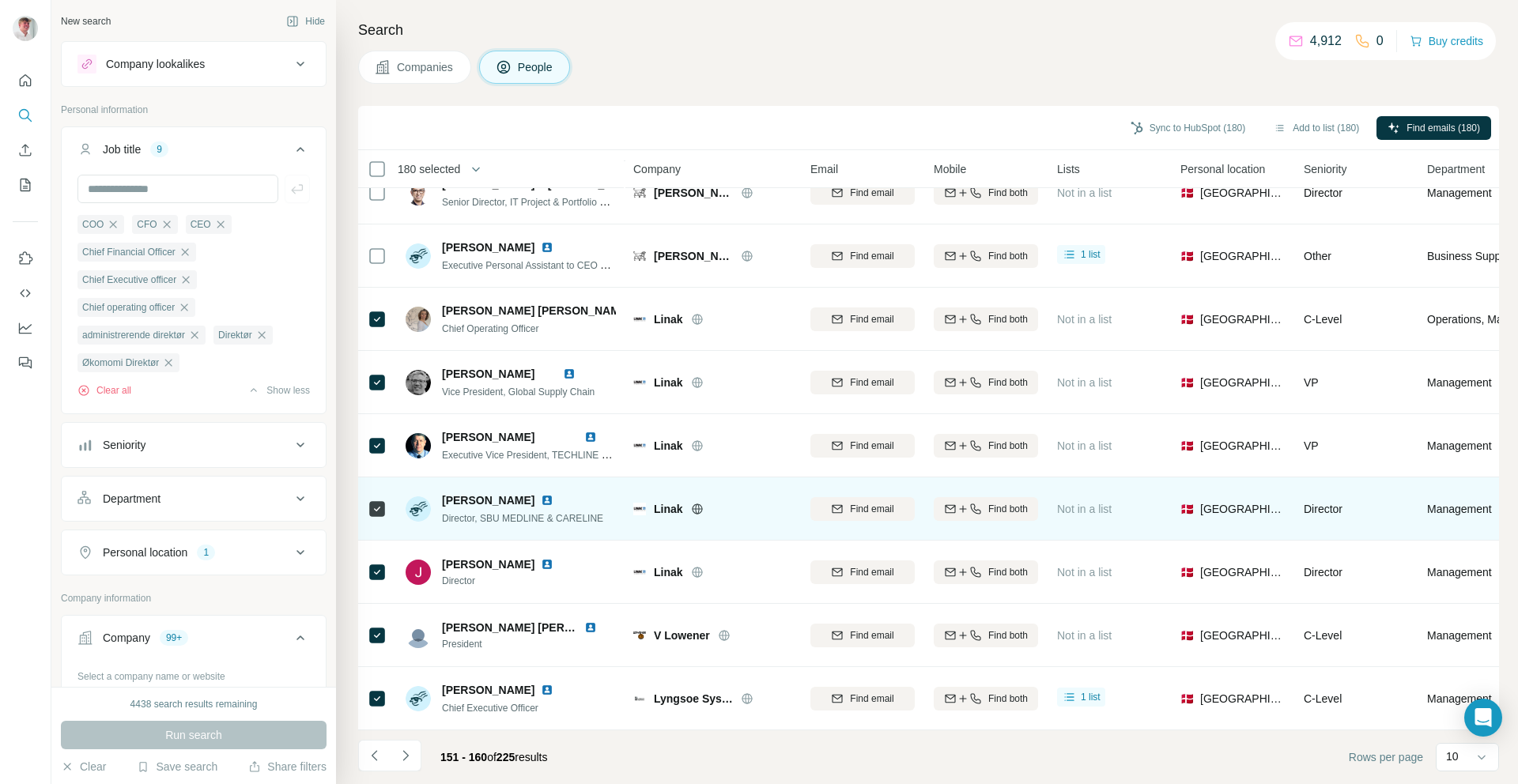
scroll to position [98, 0]
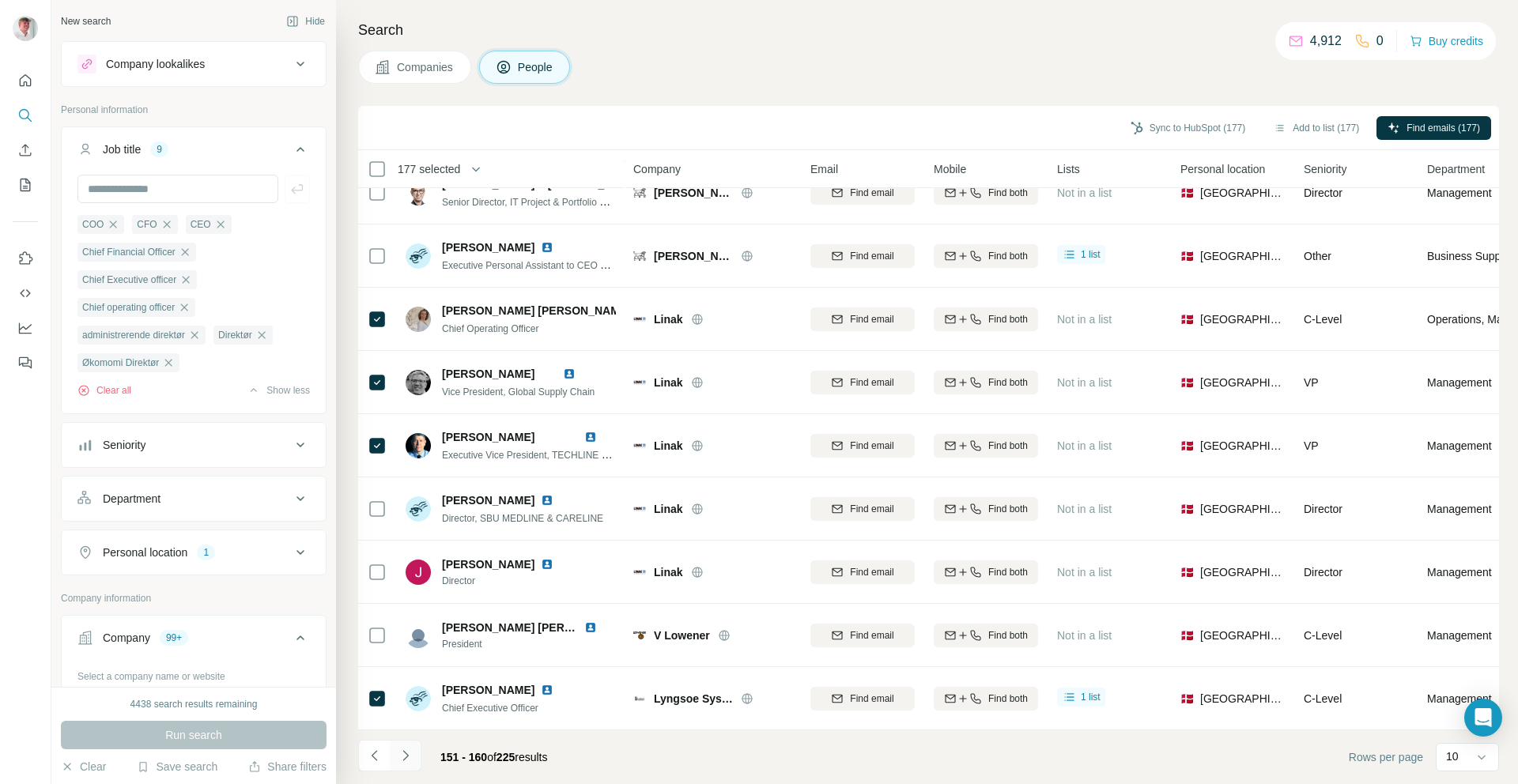
click at [410, 763] on button "Navigate to next page" at bounding box center [405, 755] width 32 height 32
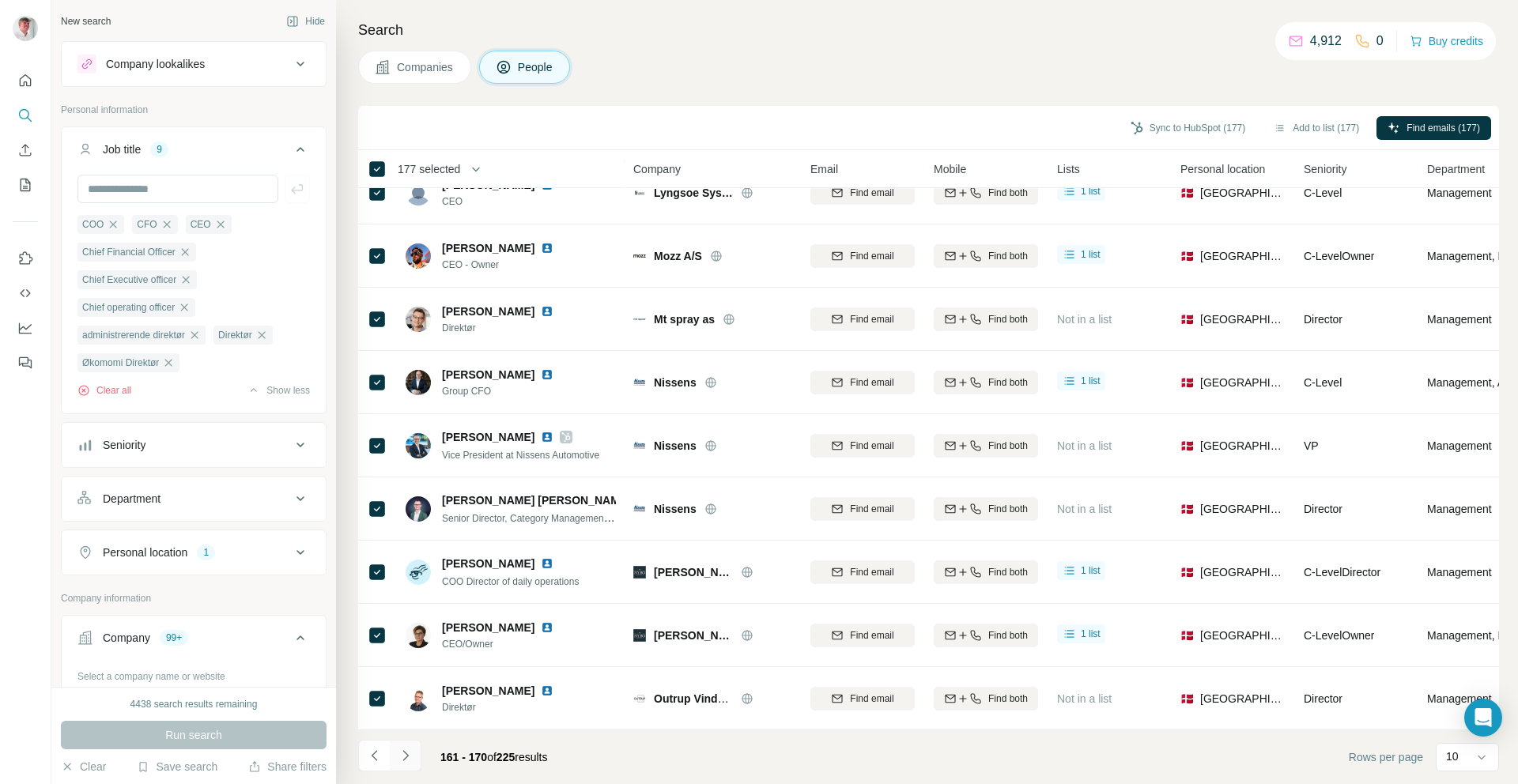
click at [400, 759] on icon "Navigate to next page" at bounding box center [405, 754] width 16 height 16
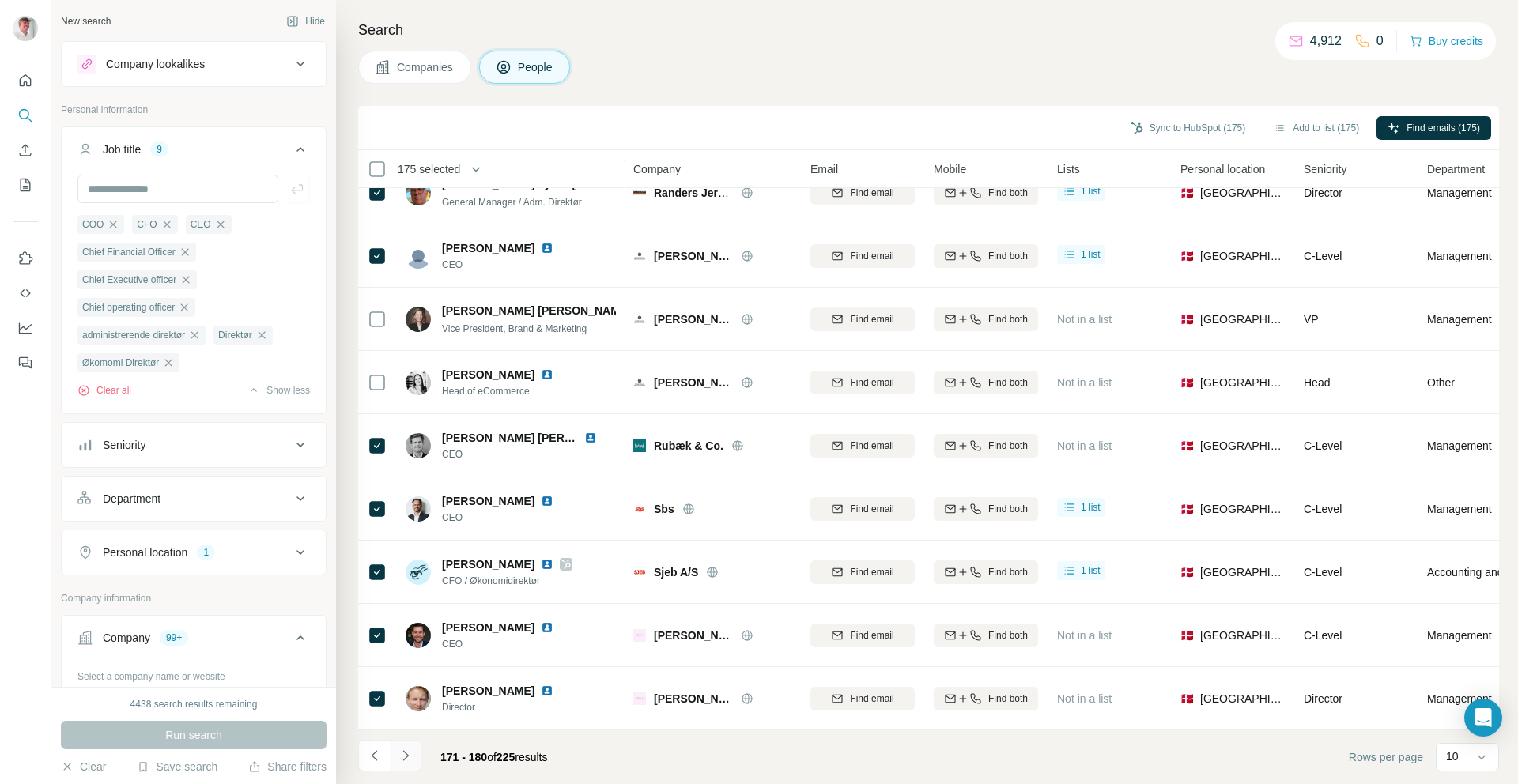
click at [405, 765] on button "Navigate to next page" at bounding box center [405, 755] width 32 height 32
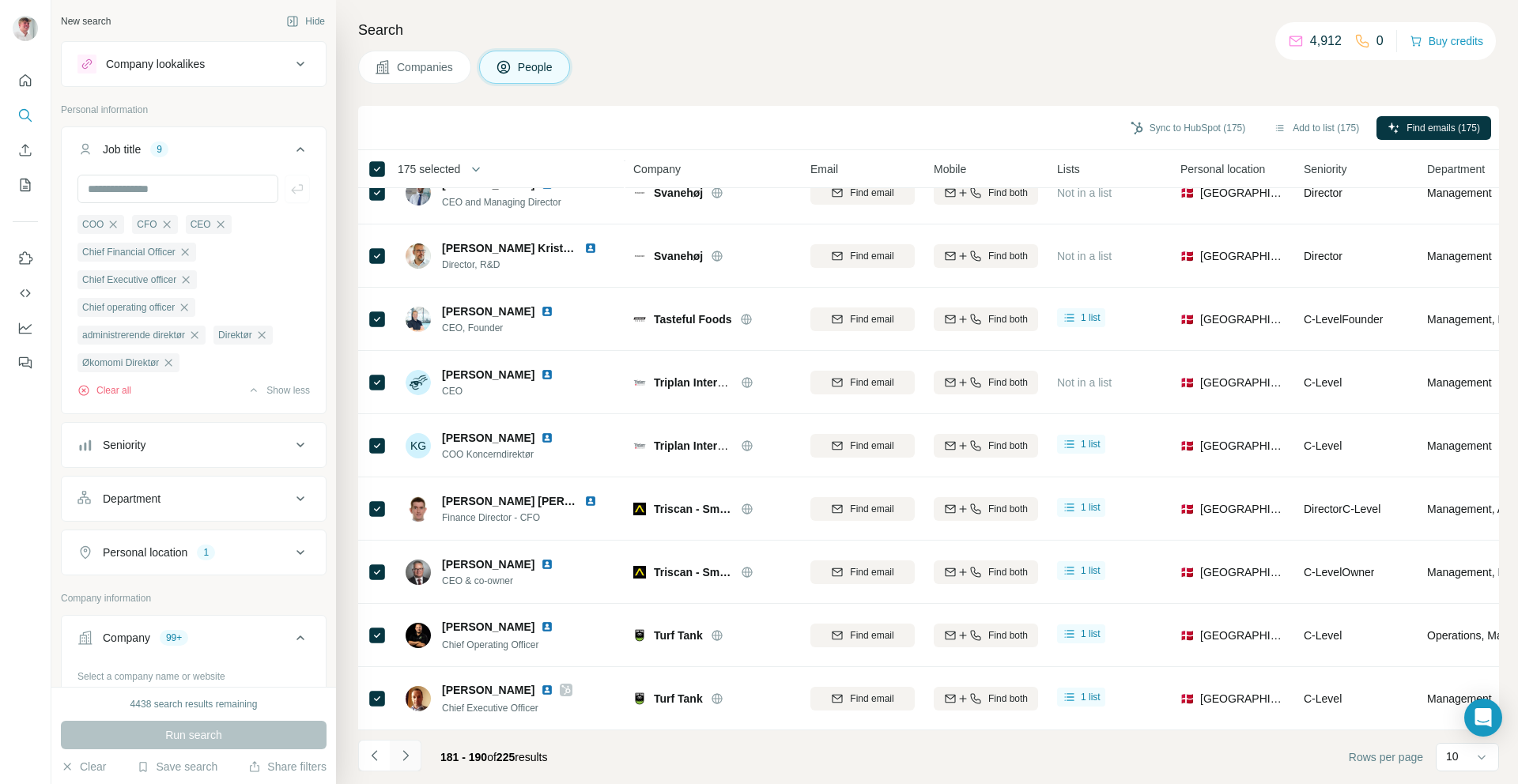
click at [414, 761] on button "Navigate to next page" at bounding box center [405, 755] width 32 height 32
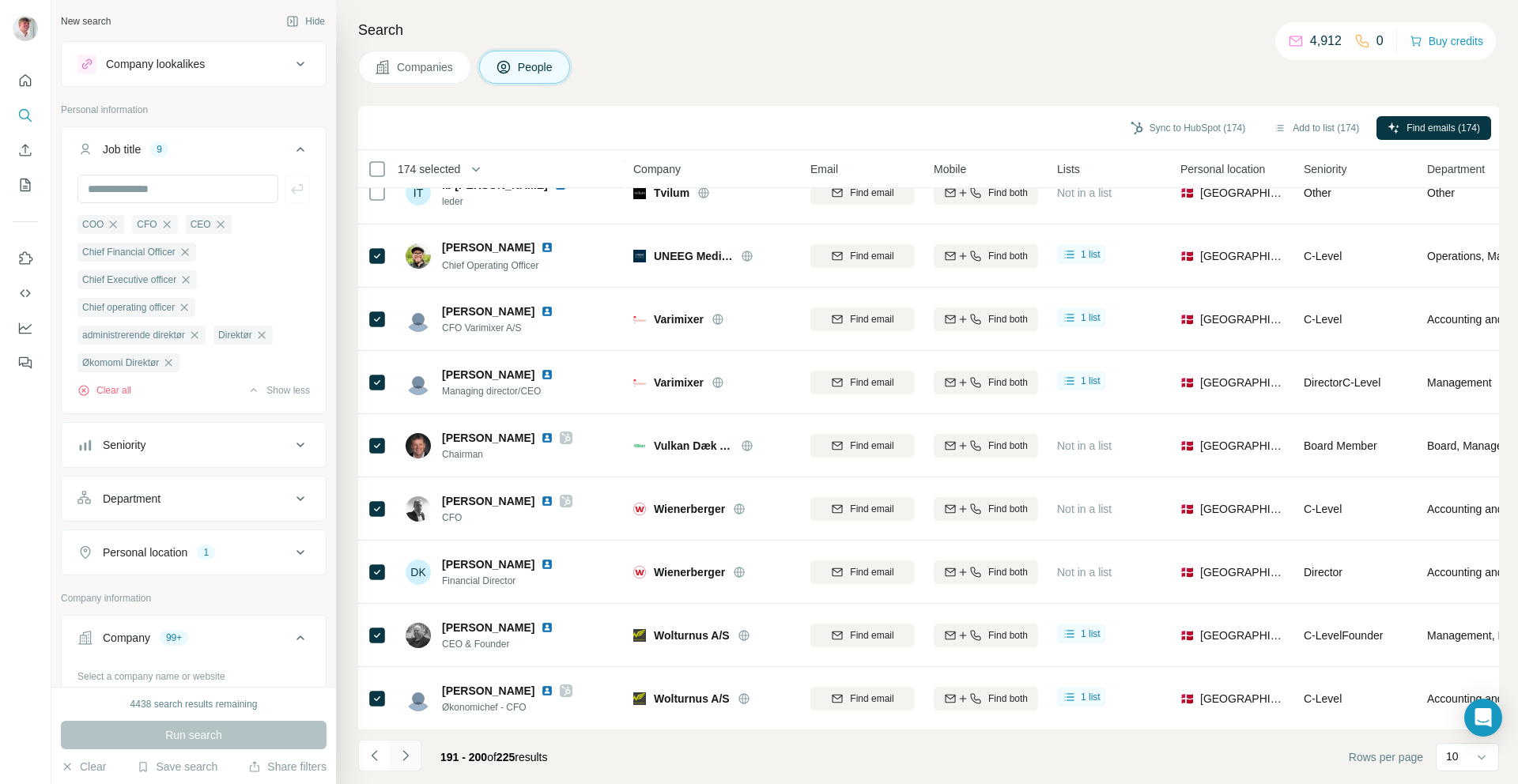
click at [418, 758] on button "Navigate to next page" at bounding box center [405, 755] width 32 height 32
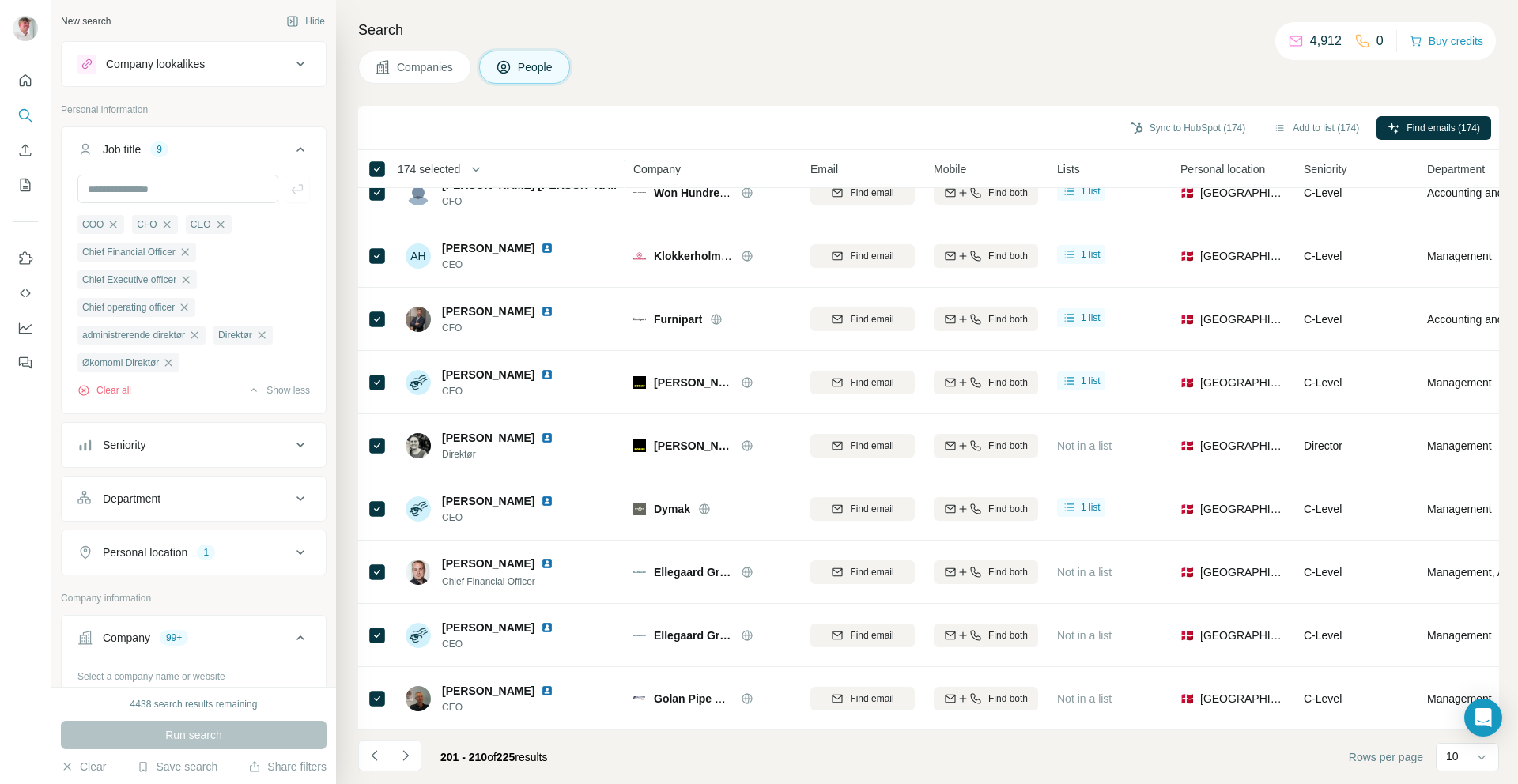
click at [405, 760] on icon "Navigate to next page" at bounding box center [405, 754] width 16 height 16
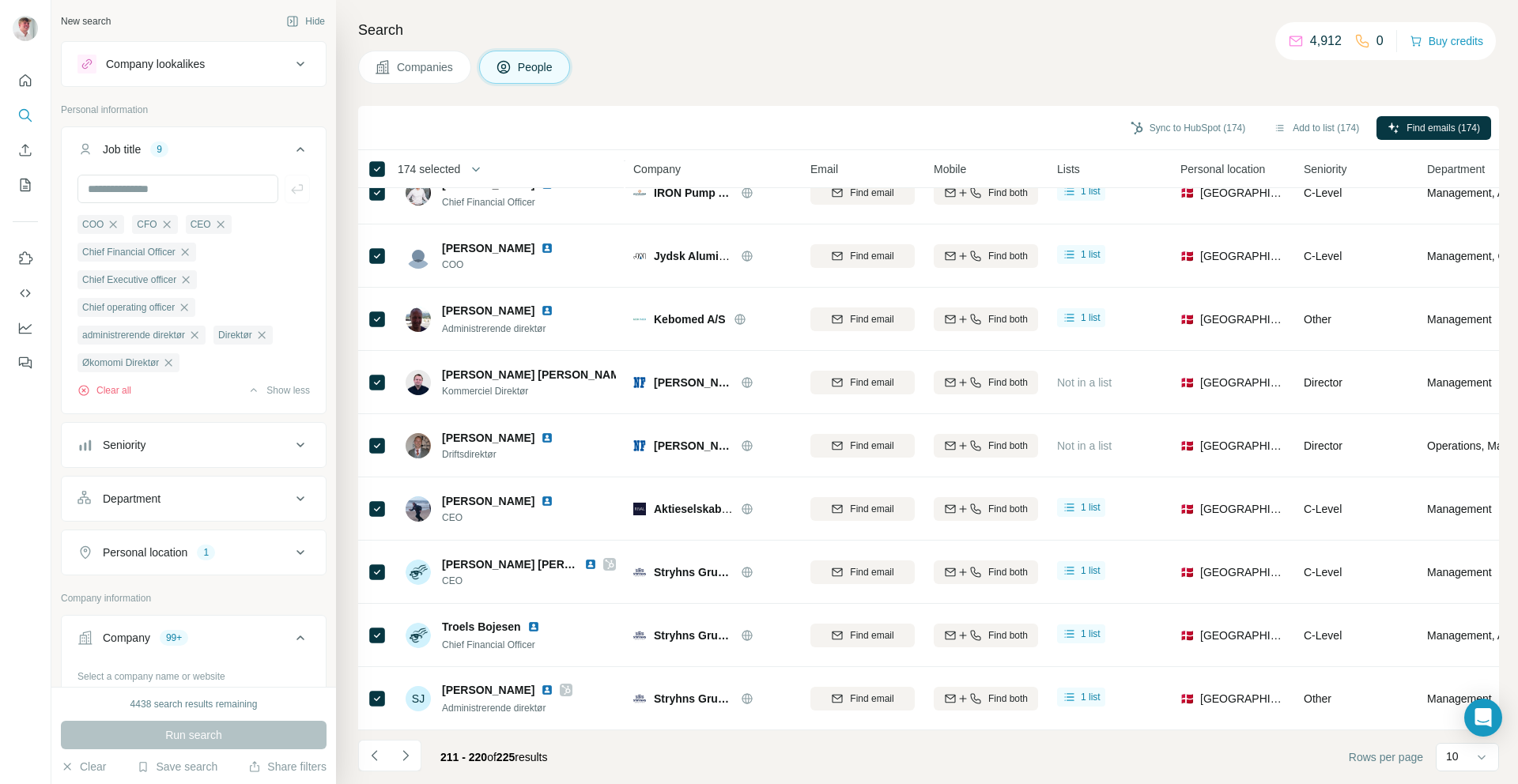
click at [419, 754] on button "Navigate to next page" at bounding box center [405, 755] width 32 height 32
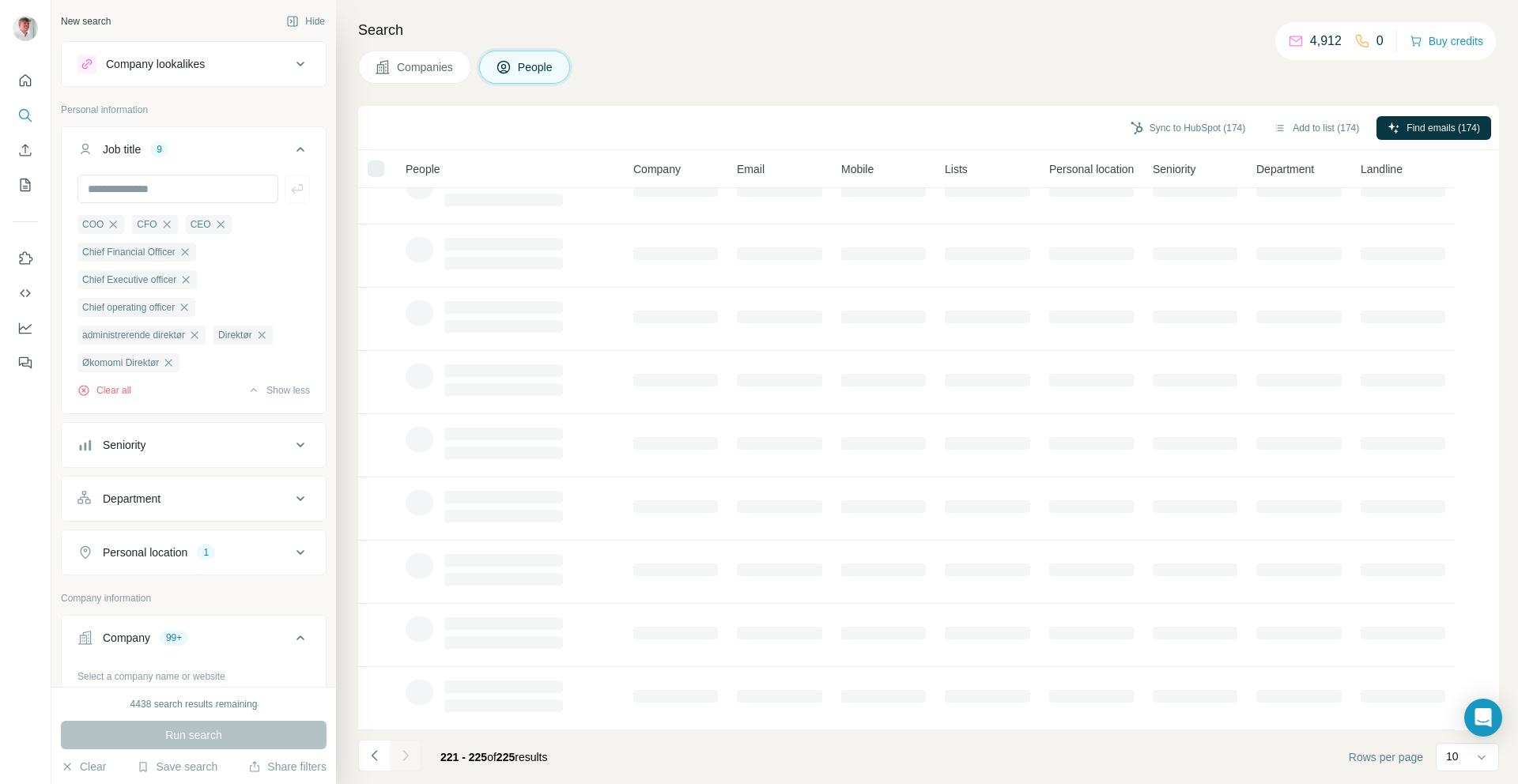
scroll to position [0, 0]
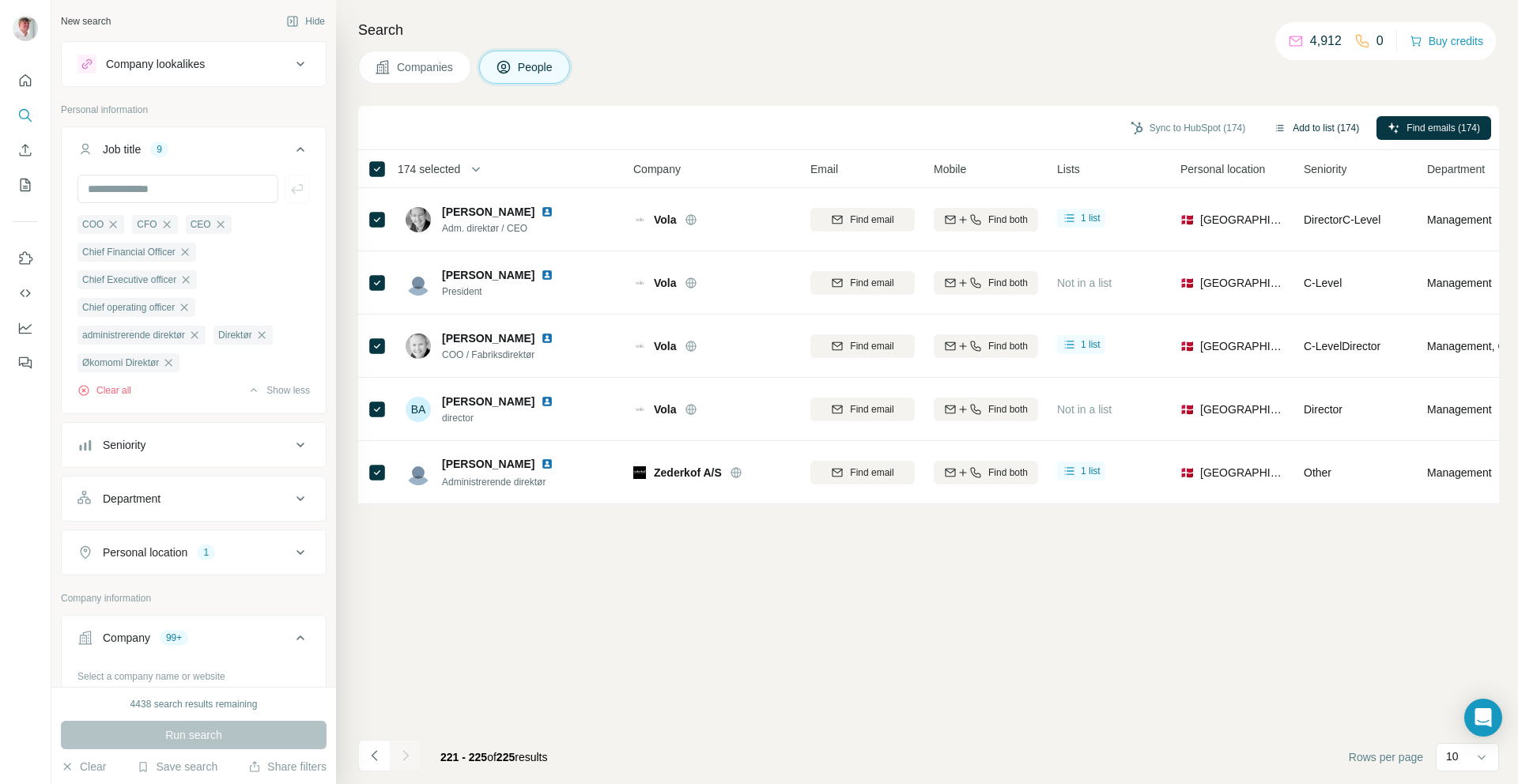
click at [1324, 125] on button "Add to list (174)" at bounding box center [1316, 128] width 107 height 24
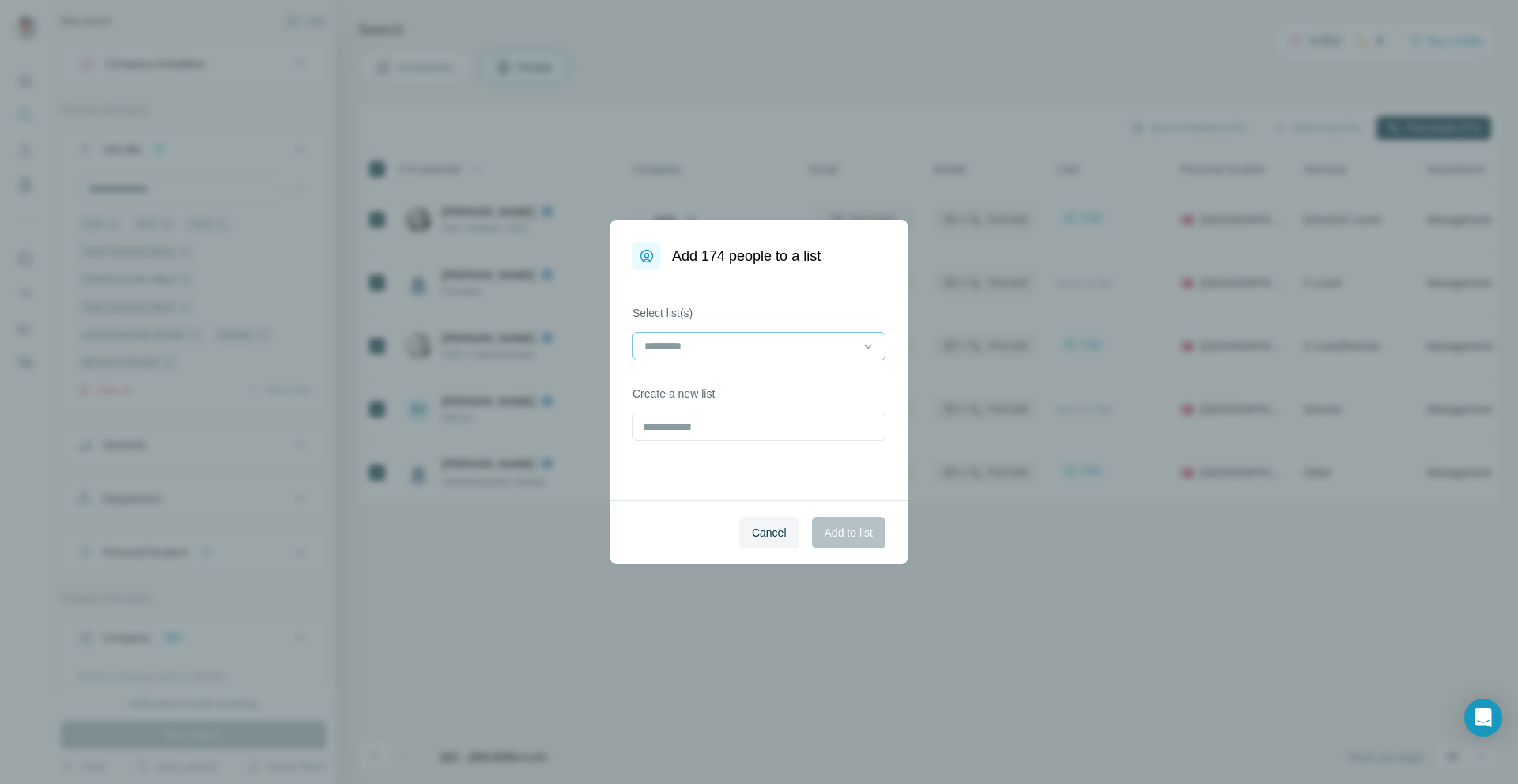
click at [796, 347] on input at bounding box center [749, 345] width 213 height 17
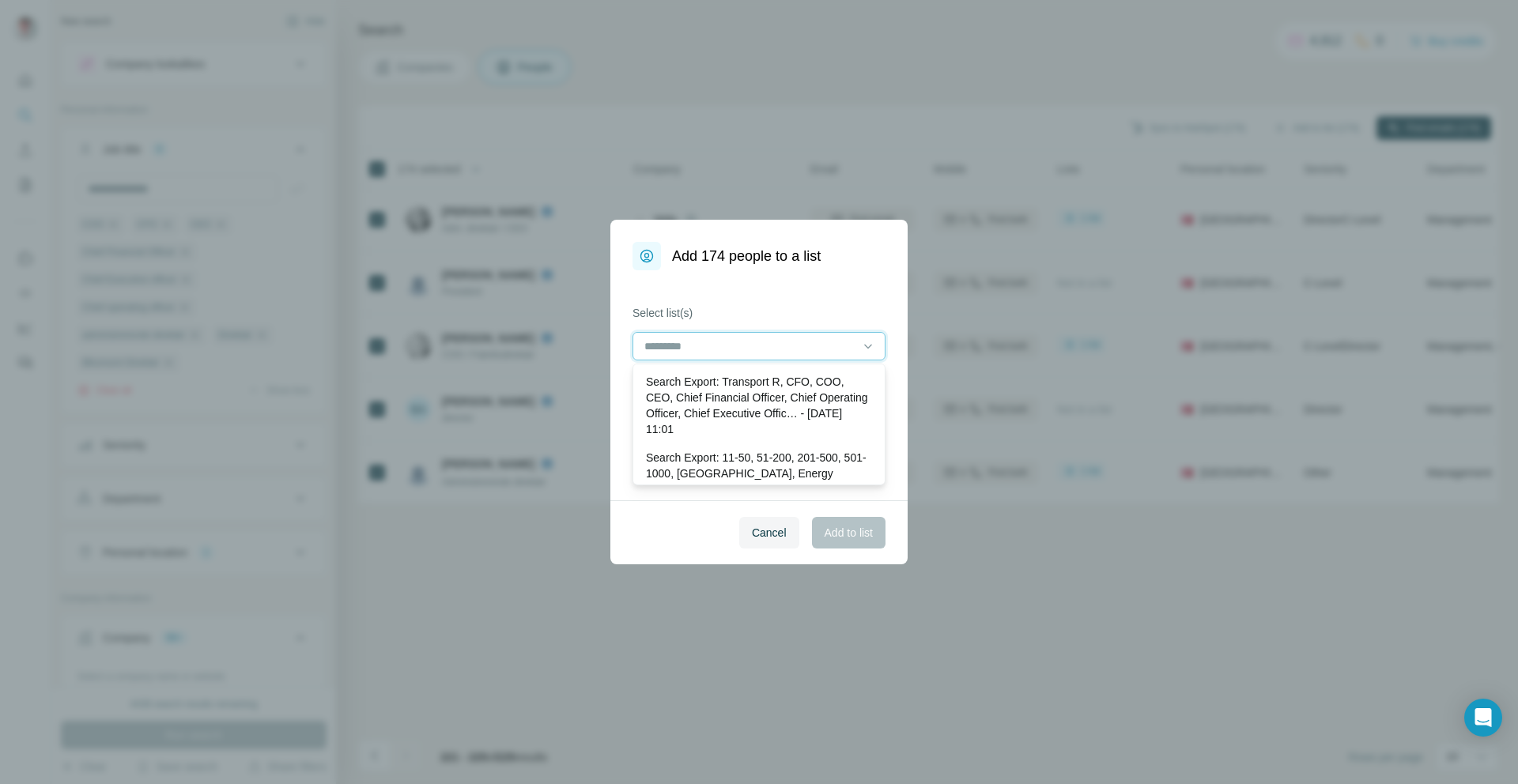
click at [794, 346] on input at bounding box center [749, 345] width 213 height 17
click at [816, 296] on div "Select list(s) Create a new list" at bounding box center [759, 385] width 297 height 230
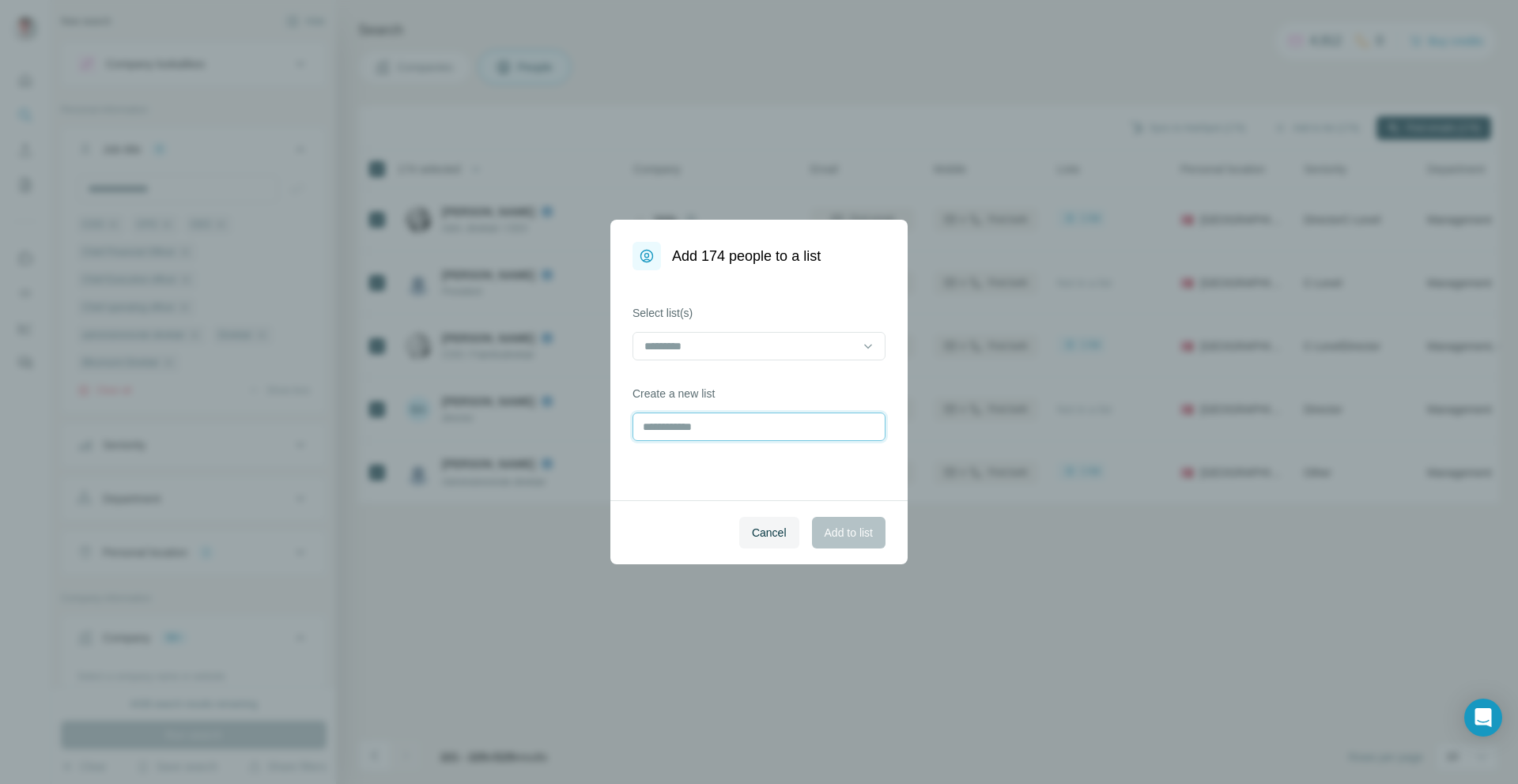
click at [790, 419] on input "text" at bounding box center [759, 426] width 253 height 29
type input "*"
type input "**********"
click at [858, 520] on button "Add to list" at bounding box center [848, 532] width 74 height 32
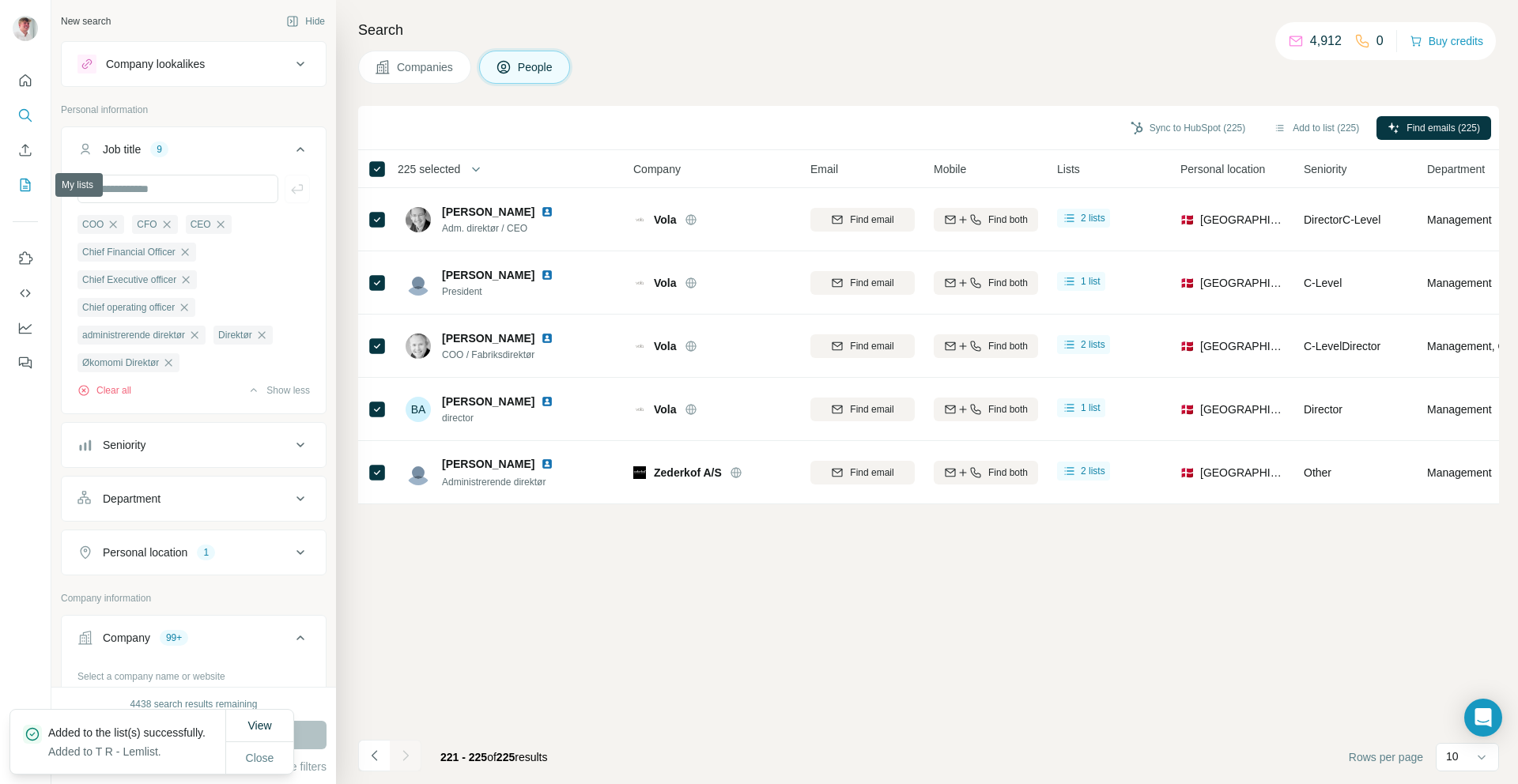
click at [28, 182] on icon "My lists" at bounding box center [25, 185] width 16 height 16
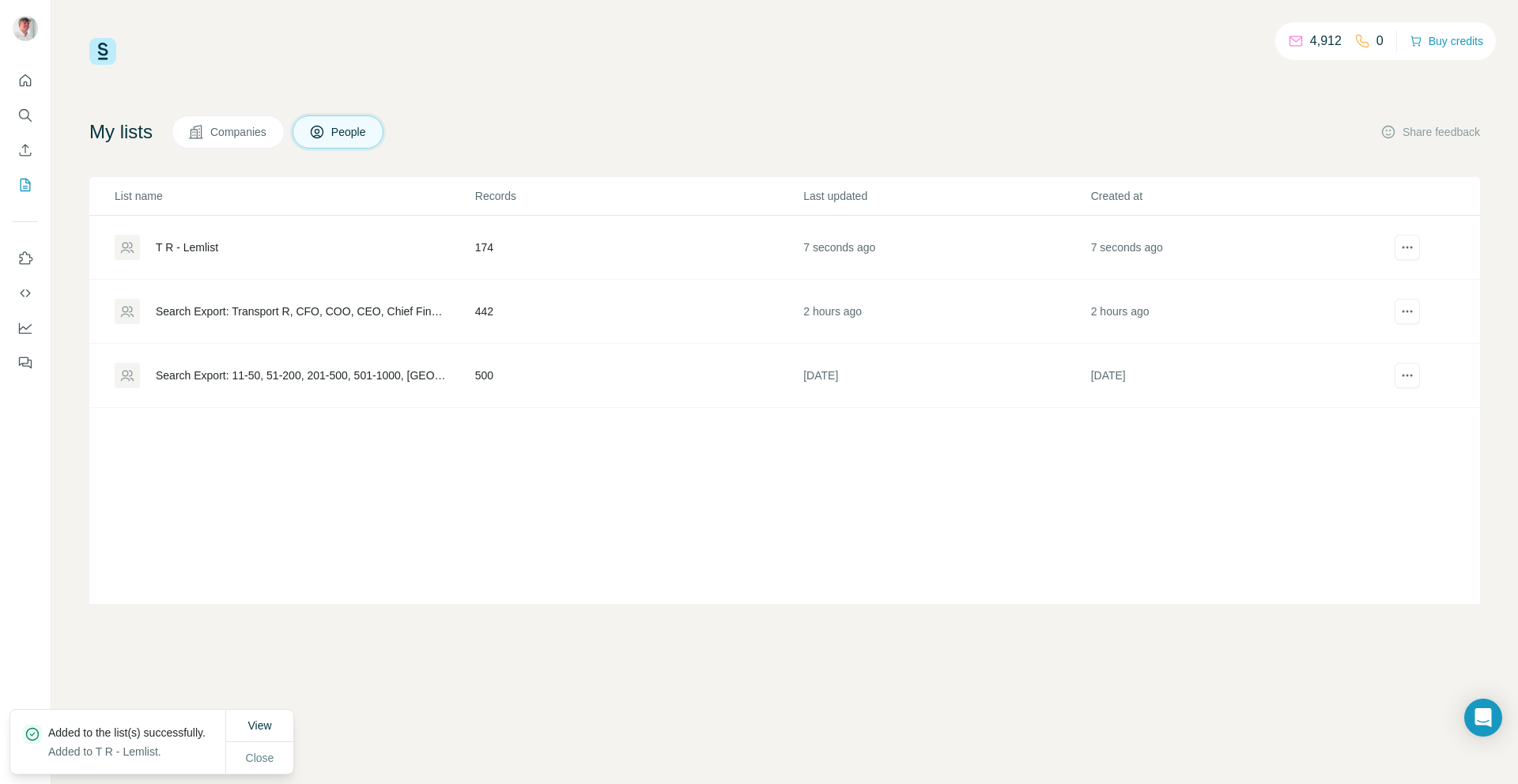
click at [201, 248] on div "T R - Lemlist" at bounding box center [187, 247] width 62 height 16
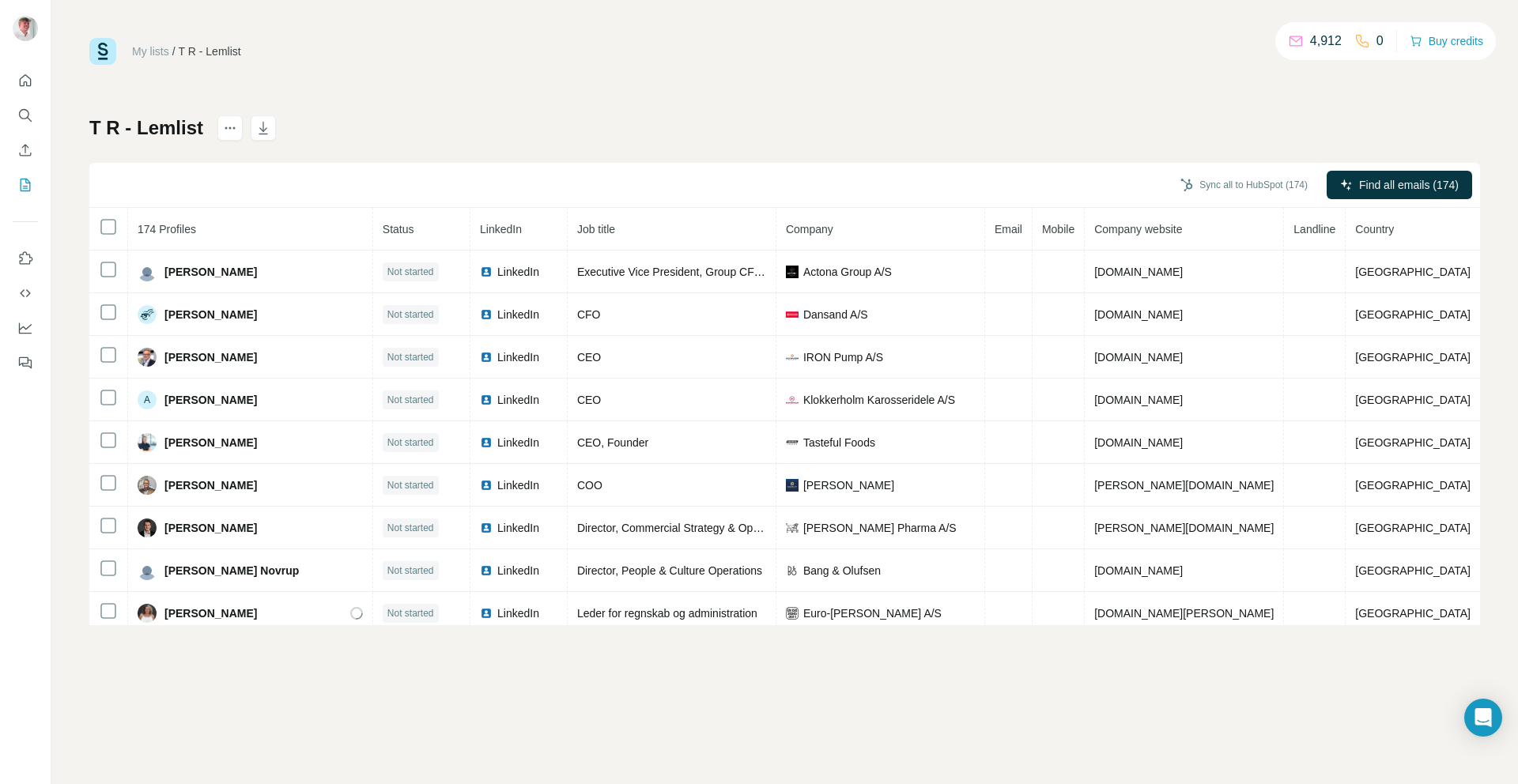
click at [734, 93] on div "My lists / T R - Lemlist 4,912 0 Buy credits T R - Lemlist Sync all to HubSpot …" at bounding box center [784, 331] width 1391 height 587
